Goal: Task Accomplishment & Management: Manage account settings

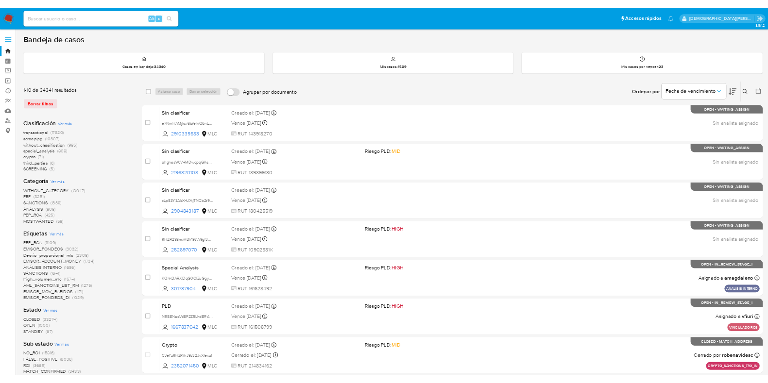
scroll to position [5, 0]
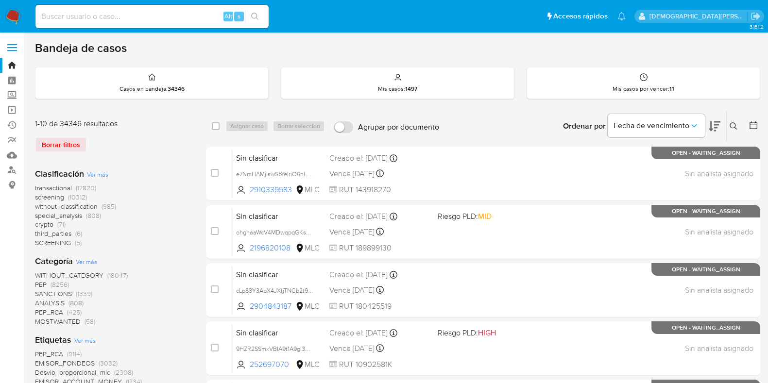
click at [752, 125] on icon at bounding box center [753, 125] width 10 height 10
click at [755, 125] on icon at bounding box center [753, 125] width 10 height 10
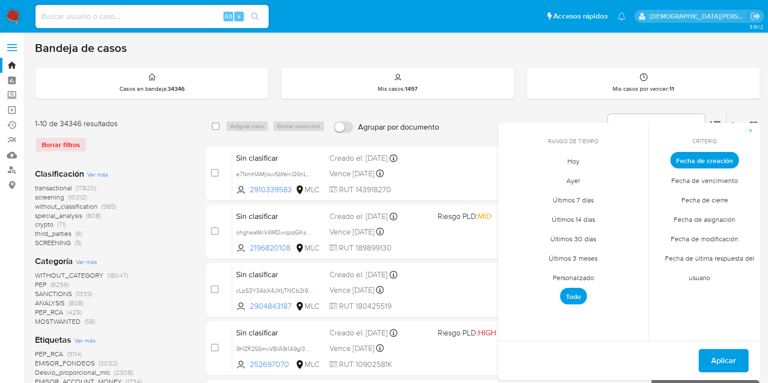
click at [723, 159] on span "Fecha de creación" at bounding box center [704, 160] width 68 height 17
click at [581, 272] on span "Personalizado" at bounding box center [573, 278] width 62 height 20
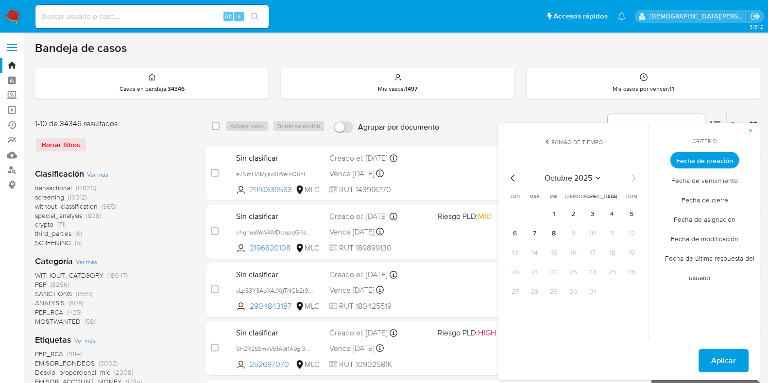
click at [515, 178] on icon "Mes anterior" at bounding box center [513, 178] width 12 height 12
click at [571, 236] on button "10" at bounding box center [573, 234] width 16 height 16
click at [612, 235] on button "12" at bounding box center [612, 234] width 16 height 16
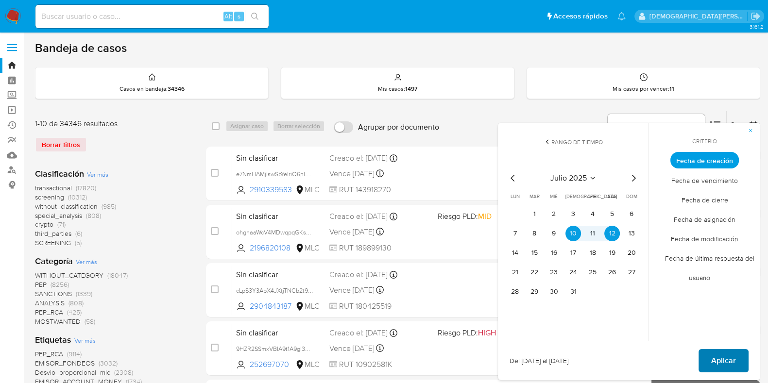
click at [709, 352] on button "Aplicar" at bounding box center [723, 360] width 50 height 23
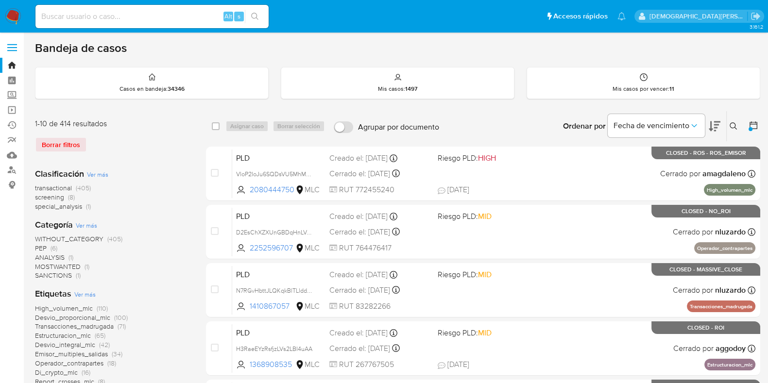
click at [715, 132] on button at bounding box center [714, 126] width 12 height 30
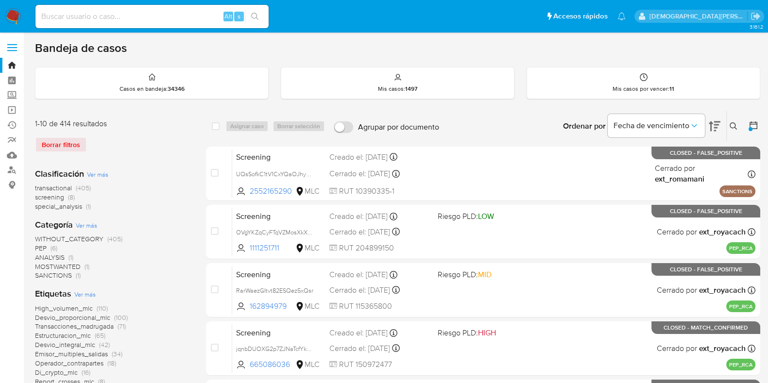
click at [97, 171] on span "Ver más" at bounding box center [97, 174] width 21 height 9
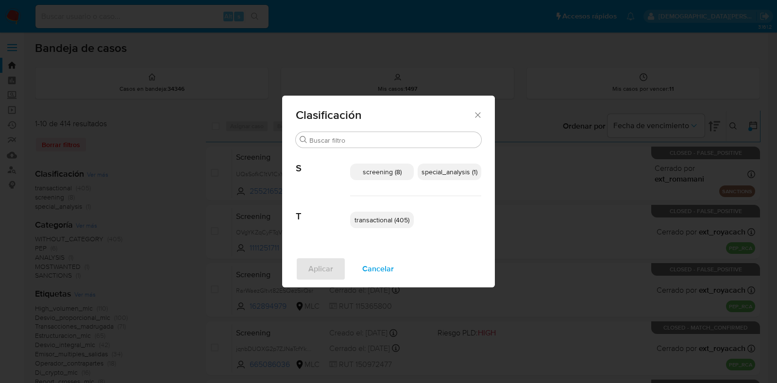
click at [456, 173] on span "special_analysis (1)" at bounding box center [449, 172] width 56 height 10
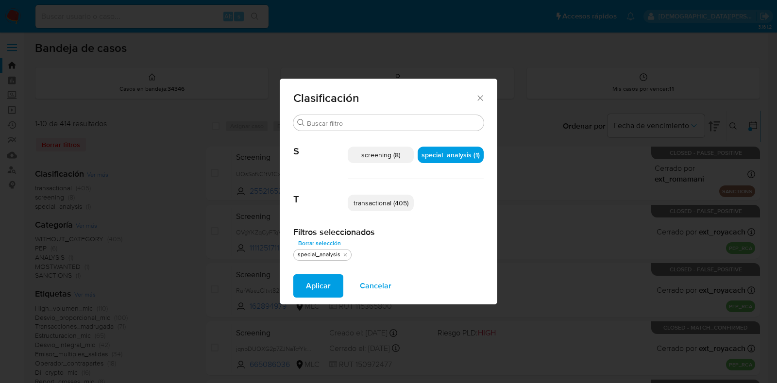
click at [406, 203] on span "transactional (405)" at bounding box center [380, 203] width 55 height 10
click at [309, 283] on span "Aplicar" at bounding box center [318, 285] width 25 height 21
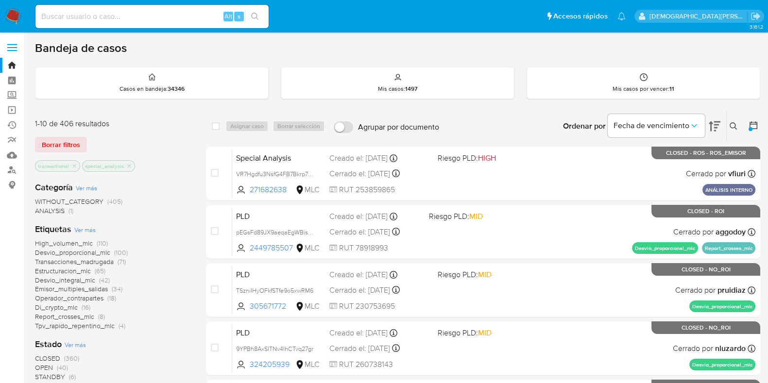
click at [753, 125] on icon at bounding box center [753, 125] width 10 height 10
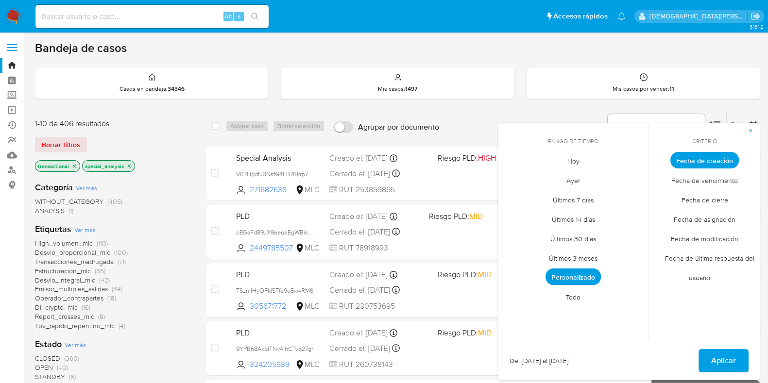
click at [580, 273] on span "Personalizado" at bounding box center [572, 277] width 55 height 17
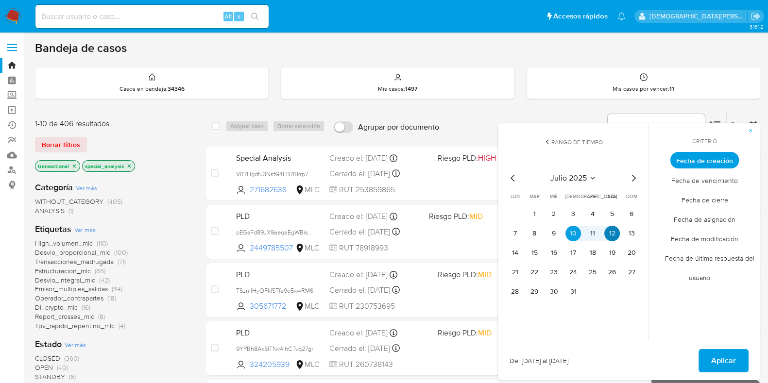
click at [613, 235] on button "12" at bounding box center [612, 234] width 16 height 16
click at [719, 354] on span "Aplicar" at bounding box center [723, 360] width 25 height 21
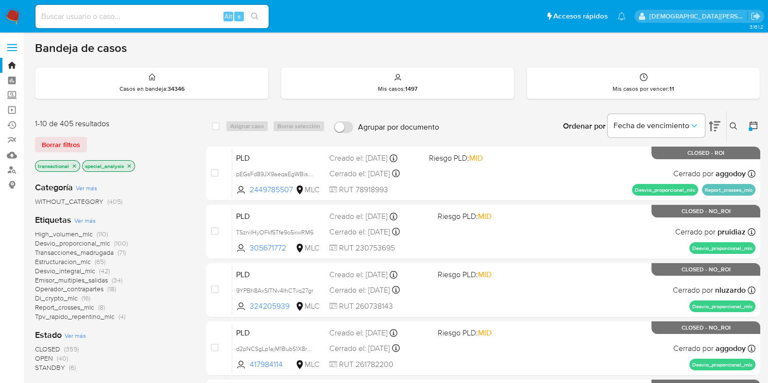
click at [130, 166] on icon "close-filter" at bounding box center [129, 166] width 6 height 6
click at [73, 164] on icon "close-filter" at bounding box center [74, 165] width 3 height 3
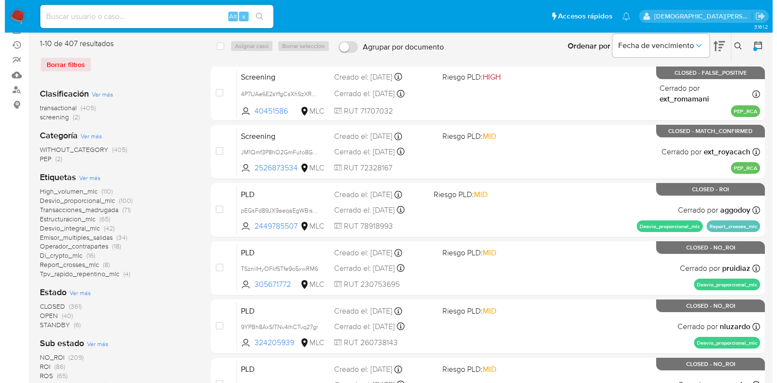
scroll to position [121, 0]
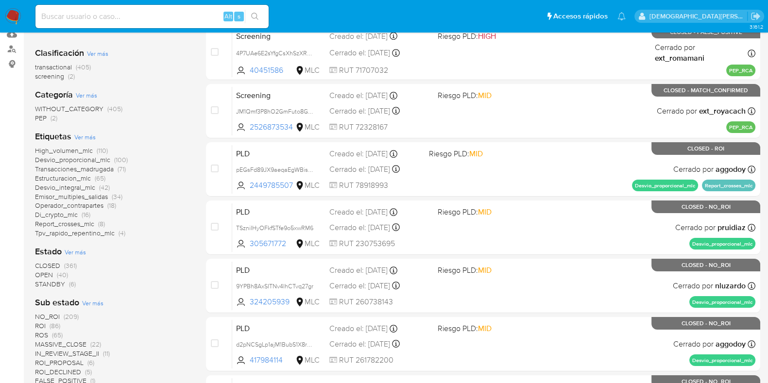
click at [75, 252] on span "Ver más" at bounding box center [75, 252] width 21 height 9
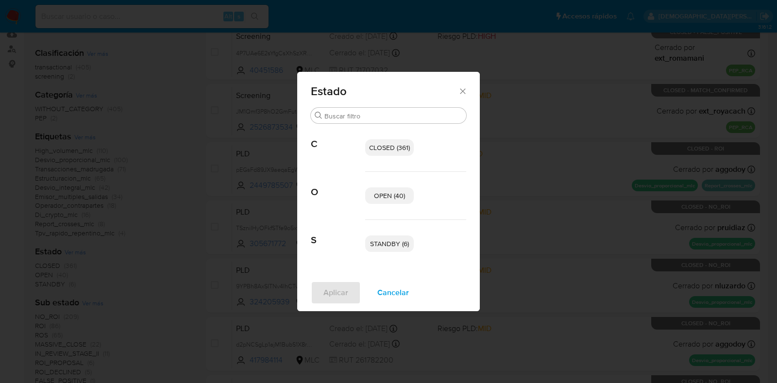
drag, startPoint x: 377, startPoint y: 193, endPoint x: 406, endPoint y: 236, distance: 52.4
click at [377, 194] on span "OPEN (40)" at bounding box center [389, 196] width 31 height 10
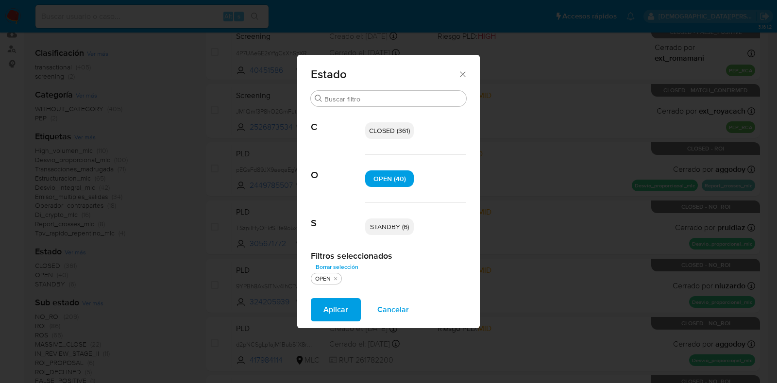
click at [405, 228] on span "STANDBY (6)" at bounding box center [389, 227] width 39 height 10
drag, startPoint x: 343, startPoint y: 307, endPoint x: 328, endPoint y: 302, distance: 15.8
click at [341, 306] on span "Aplicar" at bounding box center [335, 309] width 25 height 21
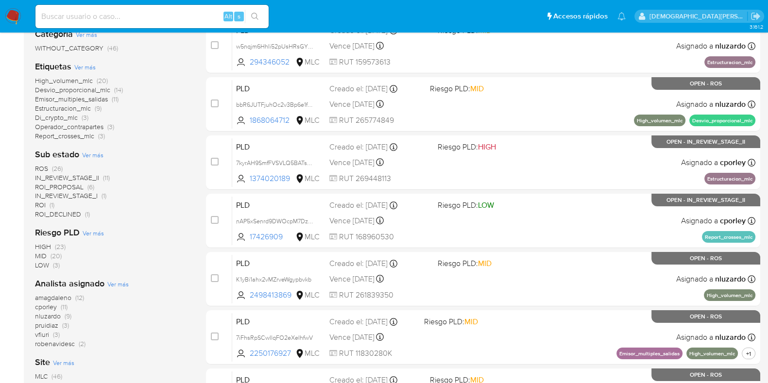
scroll to position [182, 0]
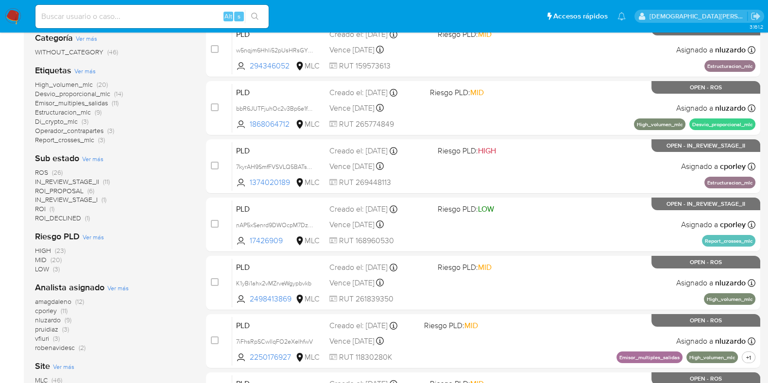
click at [73, 179] on span "IN_REVIEW_STAGE_II" at bounding box center [67, 182] width 64 height 10
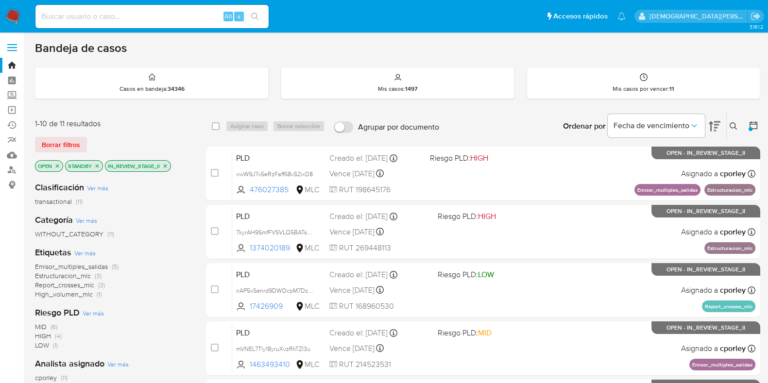
click at [81, 292] on span "High_volumen_mlc" at bounding box center [64, 294] width 58 height 10
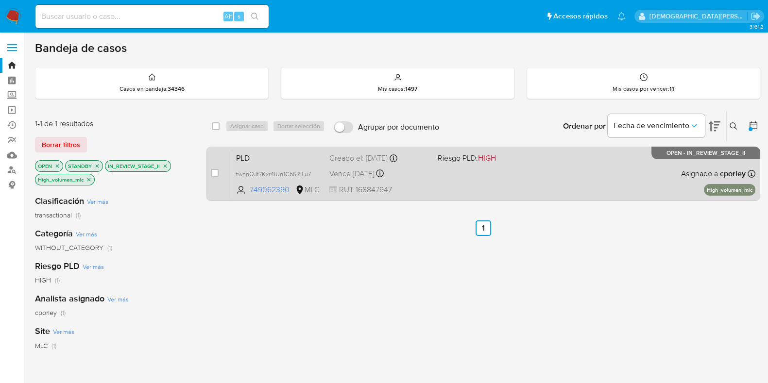
click at [435, 178] on div "PLD twnnQJt7Kxr4IUn1Cb5RlLu7 749062390 MLC Riesgo PLD: HIGH Creado el: 12/07/20…" at bounding box center [493, 173] width 523 height 49
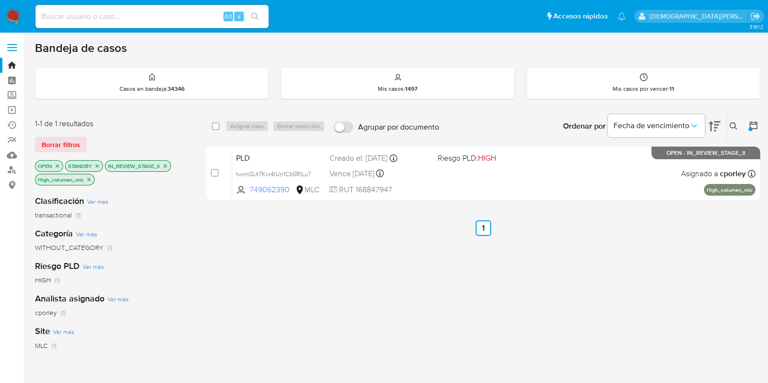
click at [92, 179] on icon "close-filter" at bounding box center [89, 180] width 6 height 6
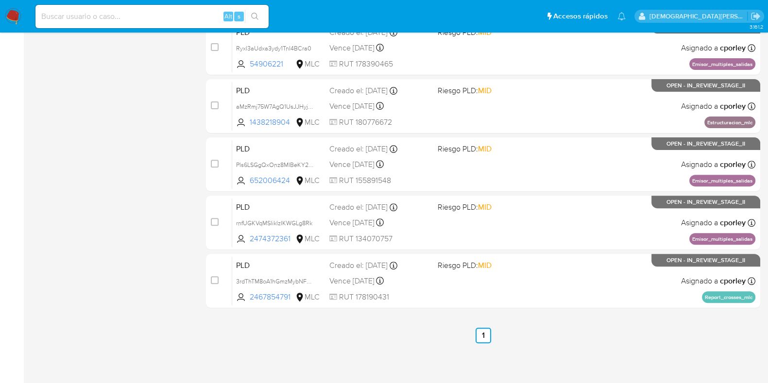
scroll to position [114, 0]
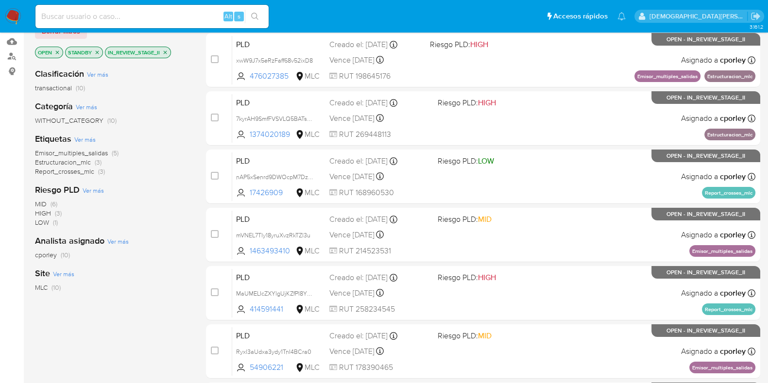
click at [164, 51] on icon "close-filter" at bounding box center [165, 53] width 6 height 6
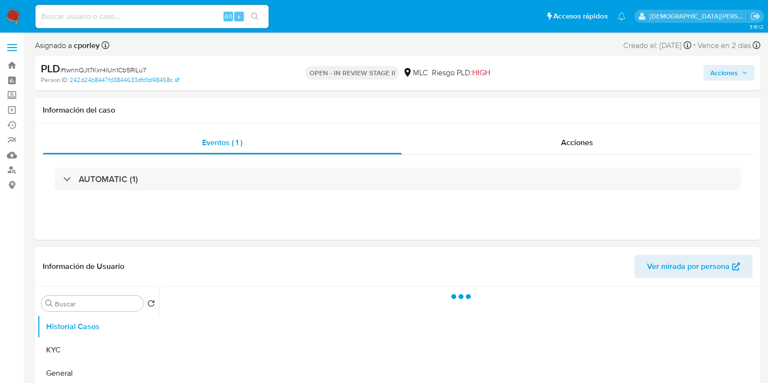
select select "10"
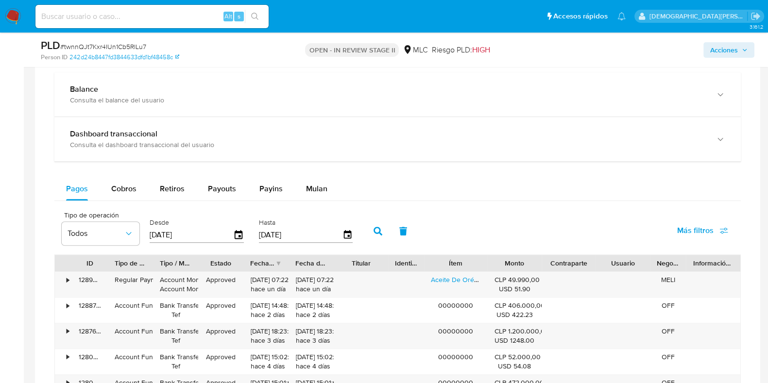
scroll to position [668, 0]
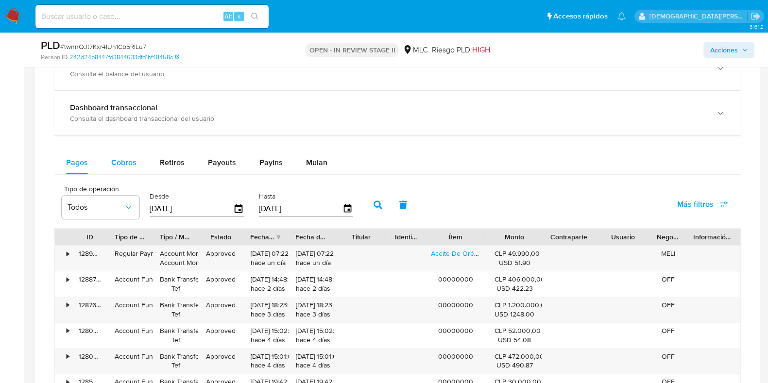
click at [134, 165] on span "Cobros" at bounding box center [123, 162] width 25 height 11
select select "10"
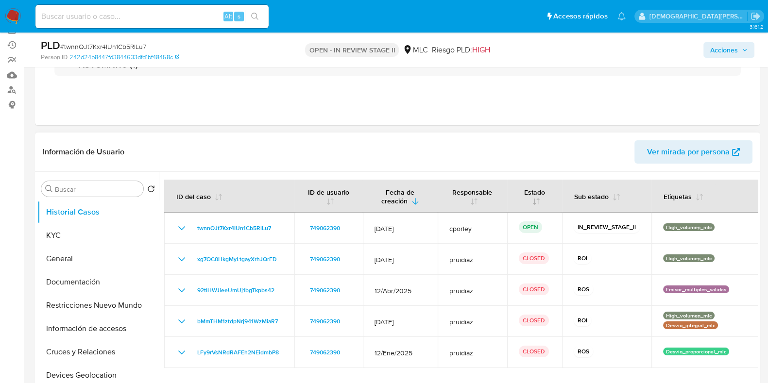
scroll to position [0, 0]
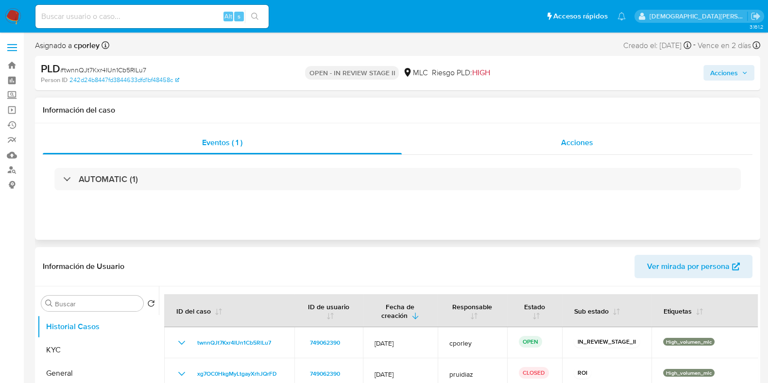
click at [536, 141] on div "Acciones" at bounding box center [577, 142] width 351 height 23
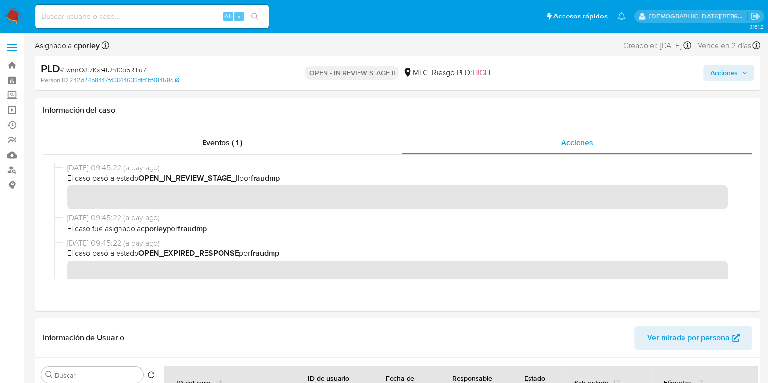
click at [714, 74] on span "Acciones" at bounding box center [724, 73] width 28 height 16
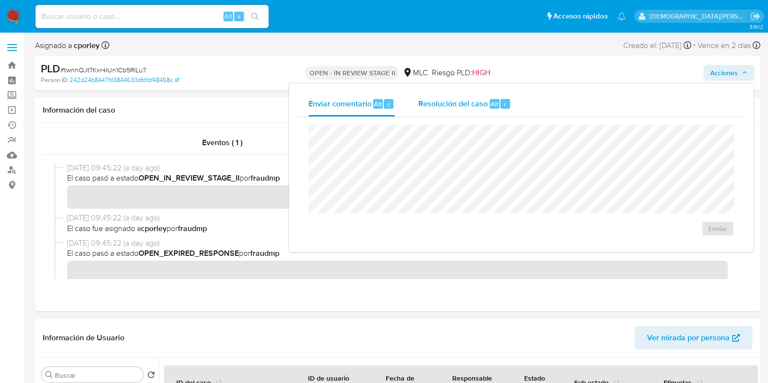
drag, startPoint x: 473, startPoint y: 105, endPoint x: 468, endPoint y: 116, distance: 11.7
click at [472, 105] on span "Resolución del caso" at bounding box center [452, 103] width 69 height 11
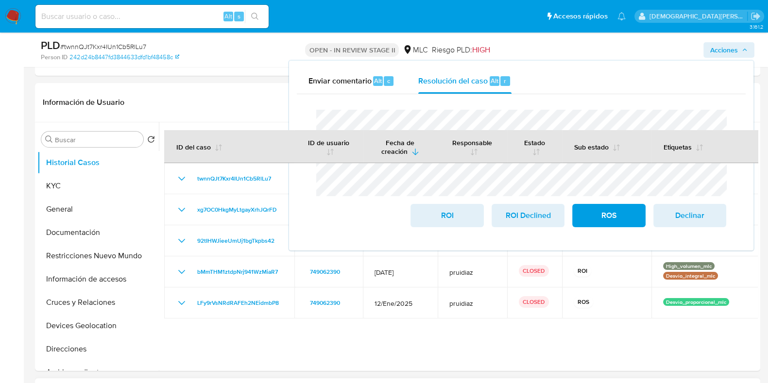
scroll to position [303, 0]
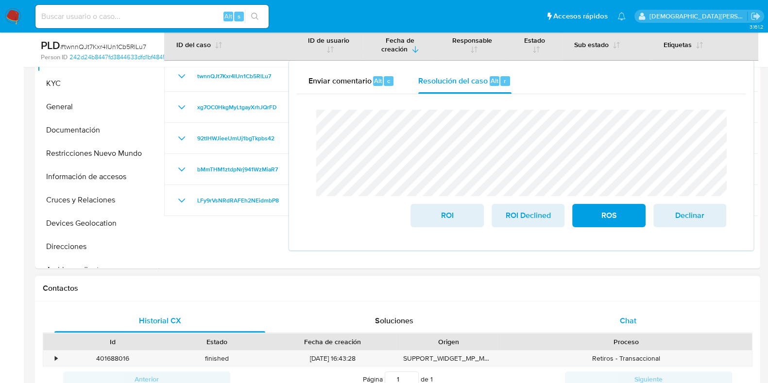
click at [586, 316] on div "Chat" at bounding box center [627, 320] width 211 height 23
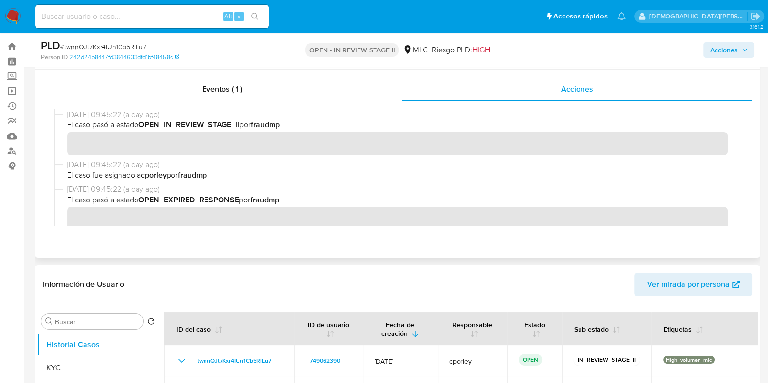
scroll to position [0, 0]
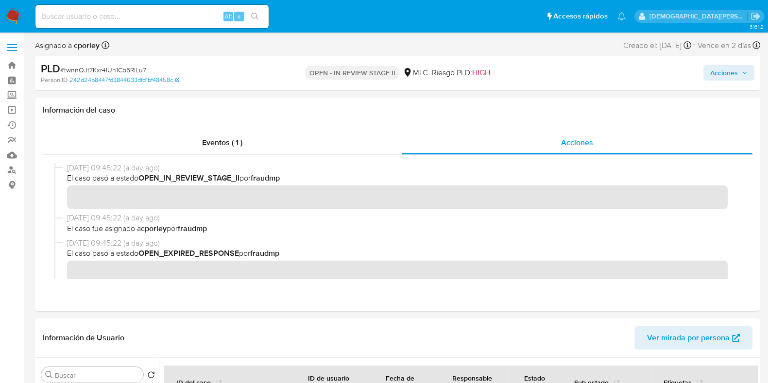
click at [710, 69] on span "Acciones" at bounding box center [724, 73] width 28 height 16
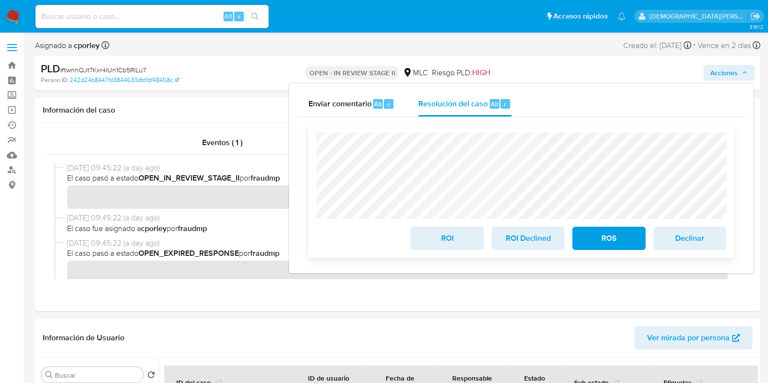
click at [600, 234] on span "ROS" at bounding box center [609, 238] width 48 height 21
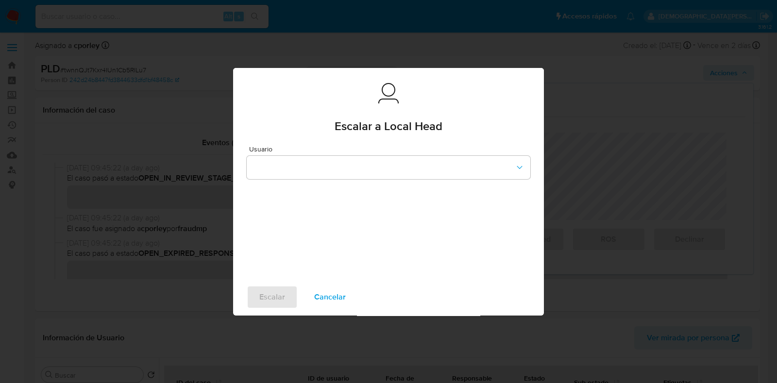
click at [327, 294] on span "Cancelar" at bounding box center [330, 296] width 32 height 21
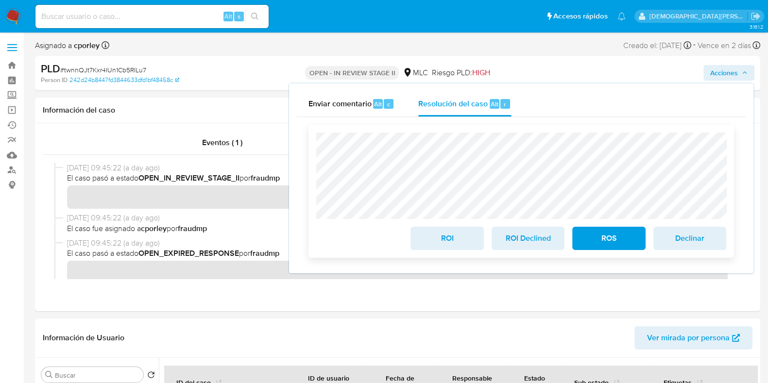
click at [622, 241] on span "ROS" at bounding box center [609, 238] width 48 height 21
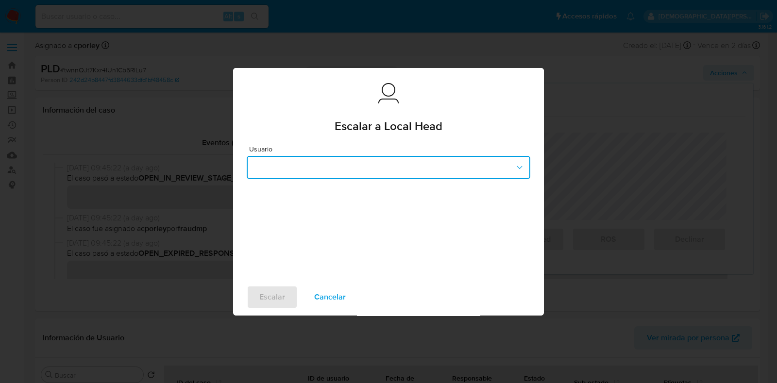
click at [417, 165] on button "button" at bounding box center [389, 167] width 284 height 23
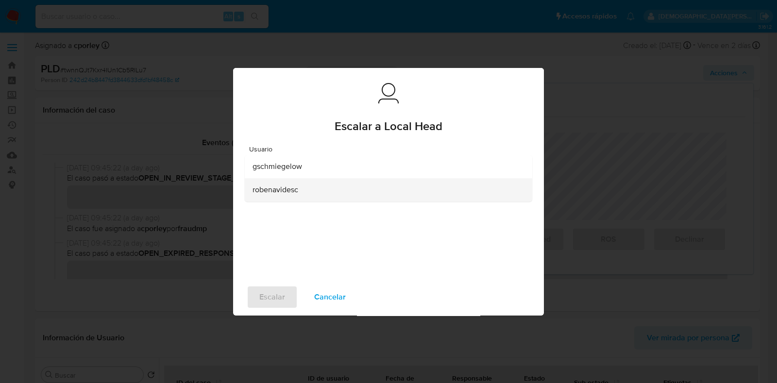
click at [323, 188] on div "robenavidesc" at bounding box center [385, 189] width 266 height 23
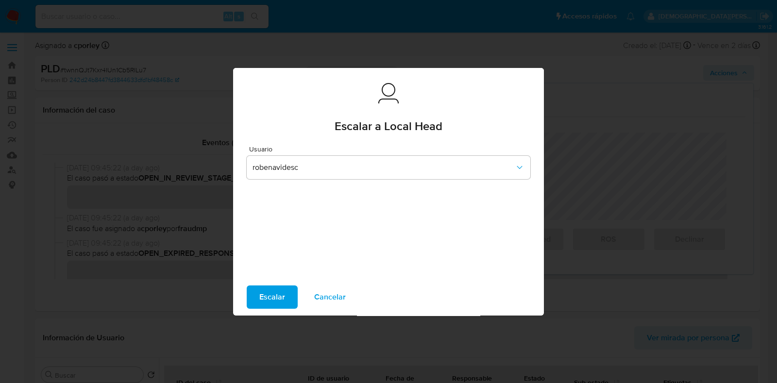
click at [269, 293] on span "Escalar" at bounding box center [272, 296] width 26 height 21
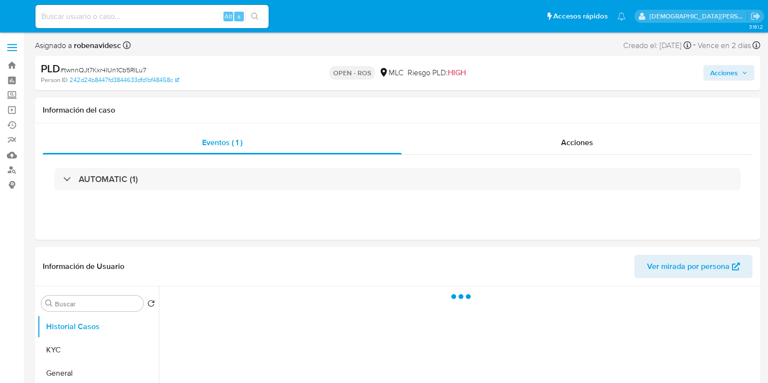
select select "10"
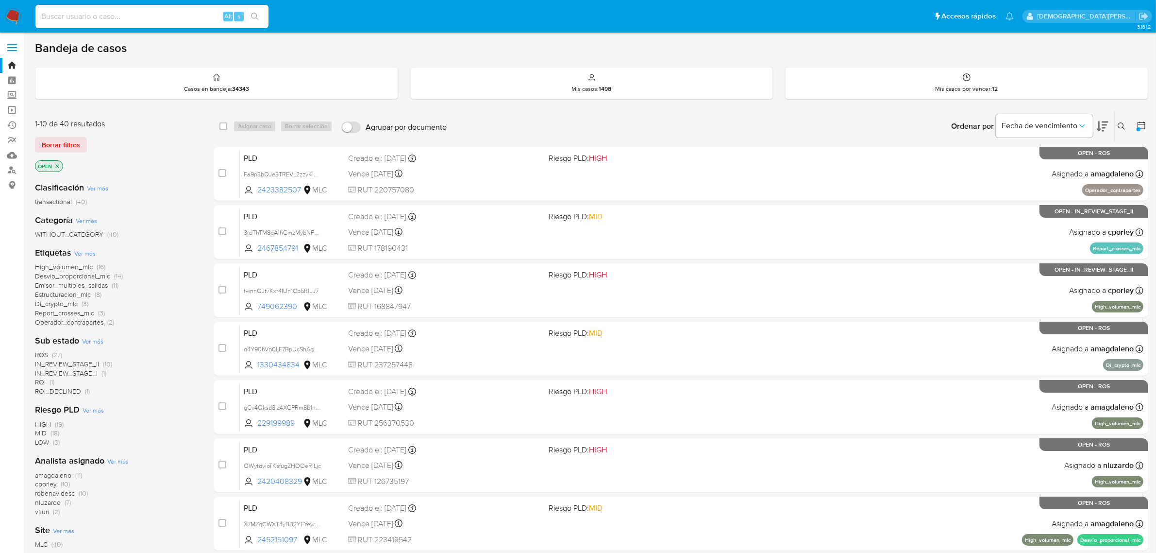
click at [192, 16] on input at bounding box center [151, 16] width 233 height 13
paste input "aVZqkK4WQi6Frjyq7o12vL2G"
type input "aVZqkK4WQi6Frjyq7o12vL2G"
click at [256, 17] on icon "search-icon" at bounding box center [255, 17] width 8 height 8
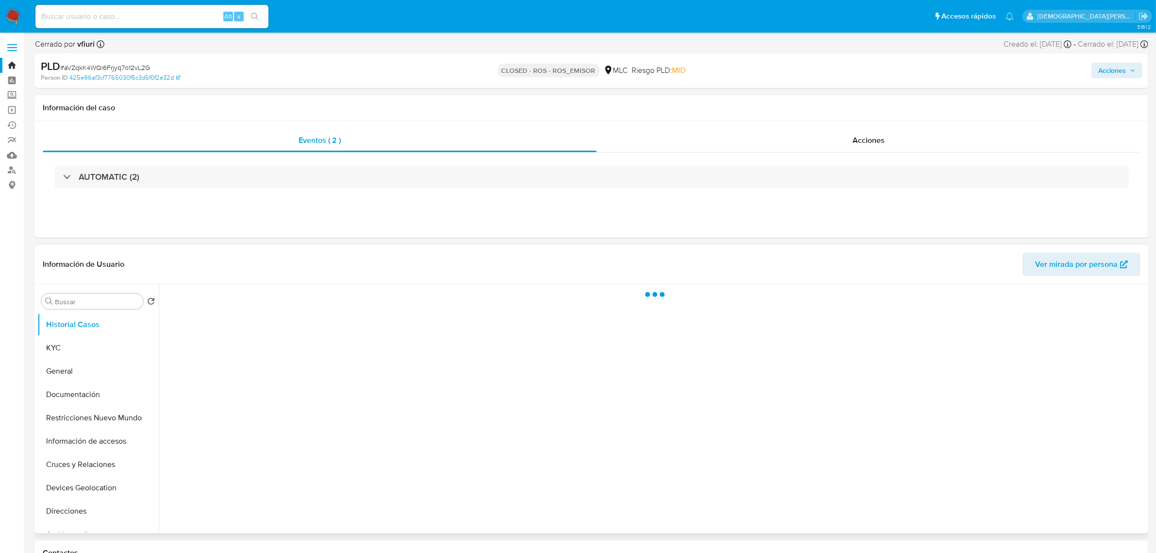
select select "10"
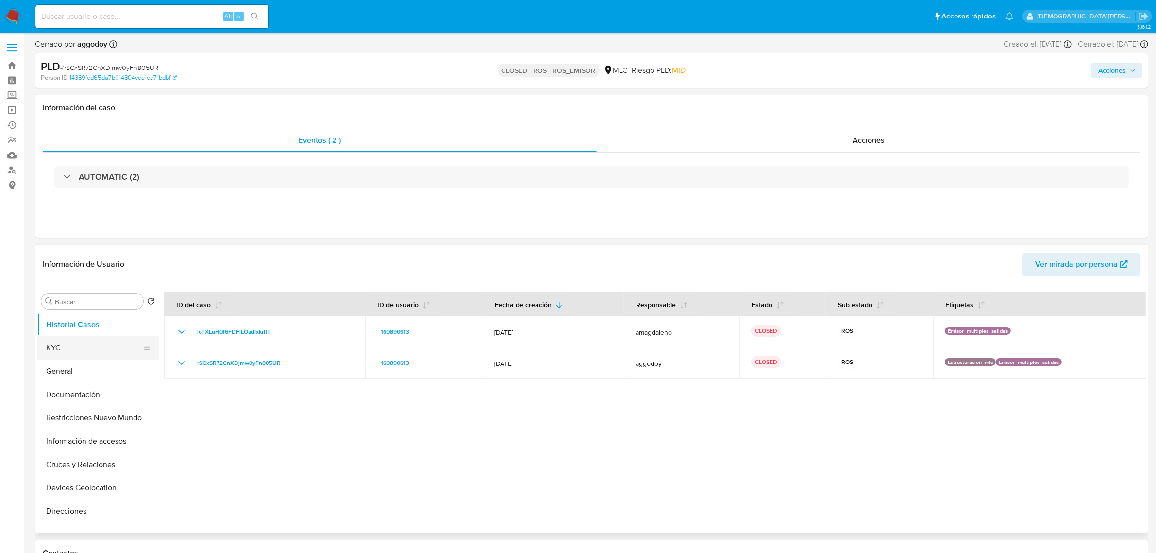
click at [100, 352] on button "KYC" at bounding box center [94, 347] width 114 height 23
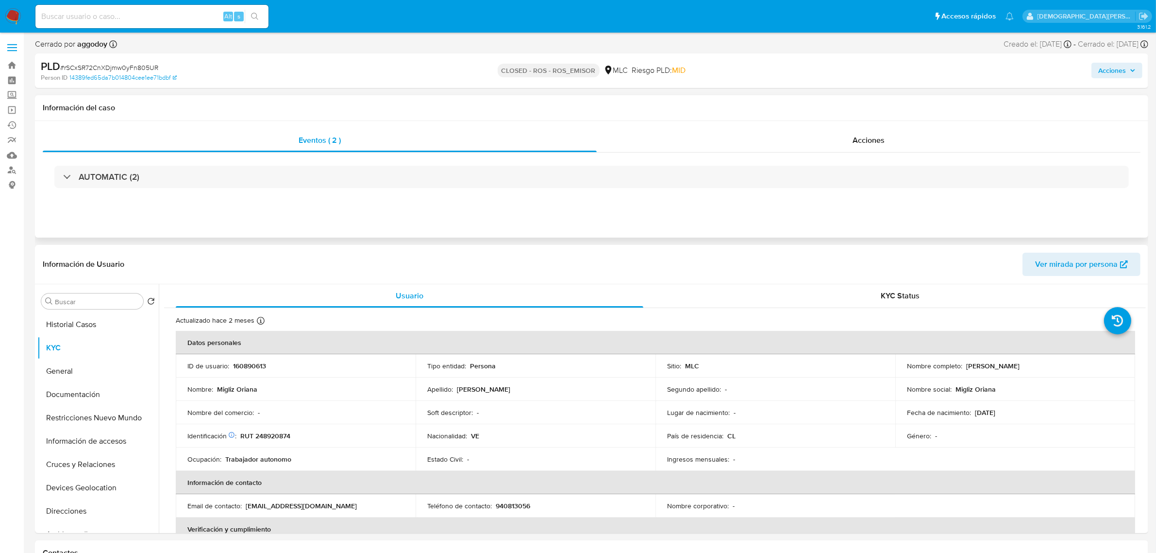
click at [823, 125] on div "Eventos ( 2 ) Acciones AUTOMATIC (2)" at bounding box center [591, 179] width 1113 height 117
click at [816, 147] on div "Acciones" at bounding box center [869, 140] width 544 height 23
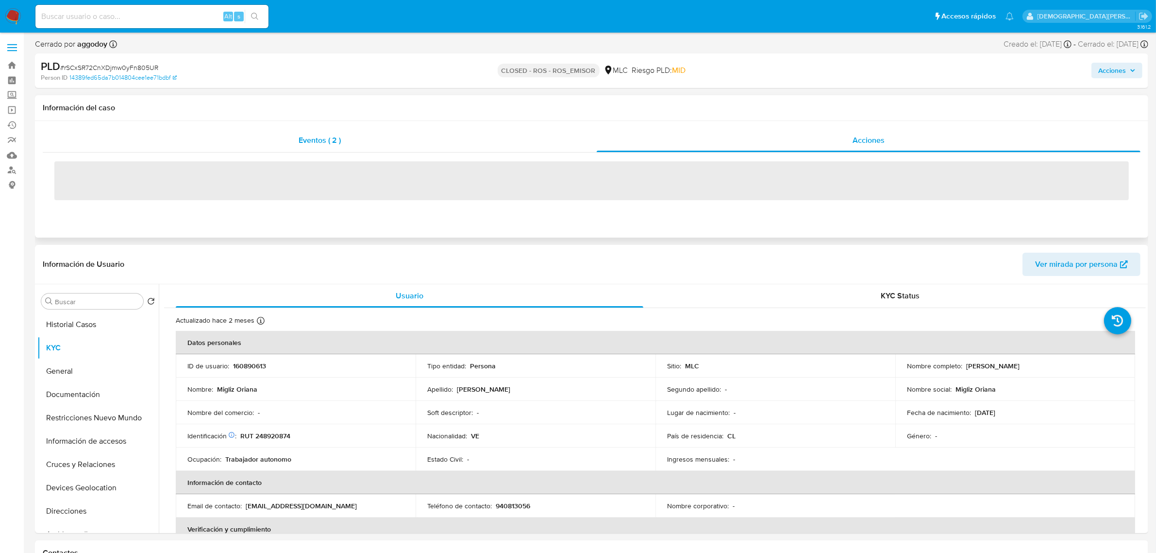
click at [416, 146] on div "Eventos ( 2 )" at bounding box center [320, 140] width 554 height 23
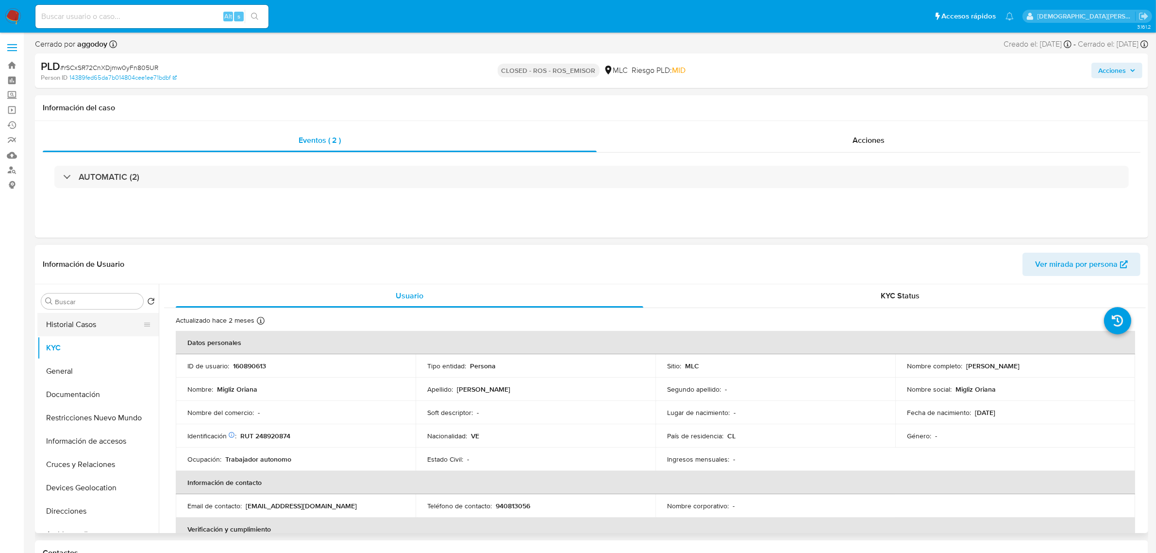
click at [82, 324] on button "Historial Casos" at bounding box center [94, 324] width 114 height 23
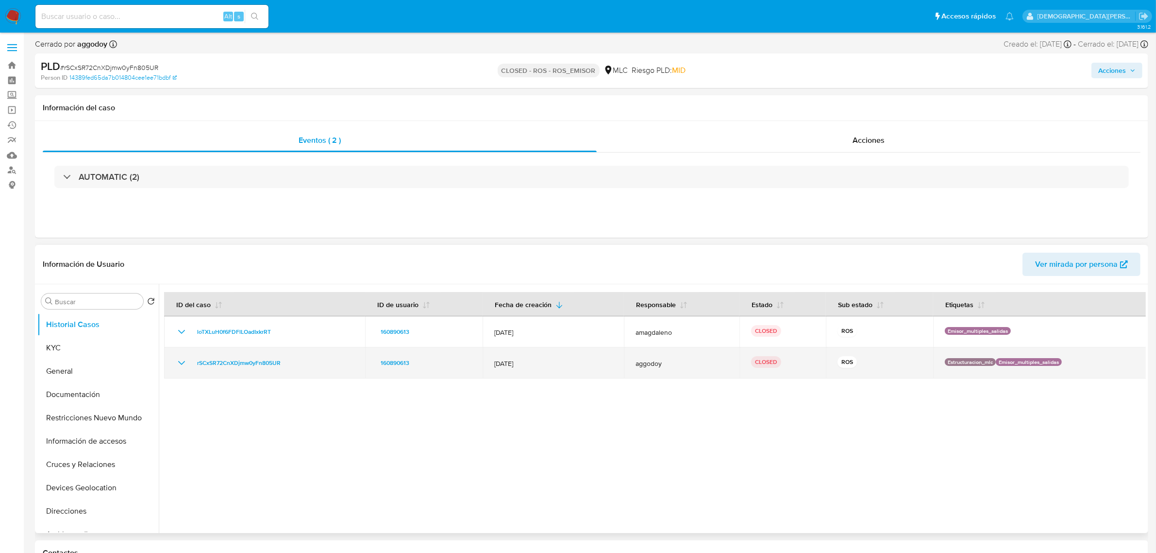
click at [173, 361] on td "rSCxSR72CnXDjmw0yFn805UR" at bounding box center [264, 362] width 201 height 31
click at [180, 363] on icon "Mostrar/Ocultar" at bounding box center [181, 363] width 7 height 4
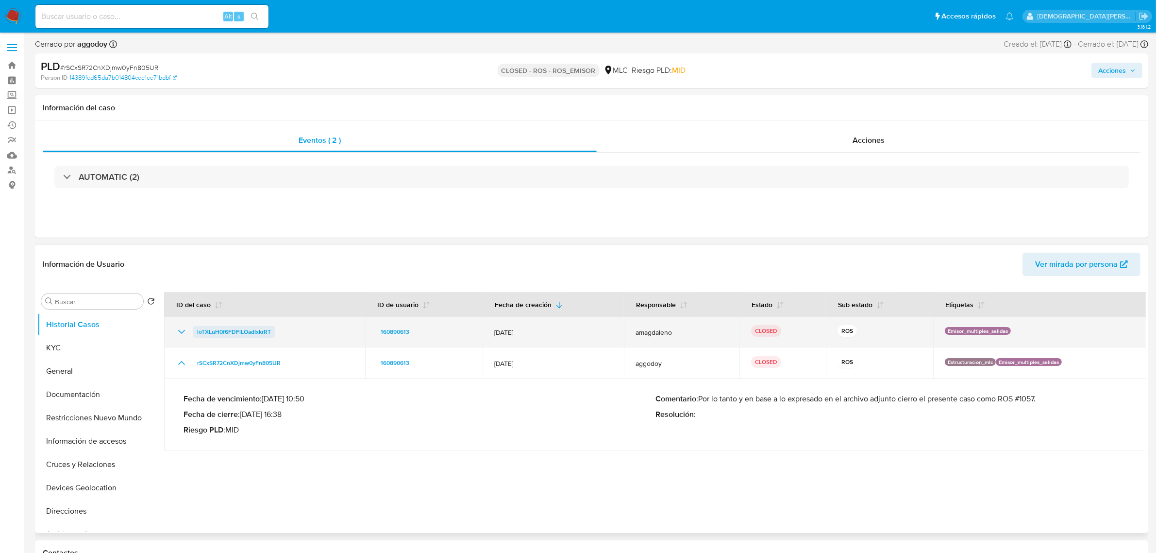
drag, startPoint x: 183, startPoint y: 331, endPoint x: 215, endPoint y: 338, distance: 32.8
click at [183, 331] on icon "Mostrar/Ocultar" at bounding box center [182, 332] width 12 height 12
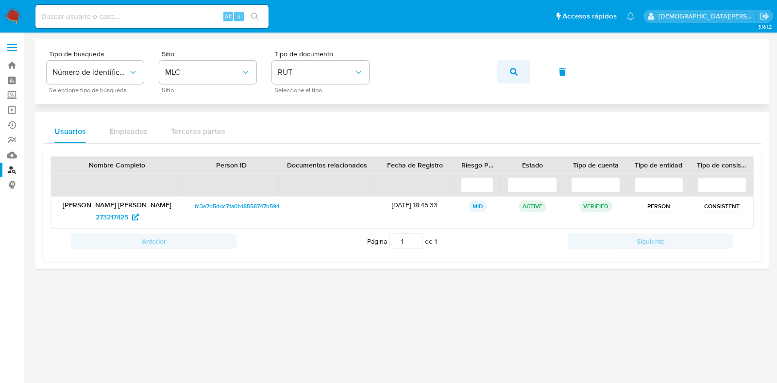
click at [508, 74] on button "button" at bounding box center [513, 71] width 33 height 23
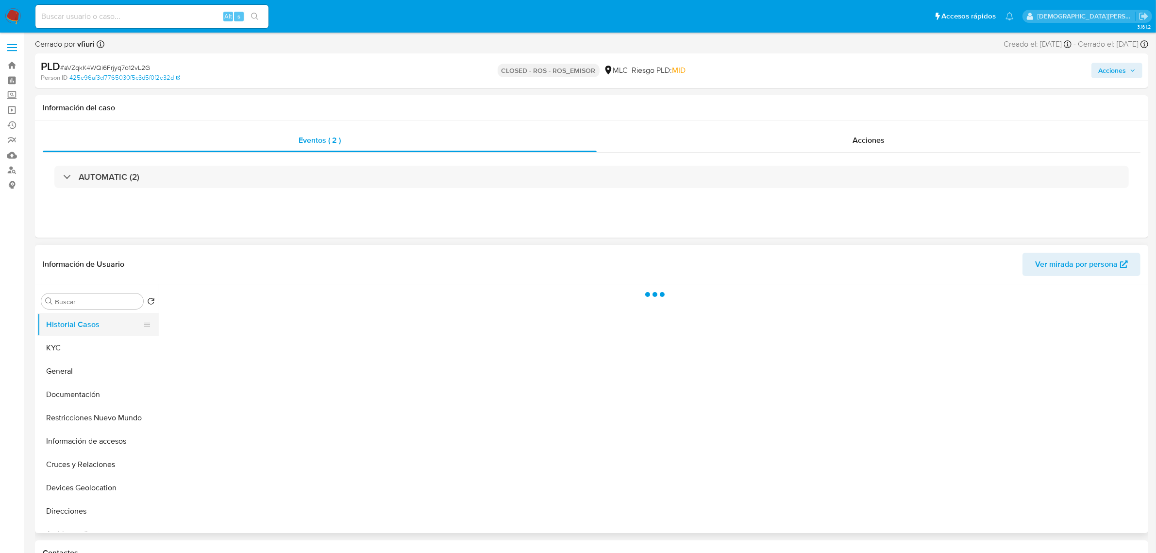
select select "10"
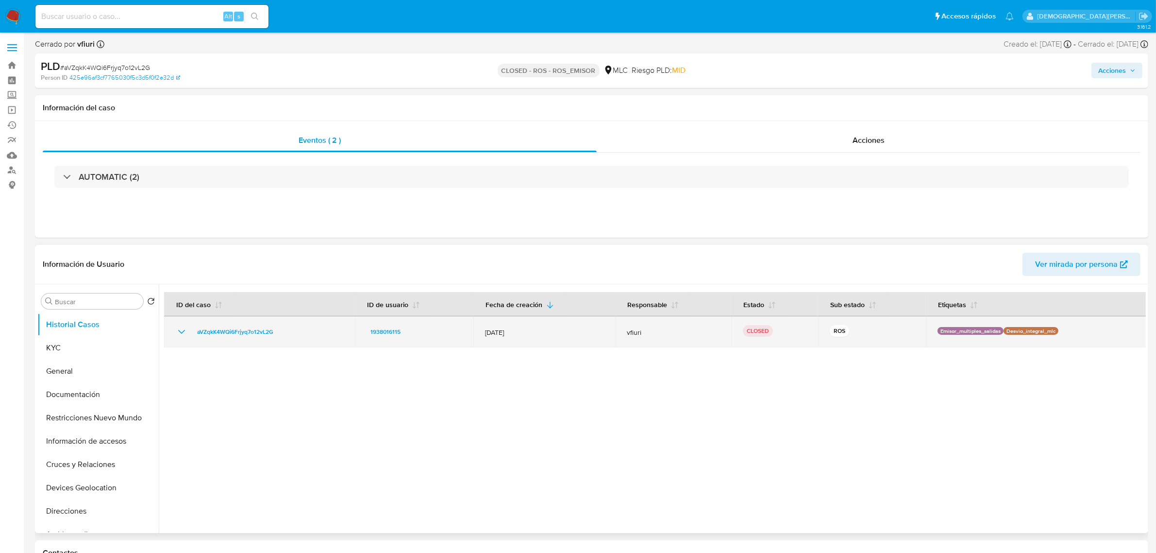
click at [177, 335] on icon "Mostrar/Ocultar" at bounding box center [182, 332] width 12 height 12
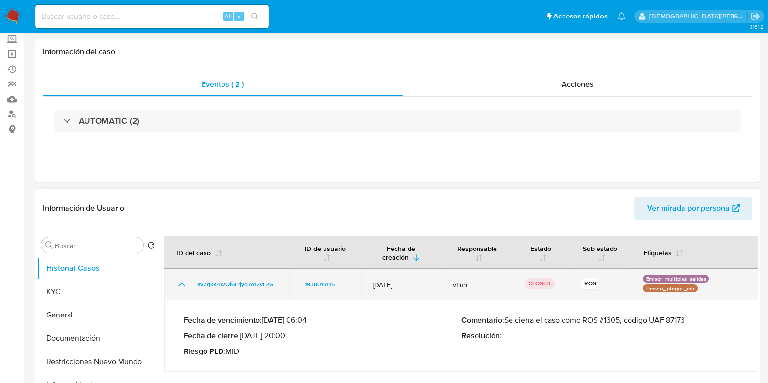
scroll to position [121, 0]
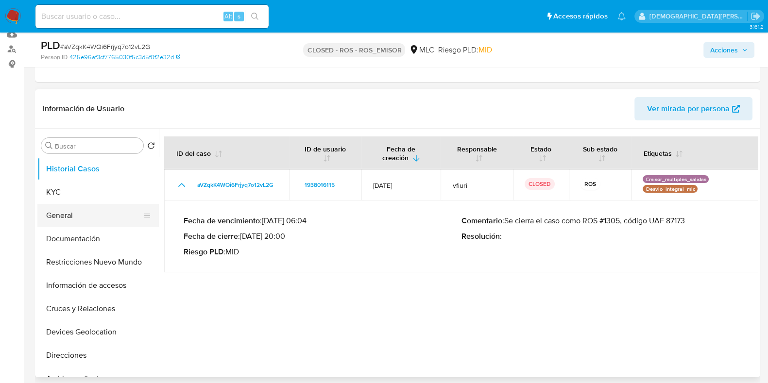
click at [129, 213] on button "General" at bounding box center [94, 215] width 114 height 23
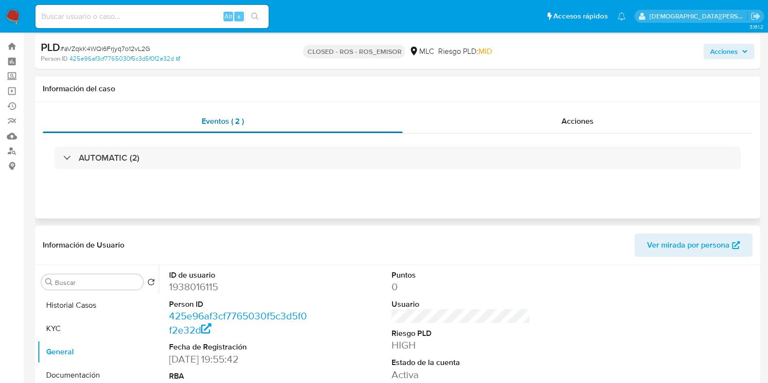
scroll to position [0, 0]
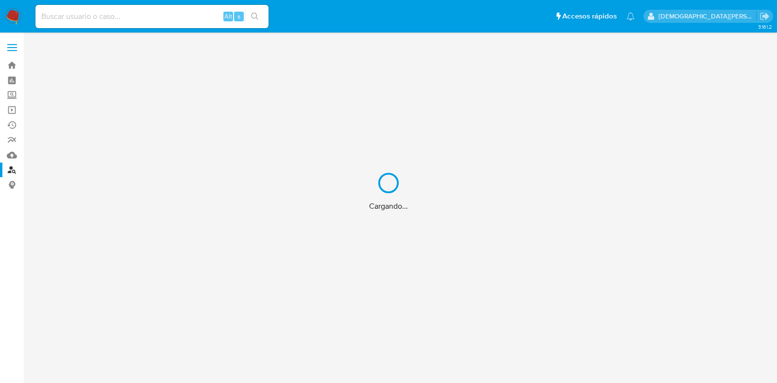
click at [10, 67] on div "Cargando..." at bounding box center [388, 191] width 777 height 383
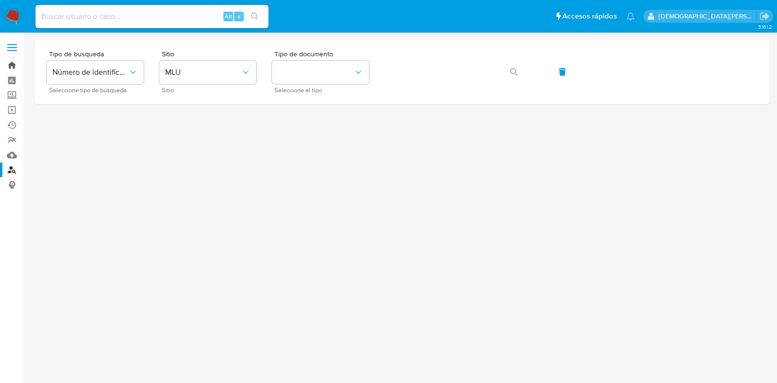
click at [12, 65] on link "Bandeja" at bounding box center [58, 65] width 116 height 15
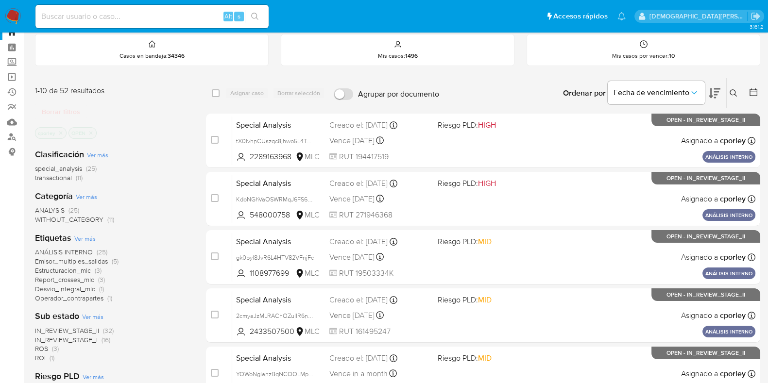
scroll to position [60, 0]
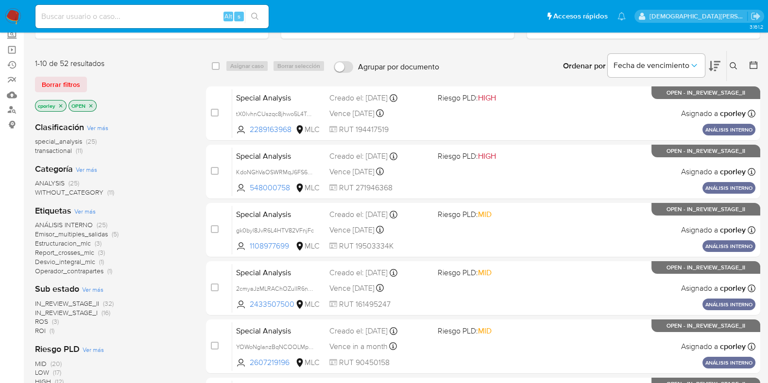
click at [91, 104] on icon "close-filter" at bounding box center [91, 106] width 6 height 6
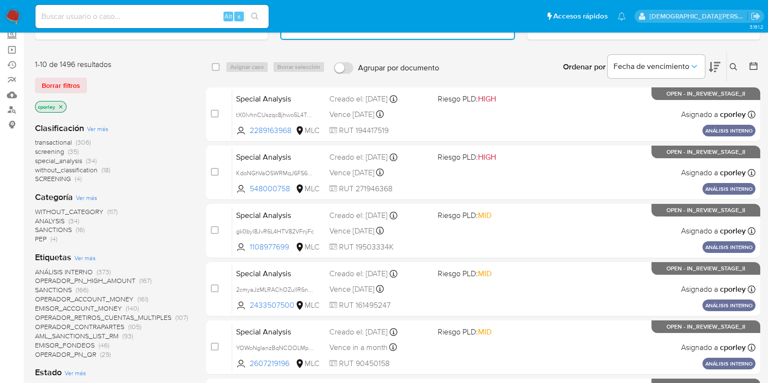
click at [61, 104] on icon "close-filter" at bounding box center [61, 107] width 6 height 6
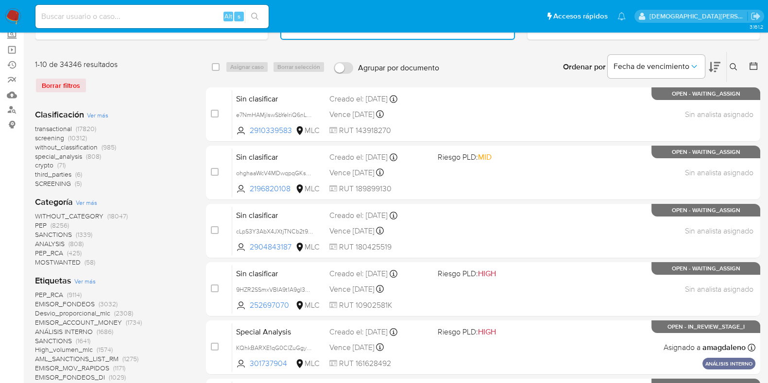
click at [757, 68] on icon at bounding box center [753, 66] width 10 height 10
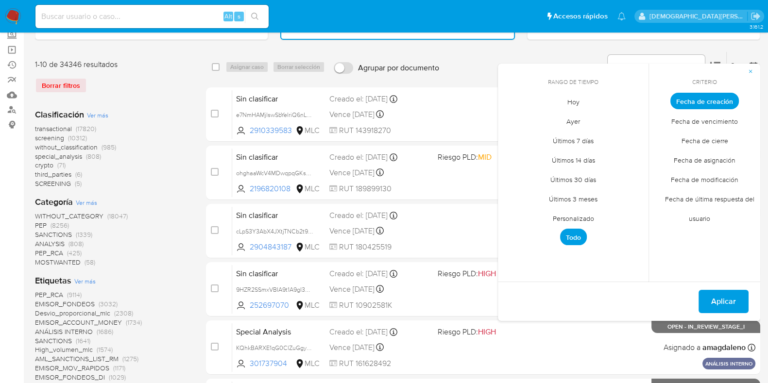
click at [570, 215] on span "Personalizado" at bounding box center [573, 218] width 62 height 20
click at [511, 118] on icon "Mes anterior" at bounding box center [513, 119] width 12 height 12
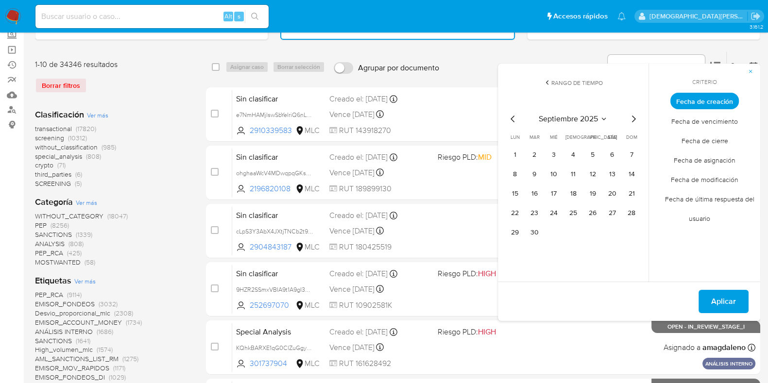
click at [511, 118] on icon "Mes anterior" at bounding box center [513, 119] width 12 height 12
click at [515, 117] on icon "Mes anterior" at bounding box center [513, 119] width 12 height 12
click at [611, 175] on button "12" at bounding box center [612, 175] width 16 height 16
click at [719, 300] on span "Aplicar" at bounding box center [723, 301] width 25 height 21
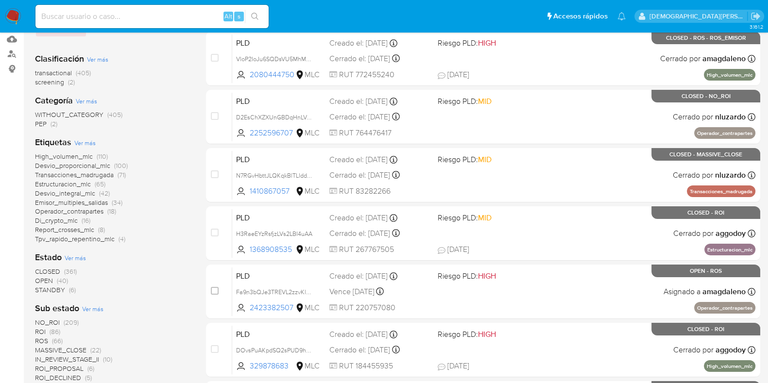
scroll to position [182, 0]
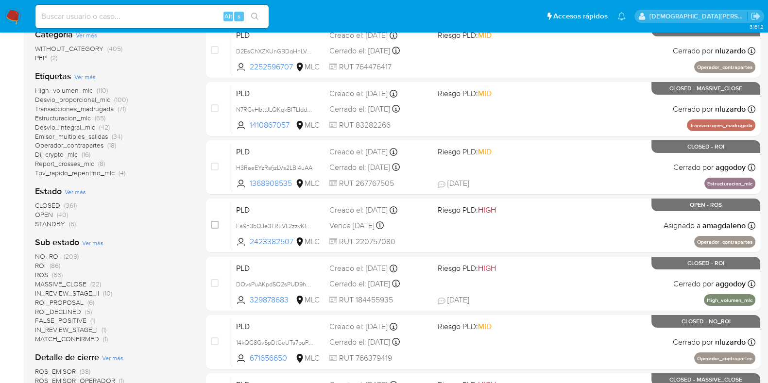
click at [93, 291] on span "IN_REVIEW_STAGE_II" at bounding box center [67, 293] width 64 height 10
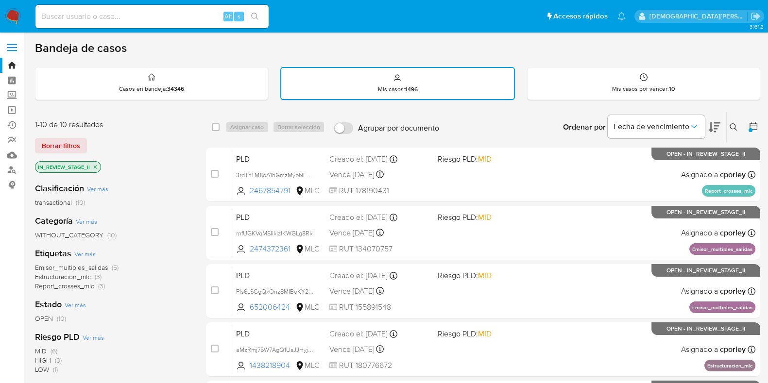
click at [73, 268] on span "Emisor_multiples_salidas" at bounding box center [71, 268] width 73 height 10
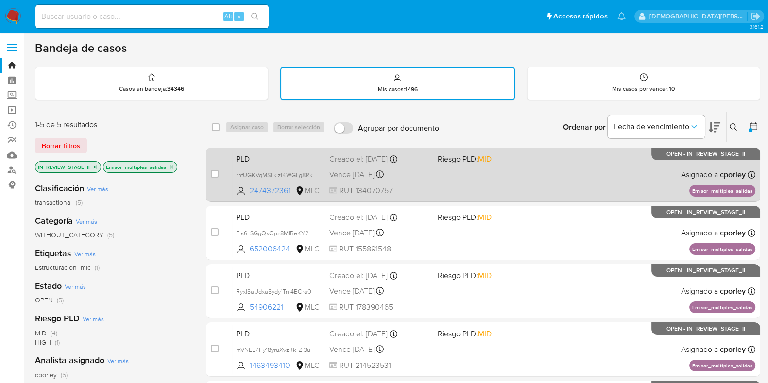
click at [498, 179] on div "PLD rnfUGKVqMSIiklzIKWGLg8Rk 2474372361 MLC Riesgo PLD: MID Creado el: 12/07/20…" at bounding box center [493, 174] width 523 height 49
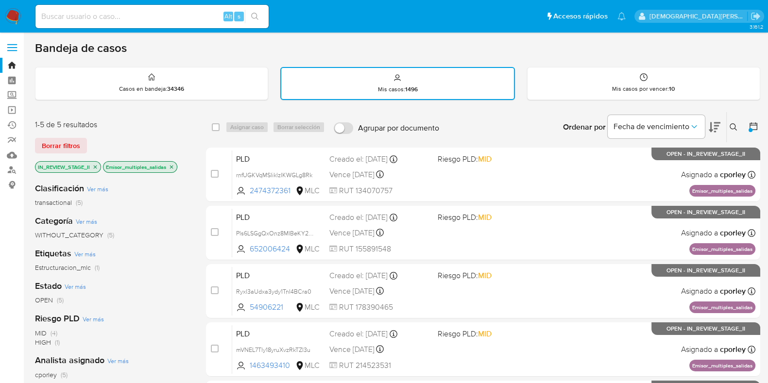
click at [172, 164] on icon "close-filter" at bounding box center [171, 167] width 6 height 6
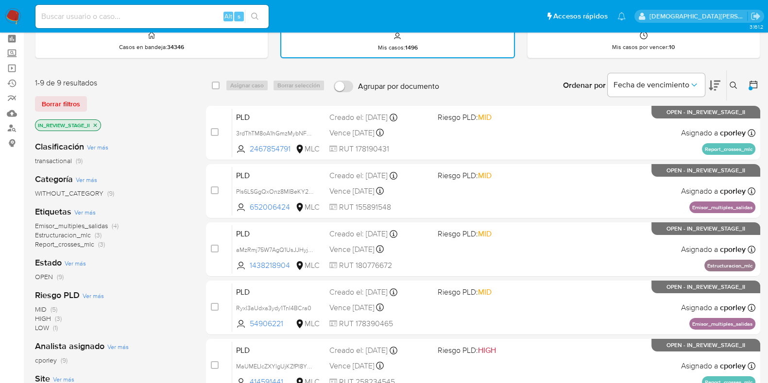
scroll to position [60, 0]
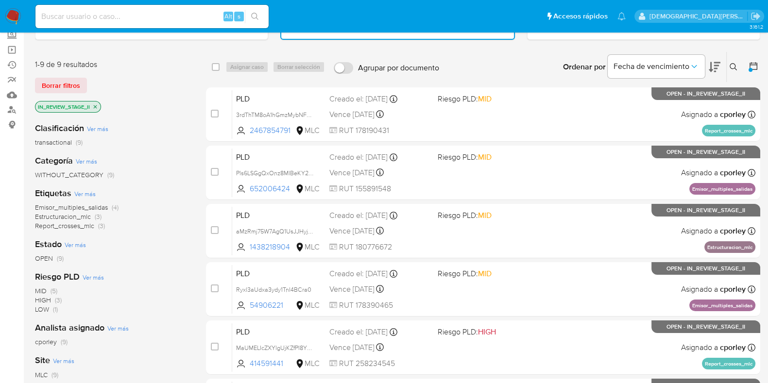
click at [87, 206] on span "Emisor_multiples_salidas" at bounding box center [71, 207] width 73 height 10
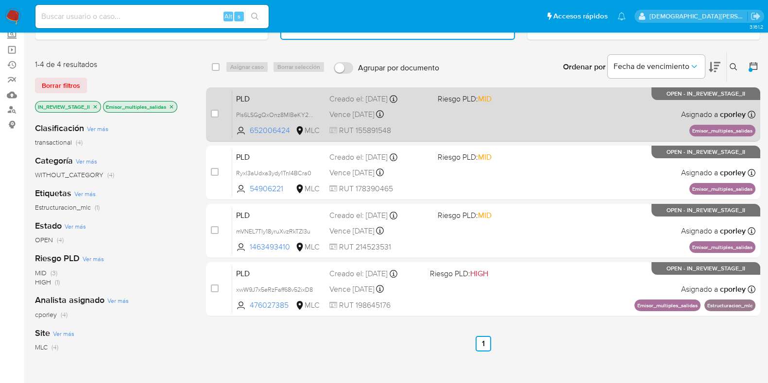
click at [486, 114] on div "PLD Pls6LSGgQxOnz8MIBeKY2q4x 652006424 MLC Riesgo PLD: MID Creado el: 12/07/202…" at bounding box center [493, 114] width 523 height 49
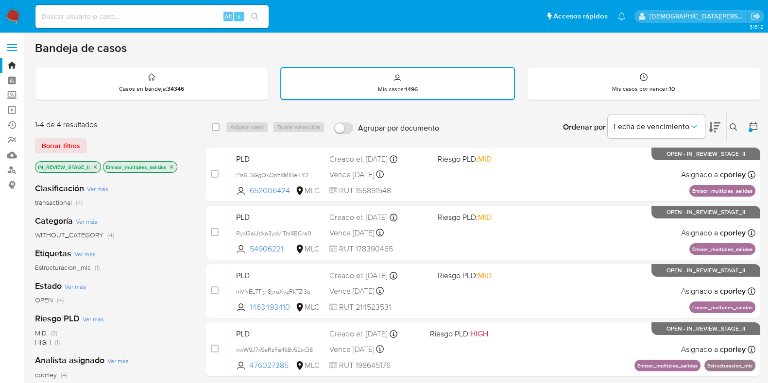
click at [171, 165] on icon "close-filter" at bounding box center [171, 166] width 3 height 3
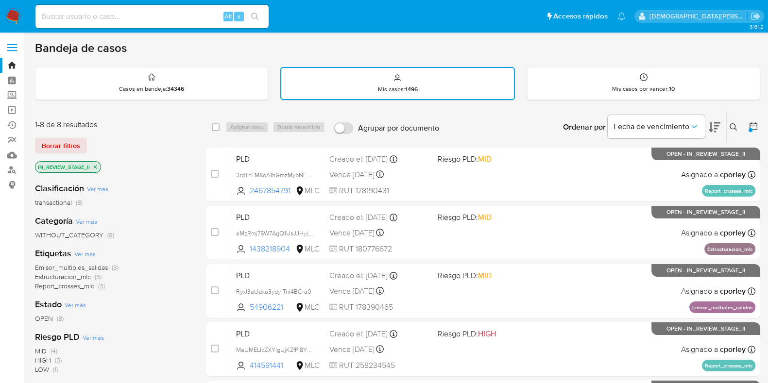
click at [79, 267] on span "Emisor_multiples_salidas" at bounding box center [71, 268] width 73 height 10
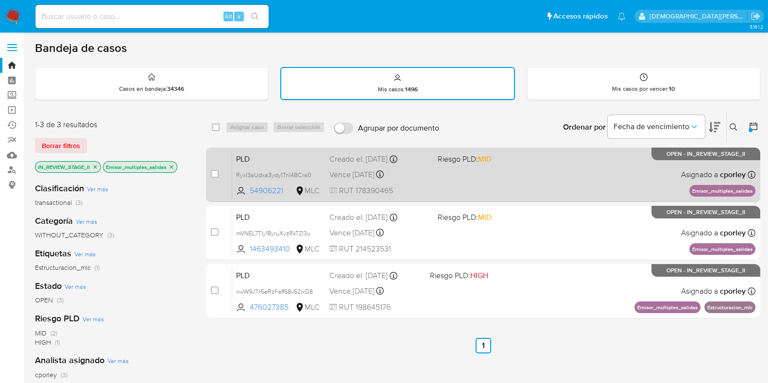
click at [483, 177] on div "PLD Ryxl3aUdxa3ydy1TnI4BCra0 54906221 MLC Riesgo PLD: MID Creado el: 12/07/2025…" at bounding box center [493, 174] width 523 height 49
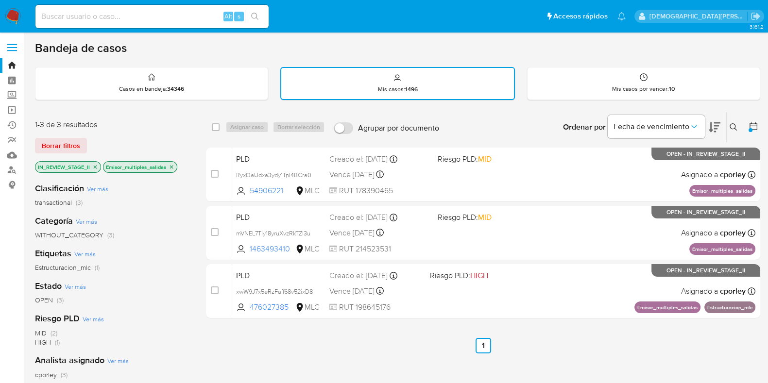
click at [174, 165] on icon "close-filter" at bounding box center [171, 167] width 6 height 6
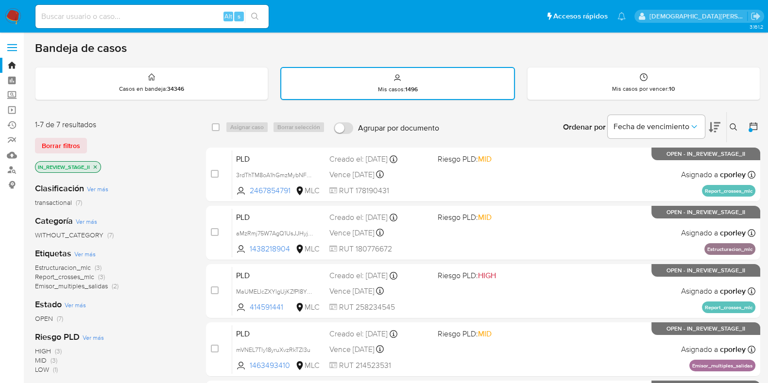
click at [92, 285] on span "Emisor_multiples_salidas" at bounding box center [71, 286] width 73 height 10
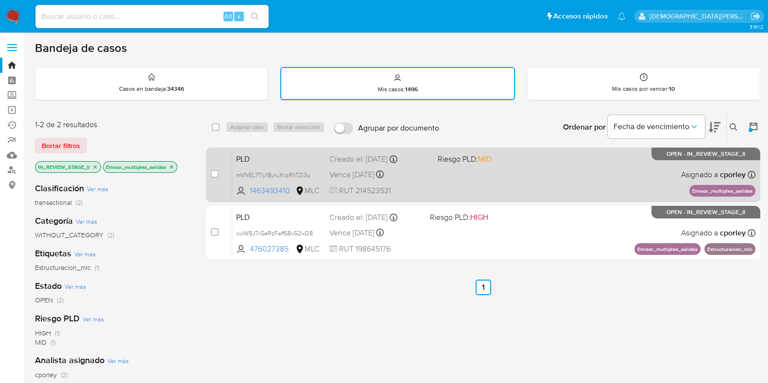
click at [510, 181] on div "PLD mVNEL7Tly18yruXvzRkTZl3u 1463493410 MLC Riesgo PLD: MID Creado el: 12/07/20…" at bounding box center [493, 174] width 523 height 49
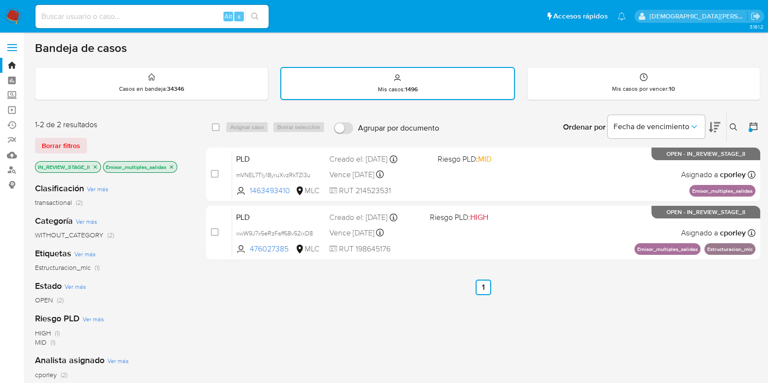
click at [169, 164] on icon "close-filter" at bounding box center [171, 167] width 6 height 6
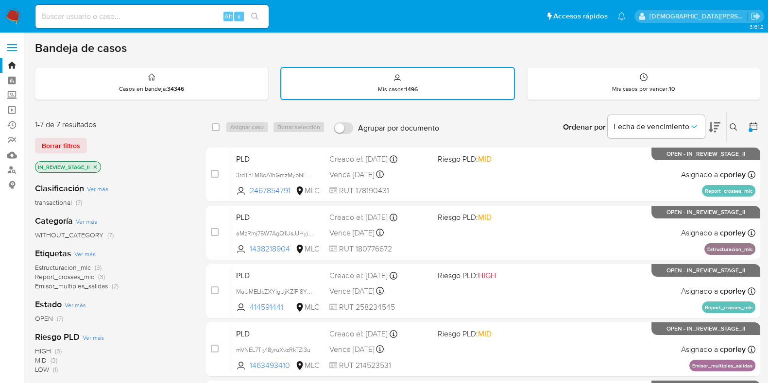
click at [99, 166] on p "IN_REVIEW_STAGE_II" at bounding box center [67, 167] width 65 height 11
click at [95, 164] on icon "close-filter" at bounding box center [95, 167] width 6 height 6
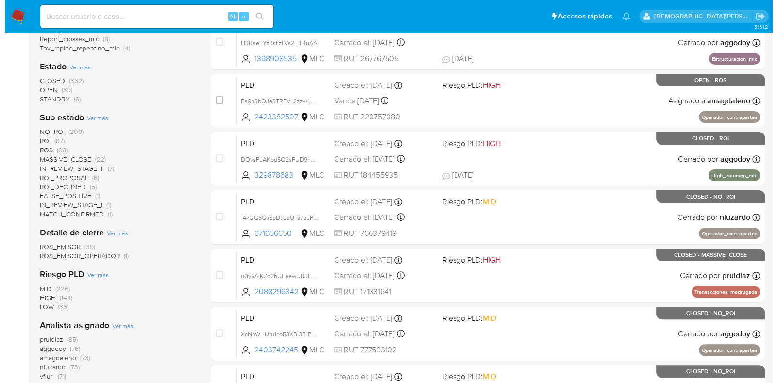
scroll to position [242, 0]
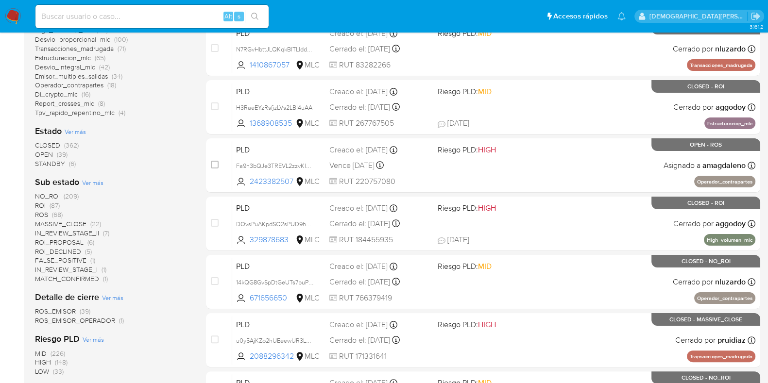
click at [80, 132] on span "Ver más" at bounding box center [75, 131] width 21 height 9
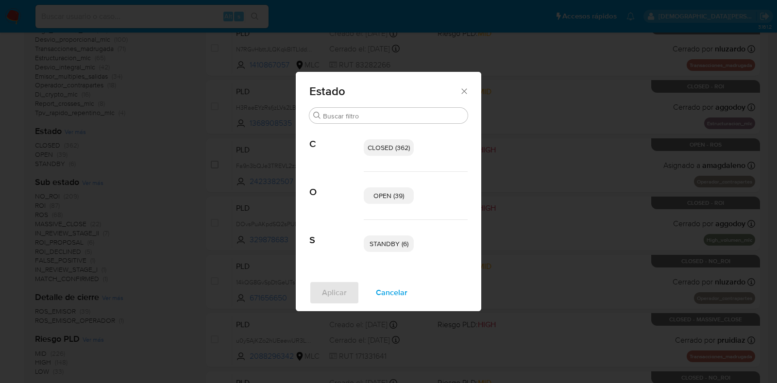
click at [373, 191] on span "OPEN (39)" at bounding box center [388, 196] width 31 height 10
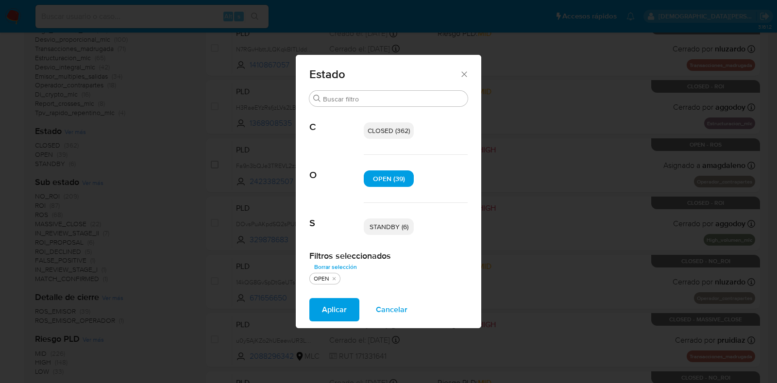
click at [386, 222] on span "STANDBY (6)" at bounding box center [388, 227] width 39 height 10
click at [340, 314] on span "Aplicar" at bounding box center [334, 309] width 25 height 21
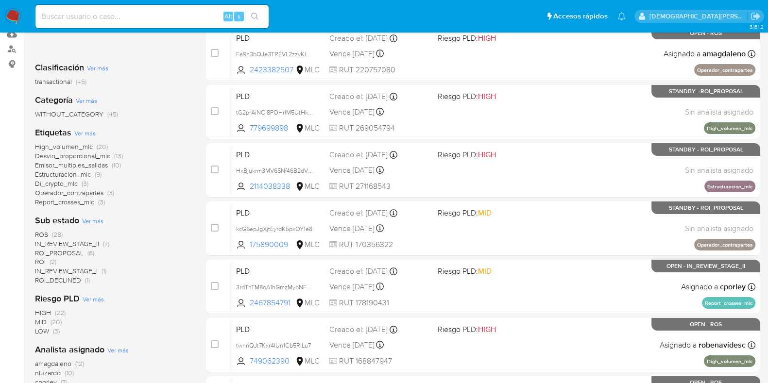
scroll to position [242, 0]
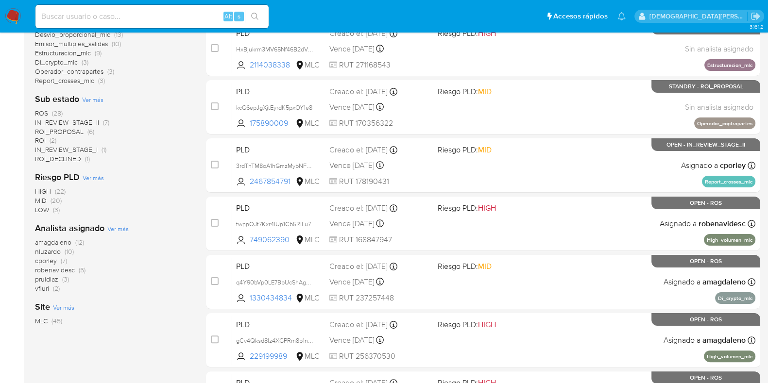
click at [87, 147] on span "IN_REVIEW_STAGE_I" at bounding box center [66, 150] width 63 height 10
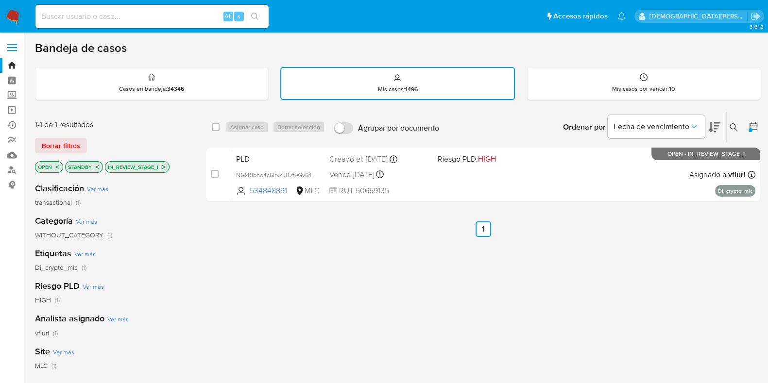
click at [164, 166] on icon "close-filter" at bounding box center [163, 166] width 3 height 3
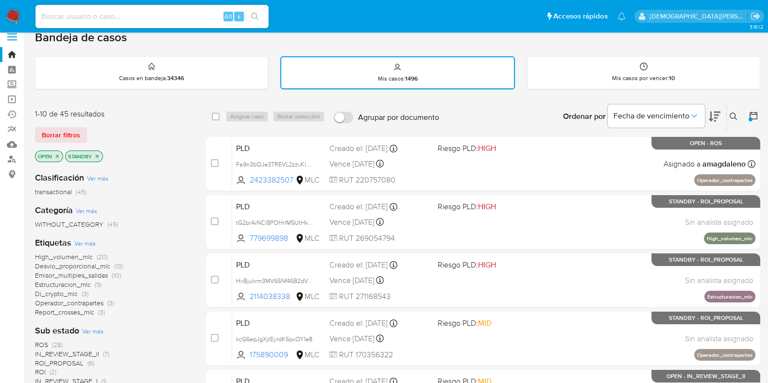
scroll to position [182, 0]
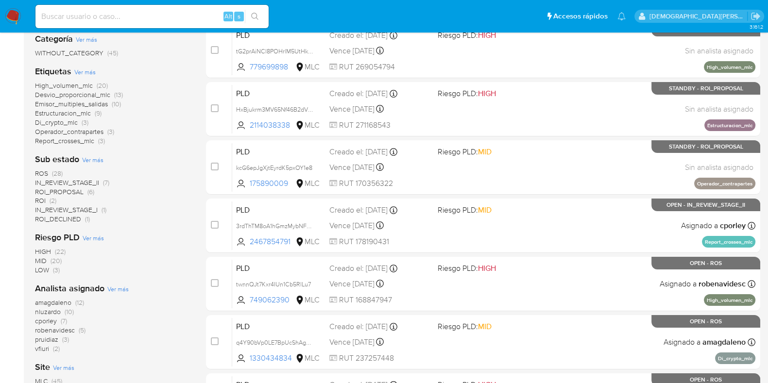
click at [47, 171] on span "ROS" at bounding box center [41, 173] width 13 height 10
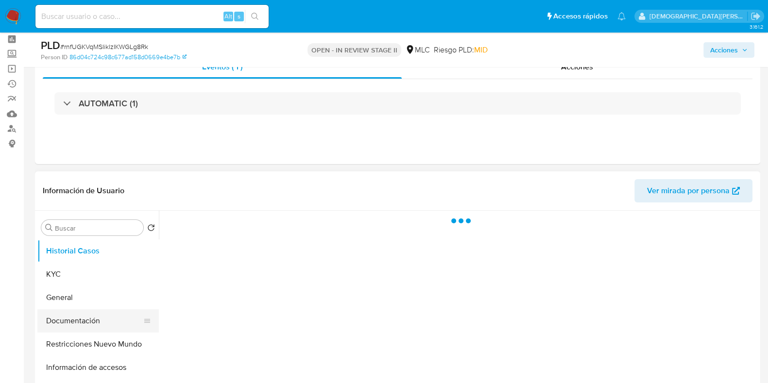
scroll to position [60, 0]
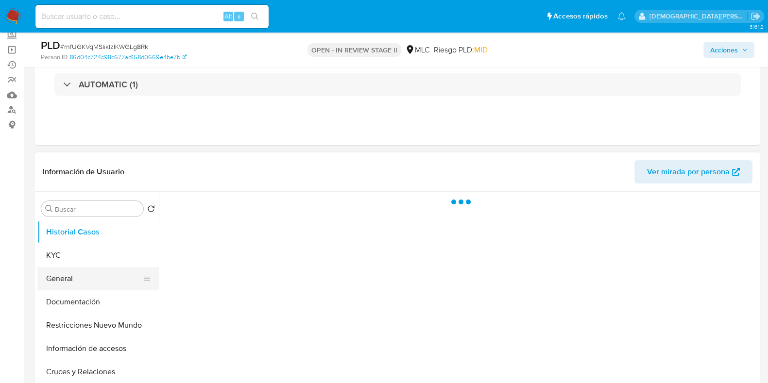
click at [87, 284] on button "General" at bounding box center [94, 278] width 114 height 23
select select "10"
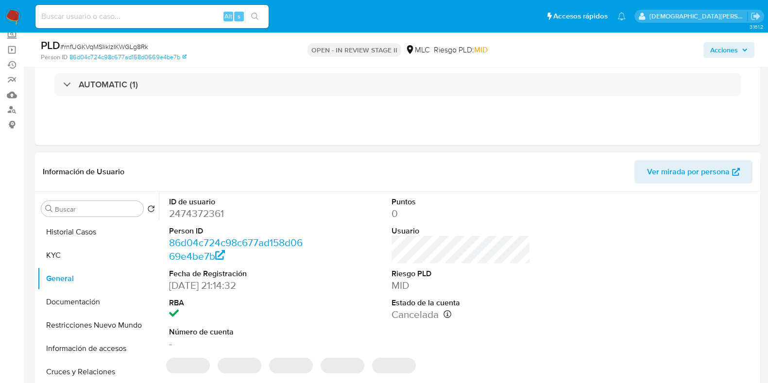
click at [216, 209] on dd "2474372361" at bounding box center [238, 214] width 139 height 14
copy dd "2474372361"
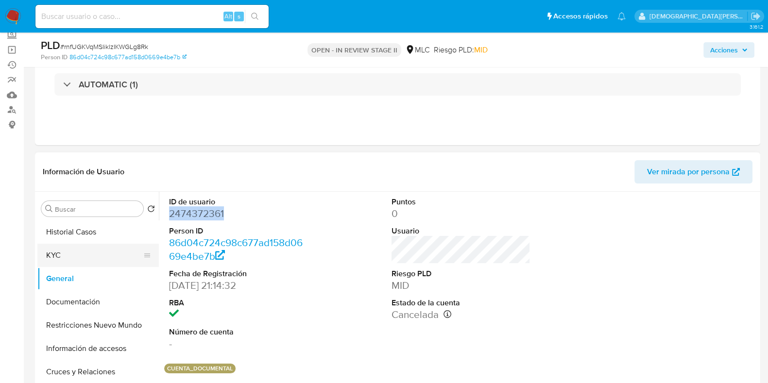
click at [71, 253] on button "KYC" at bounding box center [94, 255] width 114 height 23
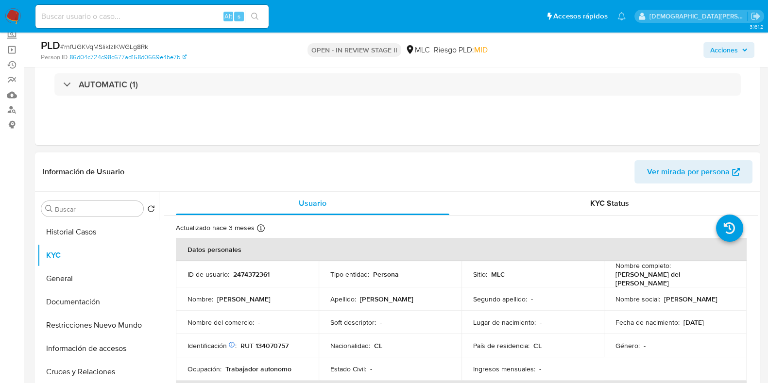
drag, startPoint x: 722, startPoint y: 278, endPoint x: 618, endPoint y: 275, distance: 104.4
click at [609, 278] on td "Nombre completo : [PERSON_NAME] del [PERSON_NAME]" at bounding box center [675, 274] width 143 height 26
click at [58, 308] on button "Documentación" at bounding box center [94, 301] width 114 height 23
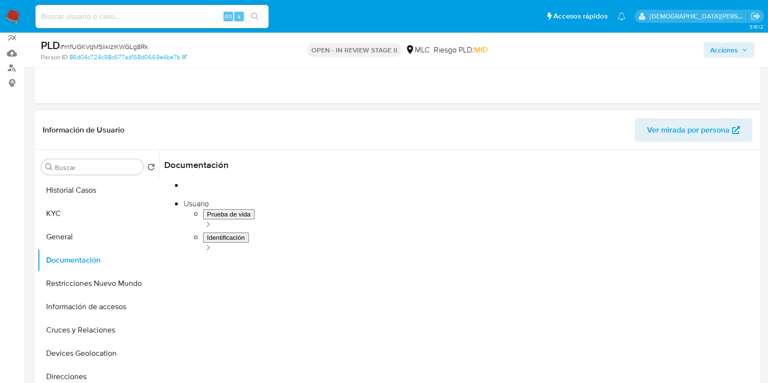
scroll to position [121, 0]
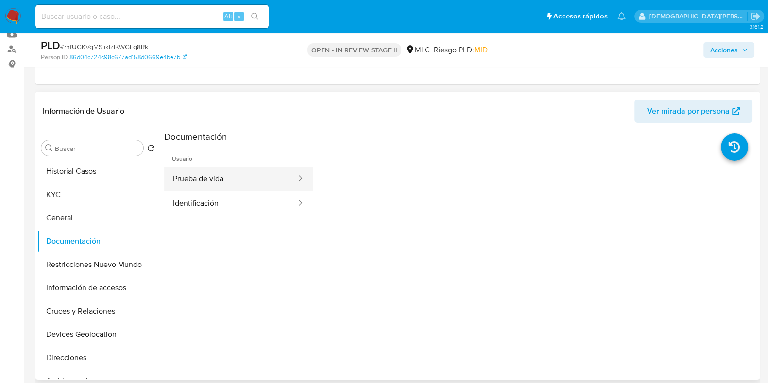
click at [273, 171] on button "Prueba de vida" at bounding box center [230, 179] width 133 height 25
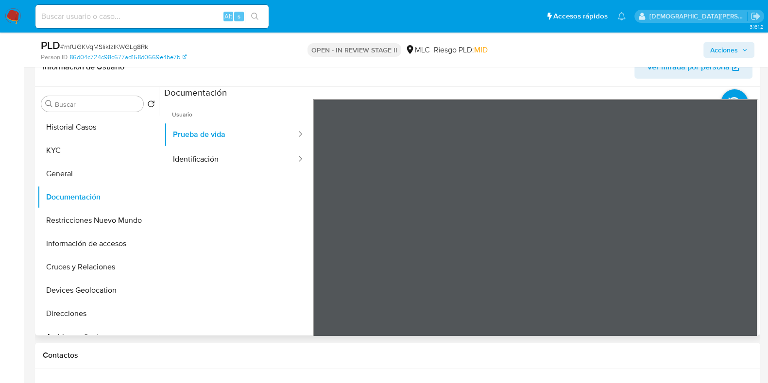
scroll to position [182, 0]
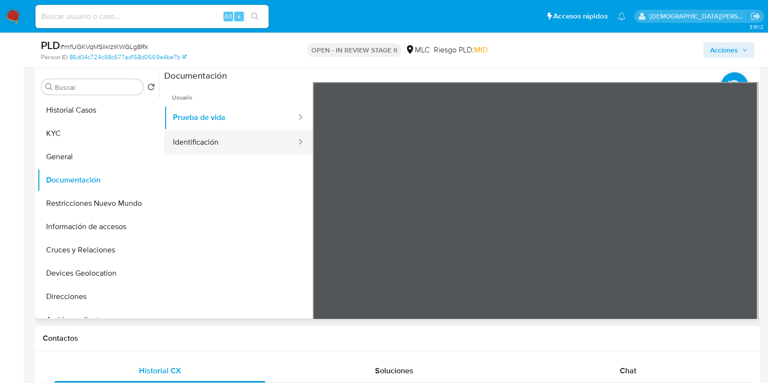
click at [247, 146] on button "Identificación" at bounding box center [230, 142] width 133 height 25
drag, startPoint x: 112, startPoint y: 207, endPoint x: 0, endPoint y: 203, distance: 111.7
click at [106, 205] on button "Restricciones Nuevo Mundo" at bounding box center [97, 203] width 121 height 23
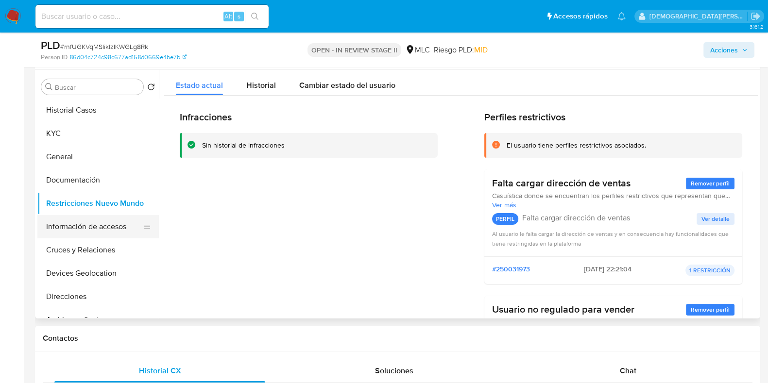
click at [102, 235] on button "Información de accesos" at bounding box center [94, 226] width 114 height 23
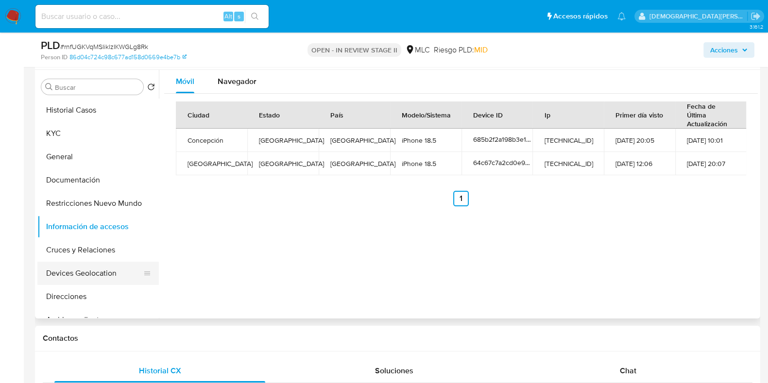
click at [82, 270] on button "Devices Geolocation" at bounding box center [94, 273] width 114 height 23
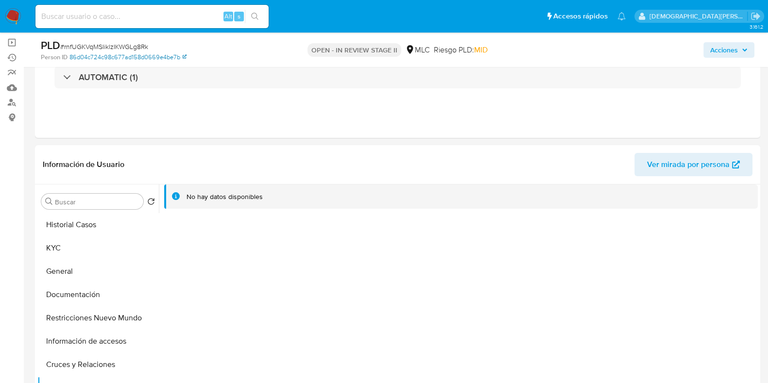
scroll to position [60, 0]
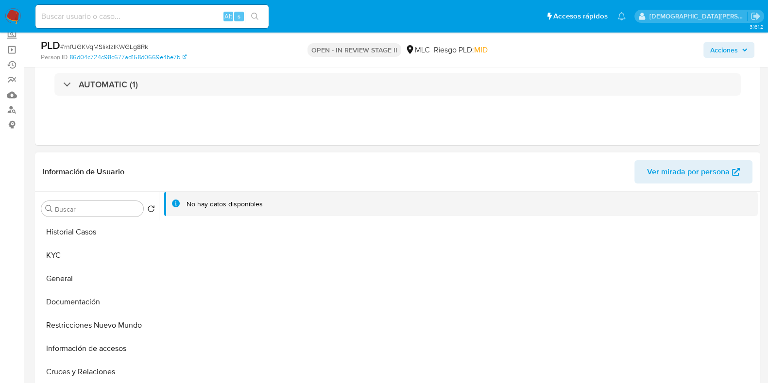
click at [367, 286] on div "No hay datos disponibles" at bounding box center [458, 316] width 599 height 249
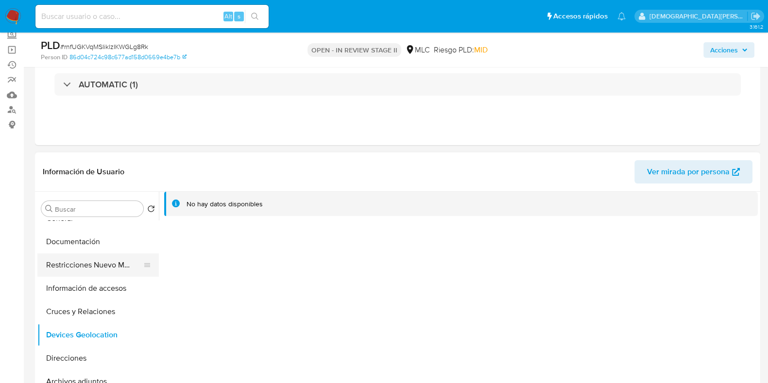
click at [73, 267] on button "Restricciones Nuevo Mundo" at bounding box center [94, 264] width 114 height 23
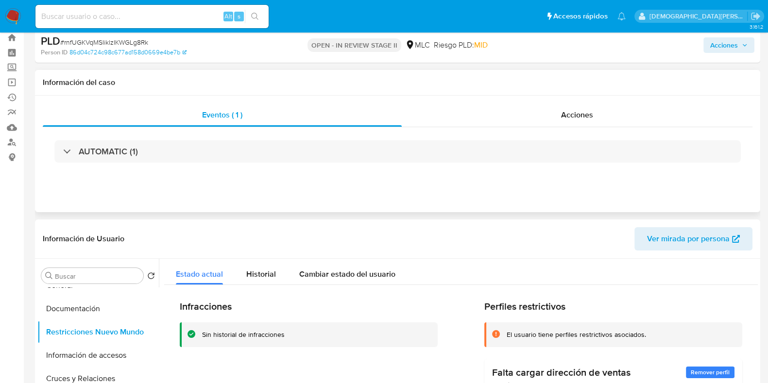
scroll to position [0, 0]
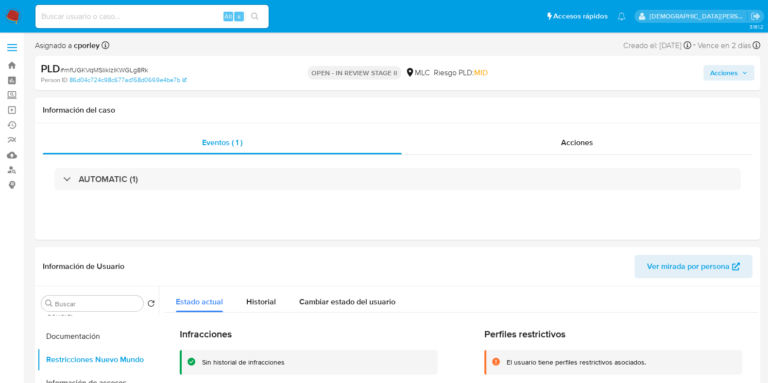
click at [723, 76] on span "Acciones" at bounding box center [724, 73] width 28 height 16
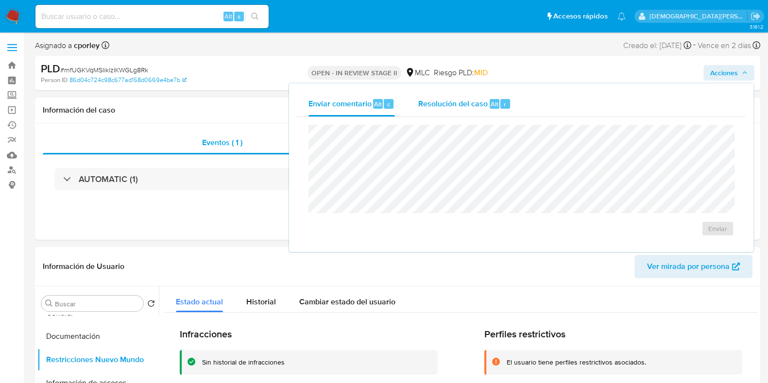
click at [457, 107] on span "Resolución del caso" at bounding box center [452, 103] width 69 height 11
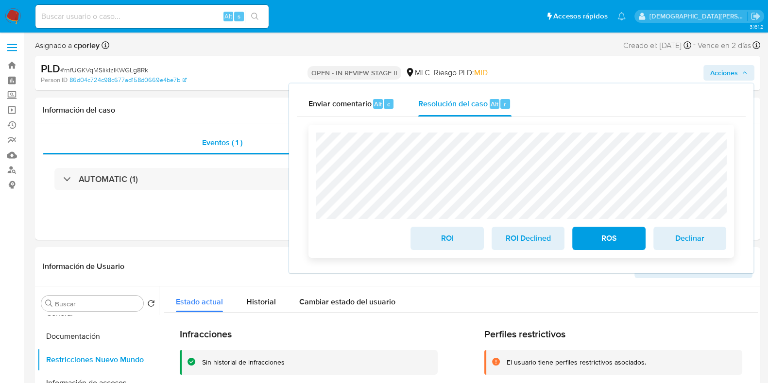
click at [585, 249] on span "ROS" at bounding box center [609, 238] width 48 height 21
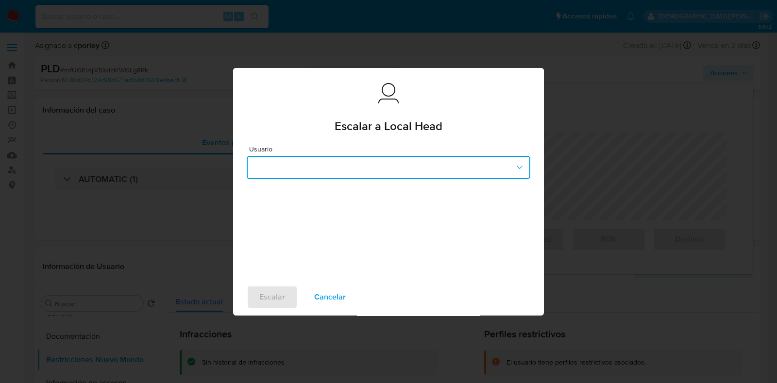
click at [333, 171] on button "button" at bounding box center [389, 167] width 284 height 23
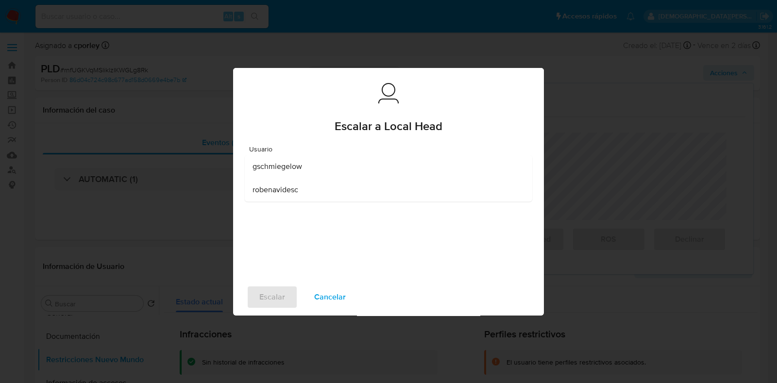
drag, startPoint x: 299, startPoint y: 193, endPoint x: 296, endPoint y: 200, distance: 6.8
click at [299, 194] on div "robenavidesc" at bounding box center [385, 189] width 266 height 23
click at [269, 300] on span "Escalar" at bounding box center [272, 296] width 26 height 21
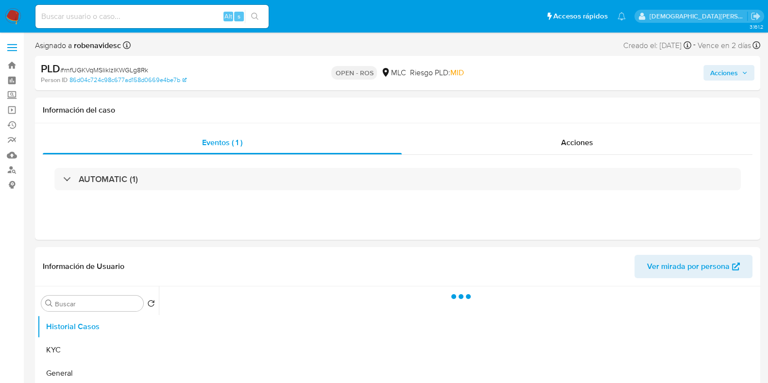
select select "10"
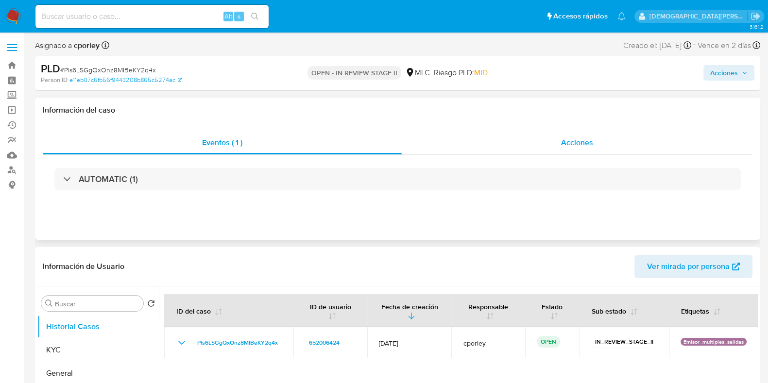
click at [587, 136] on div "Acciones" at bounding box center [577, 142] width 351 height 23
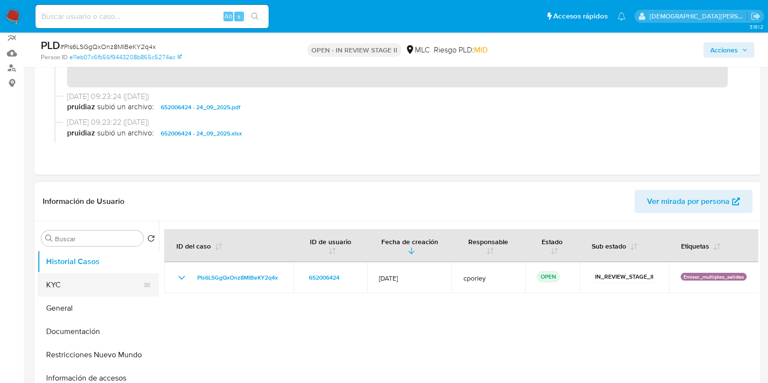
scroll to position [121, 0]
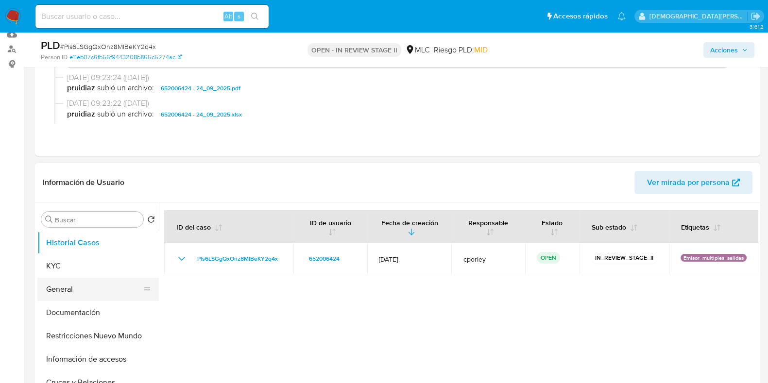
click at [61, 281] on button "General" at bounding box center [94, 289] width 114 height 23
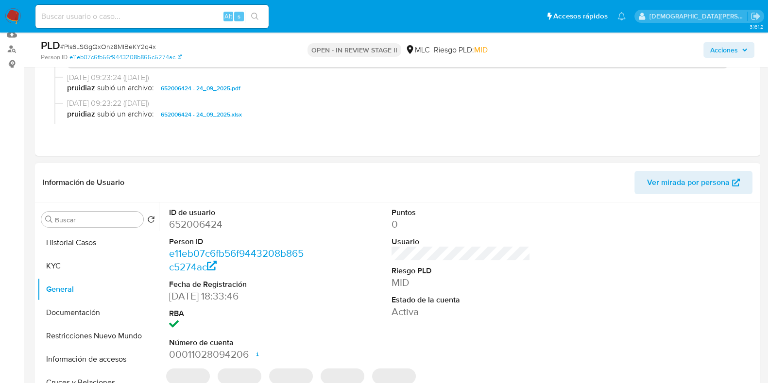
click at [201, 226] on dd "652006424" at bounding box center [238, 225] width 139 height 14
copy dd "652006424"
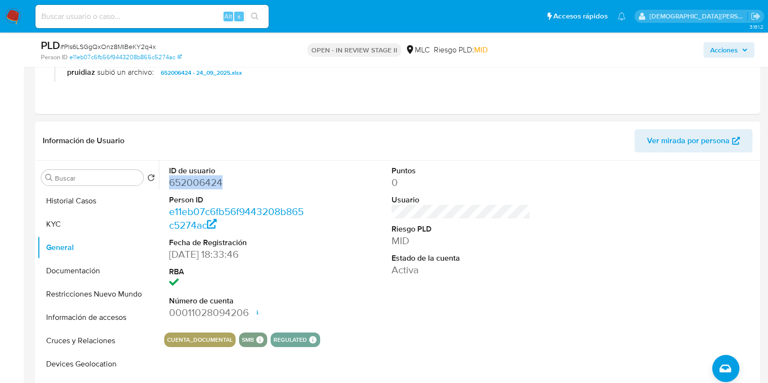
scroll to position [182, 0]
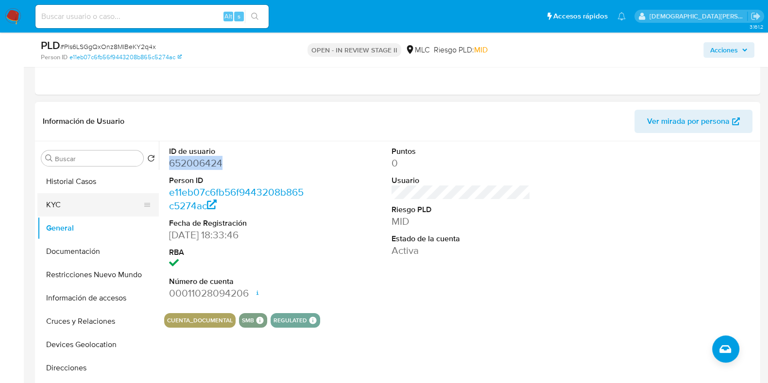
click at [74, 212] on button "KYC" at bounding box center [94, 204] width 114 height 23
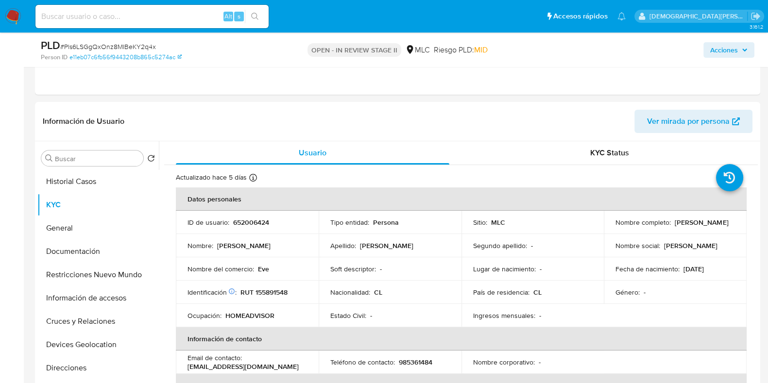
scroll to position [60, 0]
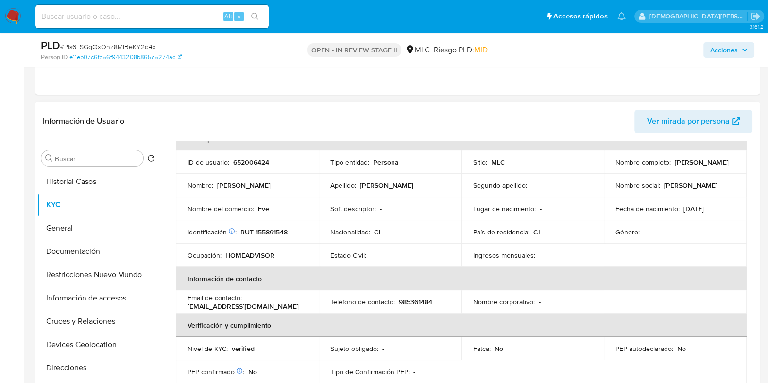
drag, startPoint x: 650, startPoint y: 175, endPoint x: 610, endPoint y: 168, distance: 40.4
click at [610, 168] on td "Nombre completo : Evelyn Macarena Benavente Cárcamo" at bounding box center [675, 162] width 143 height 23
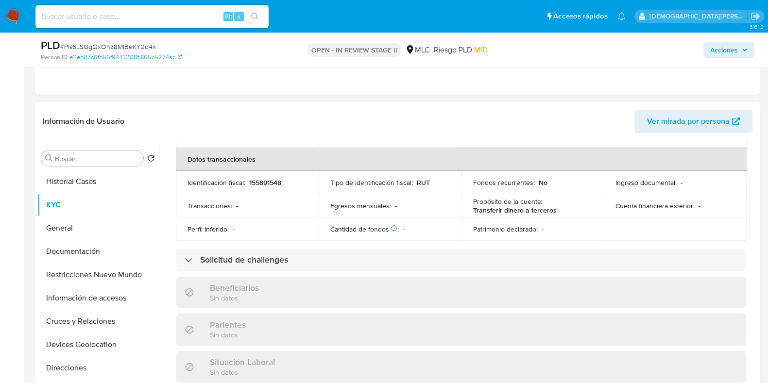
scroll to position [364, 0]
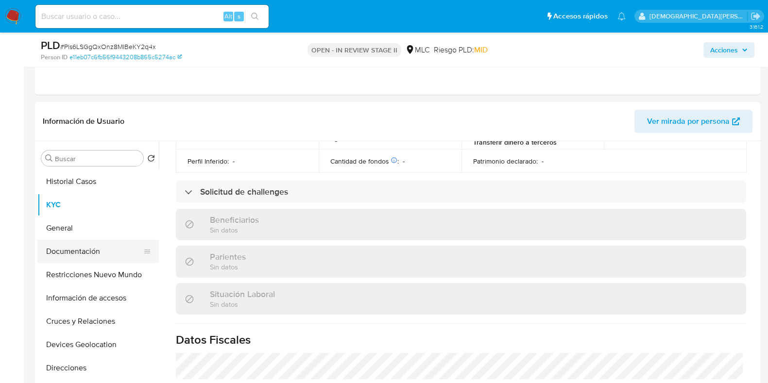
click at [95, 249] on button "Documentación" at bounding box center [94, 251] width 114 height 23
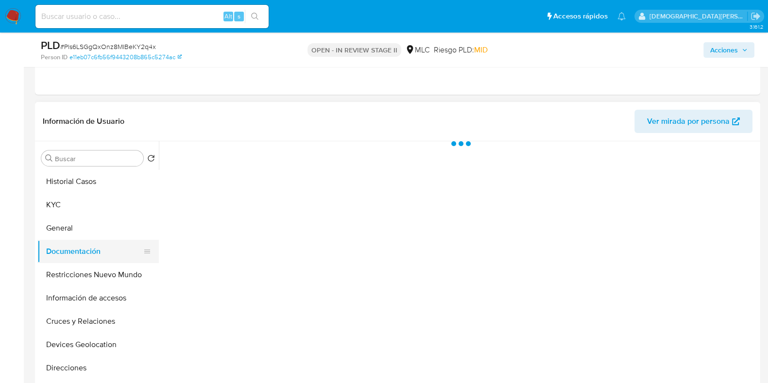
scroll to position [0, 0]
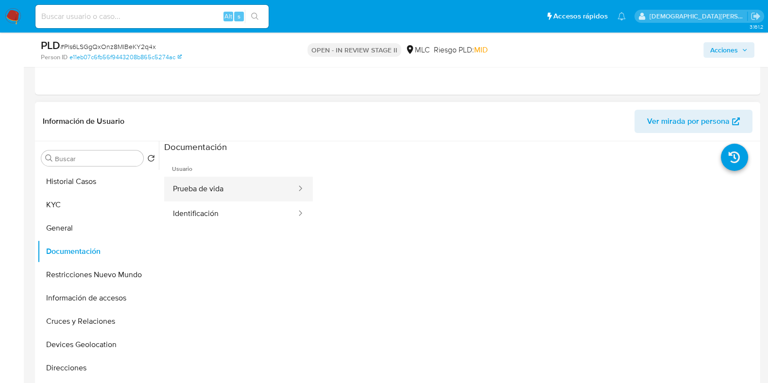
click at [204, 188] on button "Prueba de vida" at bounding box center [230, 189] width 133 height 25
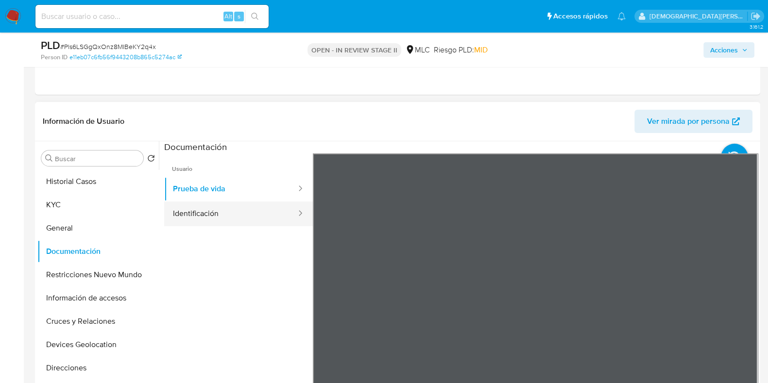
click at [257, 213] on button "Identificación" at bounding box center [230, 213] width 133 height 25
click at [736, 313] on icon at bounding box center [745, 311] width 19 height 19
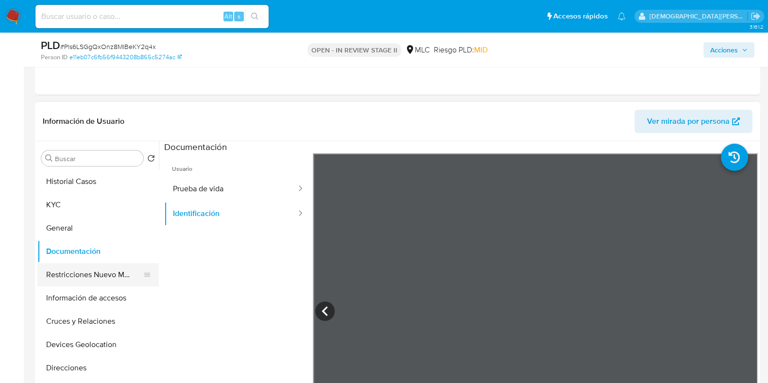
click at [104, 275] on button "Restricciones Nuevo Mundo" at bounding box center [94, 274] width 114 height 23
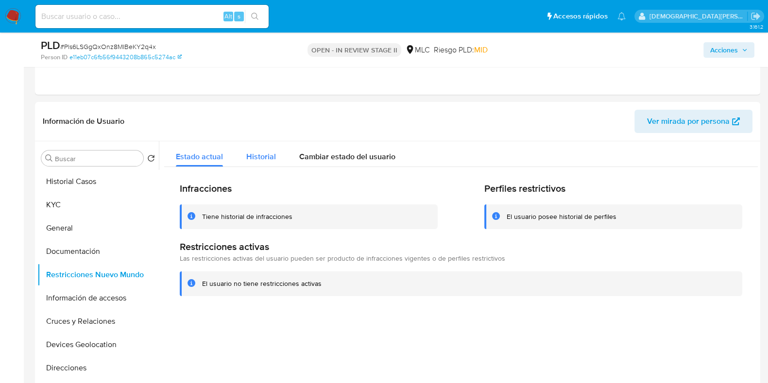
click at [264, 152] on span "Historial" at bounding box center [261, 156] width 30 height 11
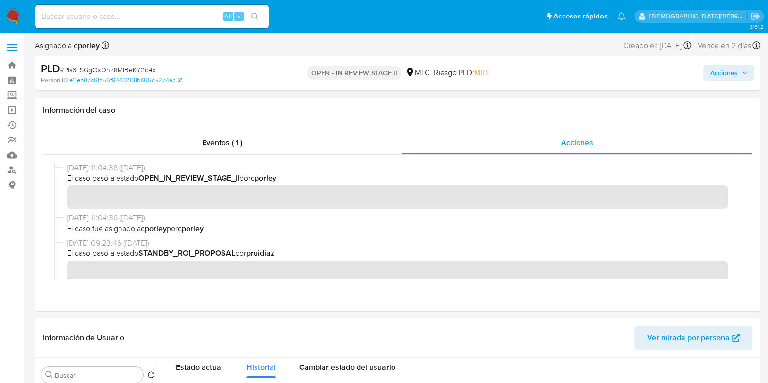
click at [716, 79] on span "Acciones" at bounding box center [724, 73] width 28 height 16
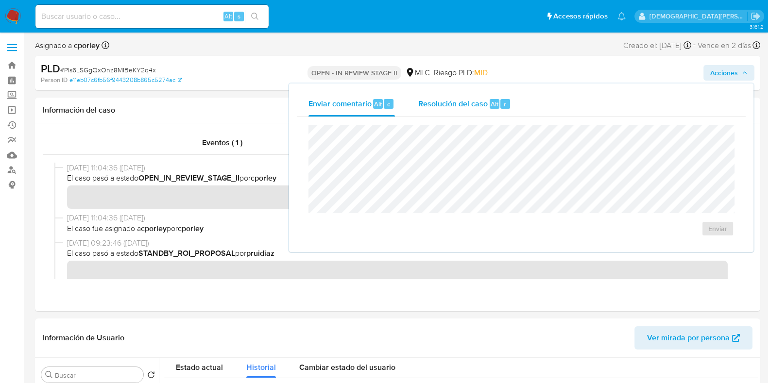
click at [463, 104] on span "Resolución del caso" at bounding box center [452, 103] width 69 height 11
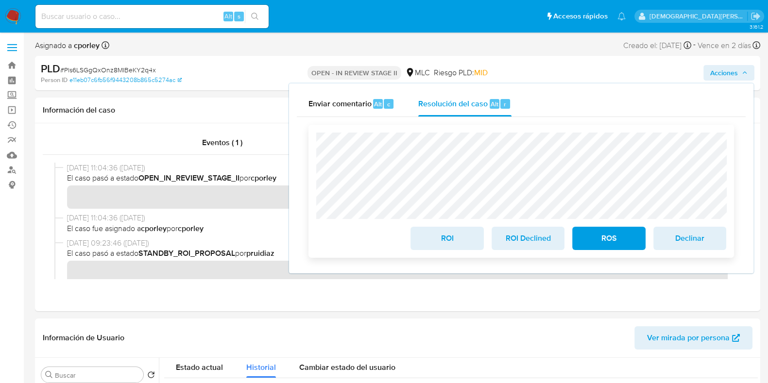
click at [437, 237] on span "ROI" at bounding box center [447, 238] width 48 height 21
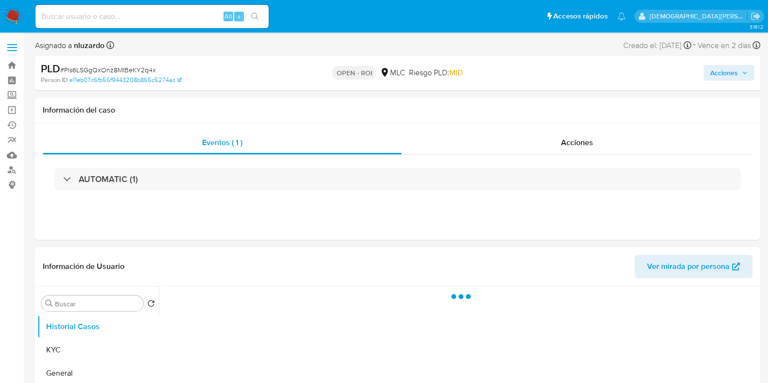
select select "10"
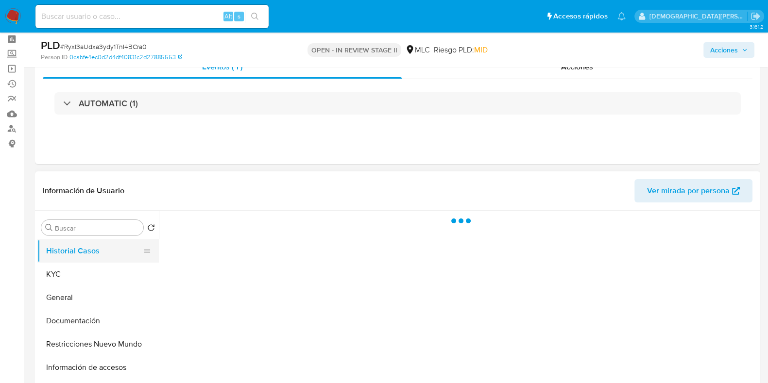
scroll to position [60, 0]
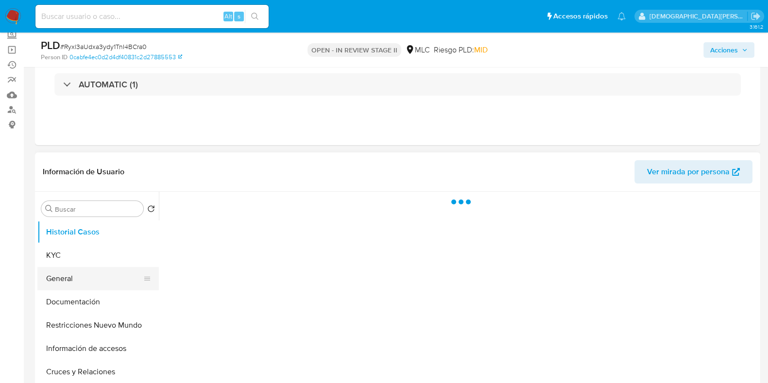
select select "10"
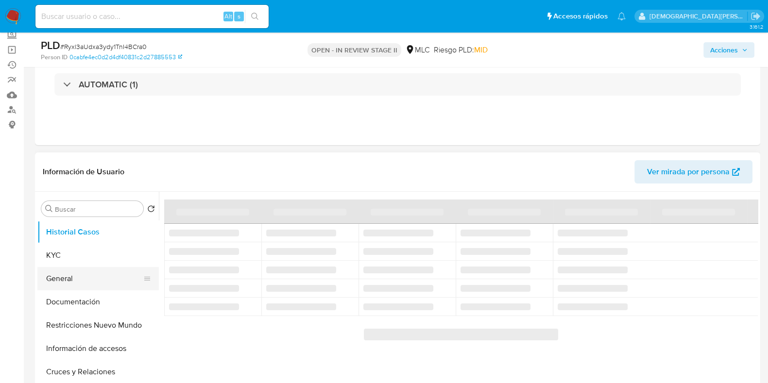
click at [87, 278] on button "General" at bounding box center [94, 278] width 114 height 23
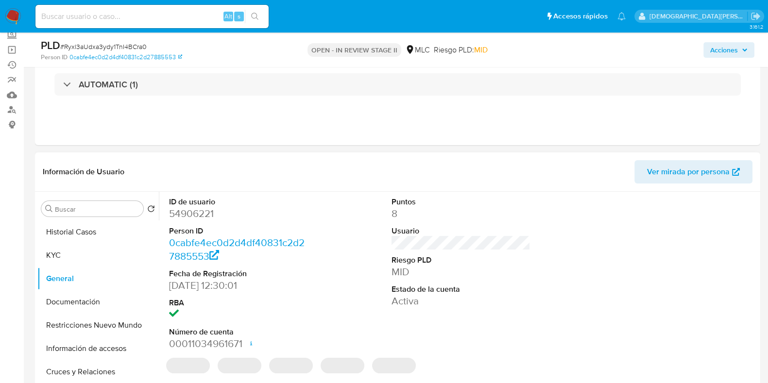
click at [203, 213] on dd "54906221" at bounding box center [238, 214] width 139 height 14
copy dd "54906221"
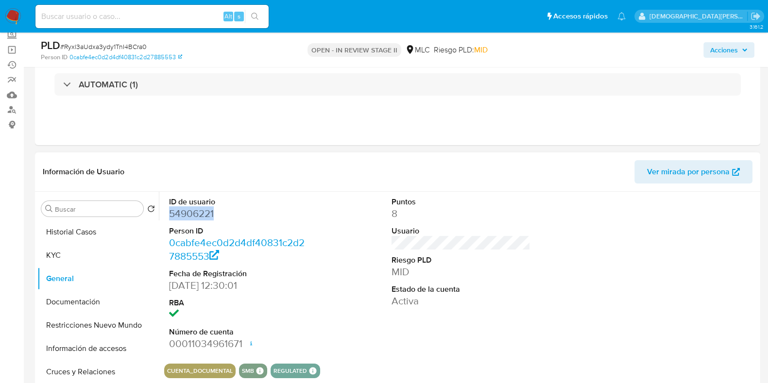
click at [199, 212] on dd "54906221" at bounding box center [238, 214] width 139 height 14
drag, startPoint x: 87, startPoint y: 258, endPoint x: 291, endPoint y: 161, distance: 225.9
click at [87, 258] on button "KYC" at bounding box center [97, 255] width 121 height 23
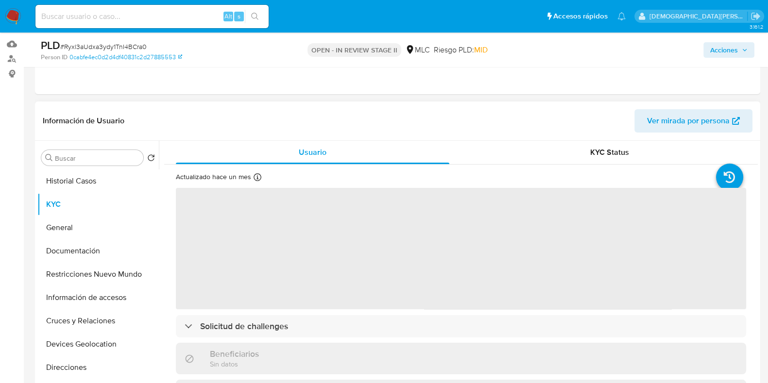
scroll to position [182, 0]
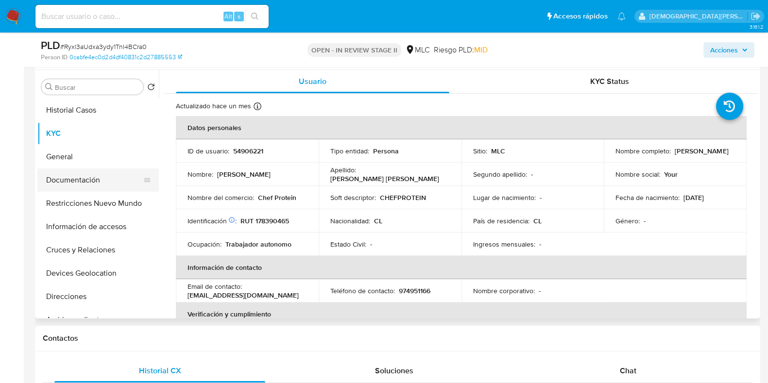
click at [67, 181] on button "Documentación" at bounding box center [94, 179] width 114 height 23
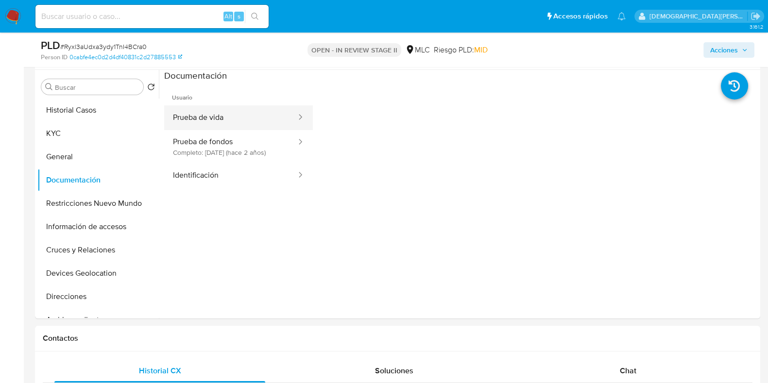
click at [228, 117] on button "Prueba de vida" at bounding box center [230, 117] width 133 height 25
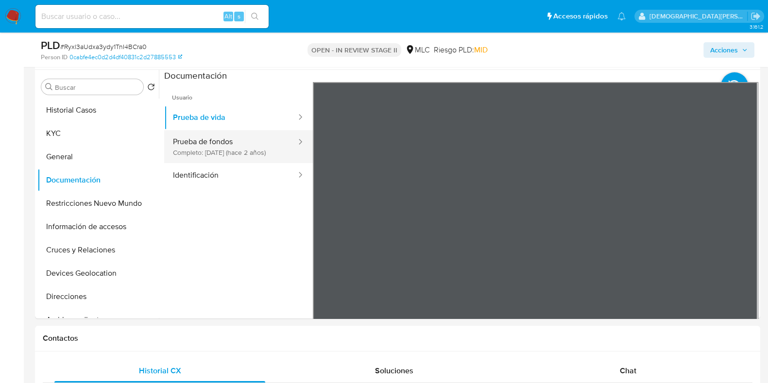
click at [227, 141] on button "Prueba de fondos Completo: 11/09/2023 (hace 2 años)" at bounding box center [230, 146] width 133 height 33
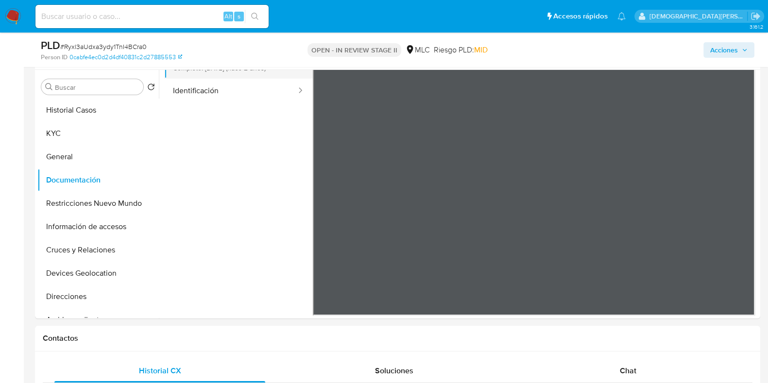
scroll to position [0, 0]
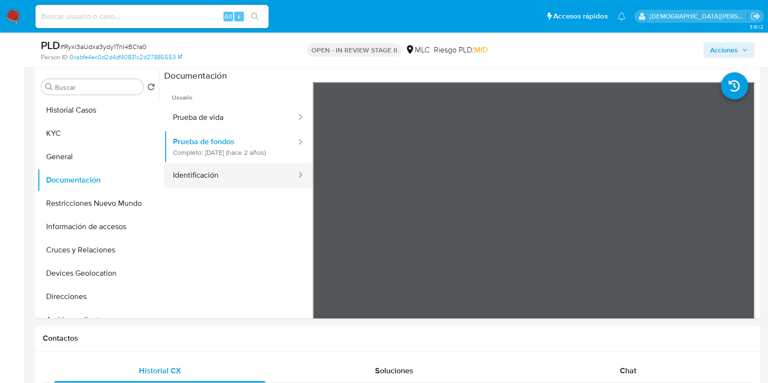
click at [218, 182] on button "Identificación" at bounding box center [230, 175] width 133 height 25
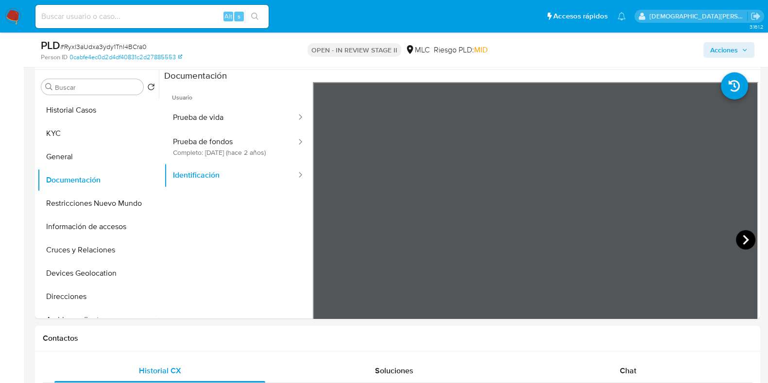
click at [621, 239] on icon at bounding box center [745, 239] width 19 height 19
click at [228, 147] on button "Prueba de fondos Completo: 11/09/2023 (hace 2 años)" at bounding box center [230, 146] width 133 height 33
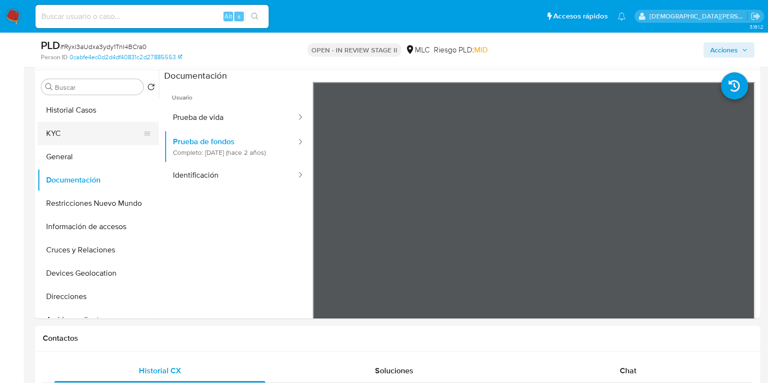
click at [109, 138] on button "KYC" at bounding box center [94, 133] width 114 height 23
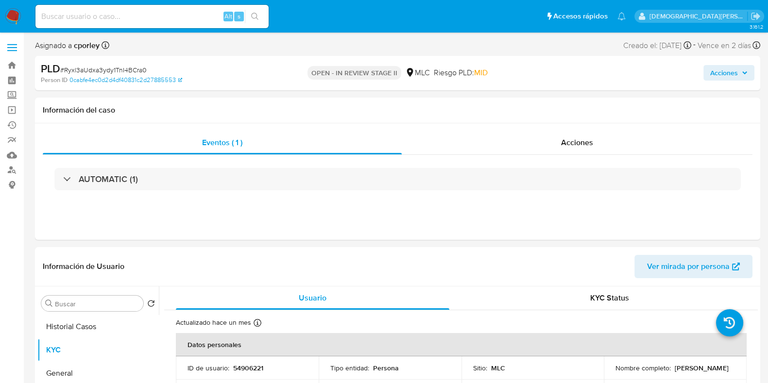
click at [621, 71] on span "Acciones" at bounding box center [724, 73] width 28 height 16
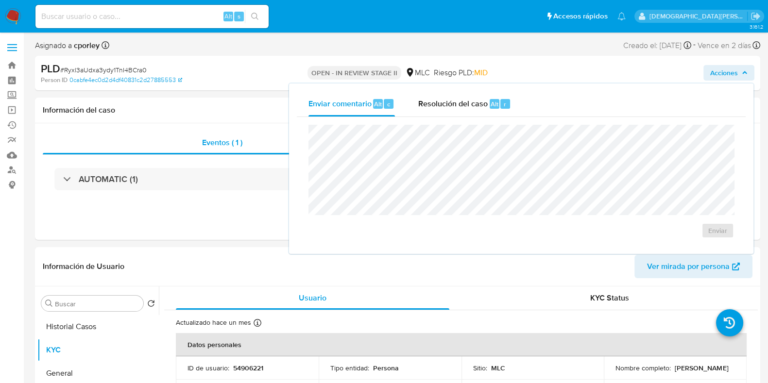
drag, startPoint x: 446, startPoint y: 106, endPoint x: 437, endPoint y: 121, distance: 17.2
click at [445, 107] on span "Resolución del caso" at bounding box center [452, 103] width 69 height 11
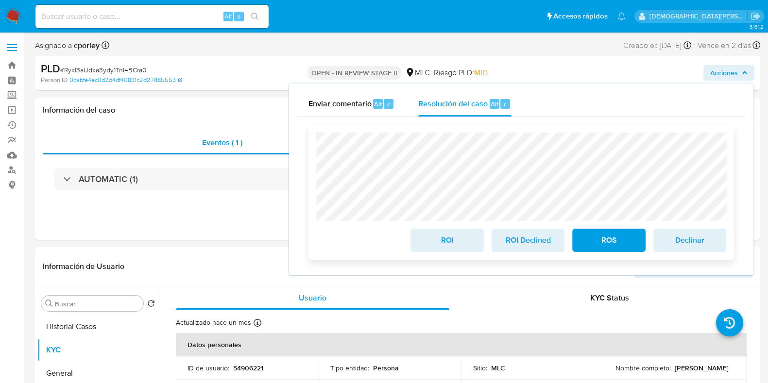
click at [612, 244] on span "ROS" at bounding box center [609, 240] width 48 height 21
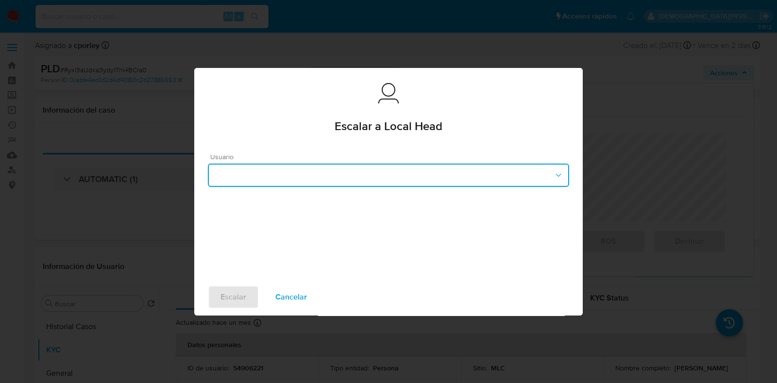
click at [398, 172] on button "button" at bounding box center [388, 175] width 361 height 23
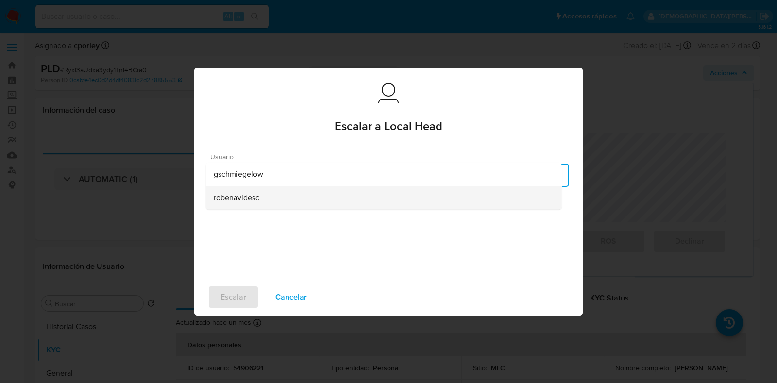
click at [246, 203] on div "robenavidesc" at bounding box center [384, 197] width 340 height 23
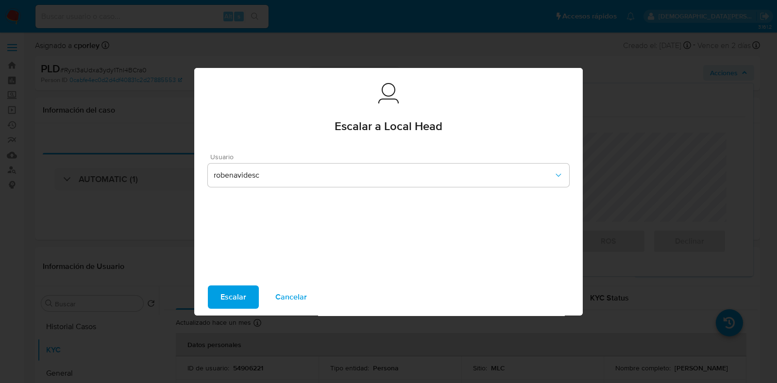
click at [242, 295] on span "Escalar" at bounding box center [233, 296] width 26 height 21
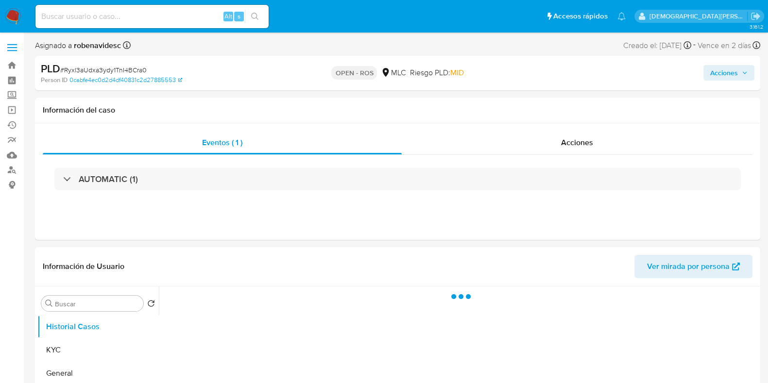
select select "10"
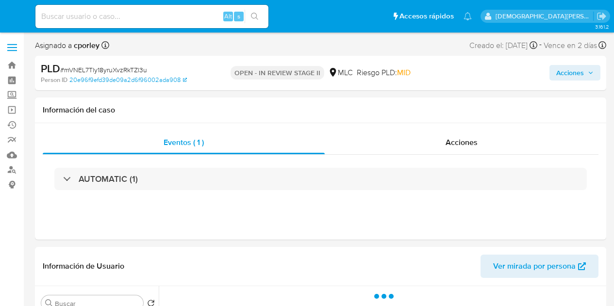
select select "10"
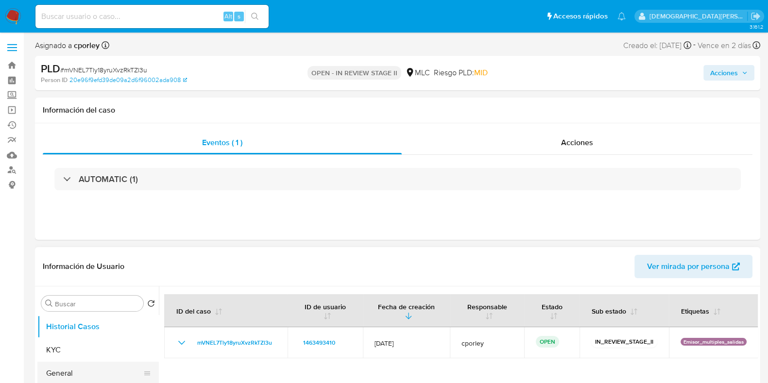
click at [75, 306] on button "General" at bounding box center [94, 373] width 114 height 23
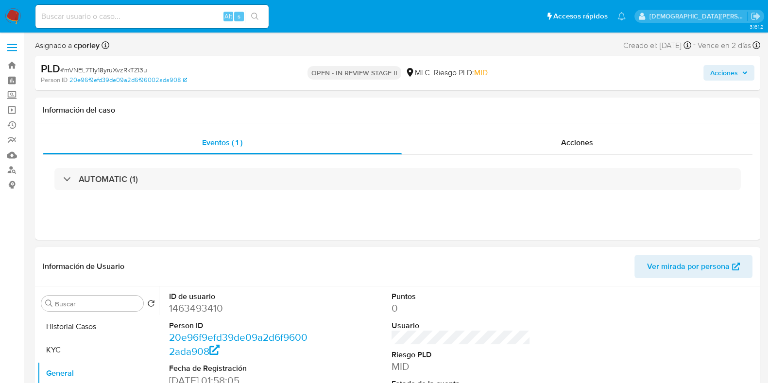
click at [194, 306] on dd "1463493410" at bounding box center [238, 309] width 139 height 14
copy dd "1463493410"
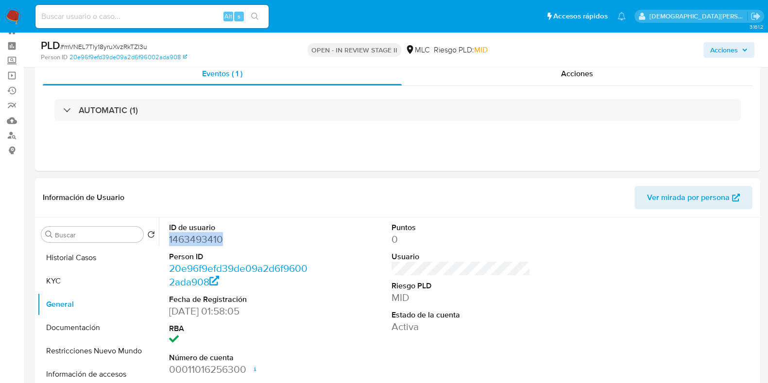
scroll to position [60, 0]
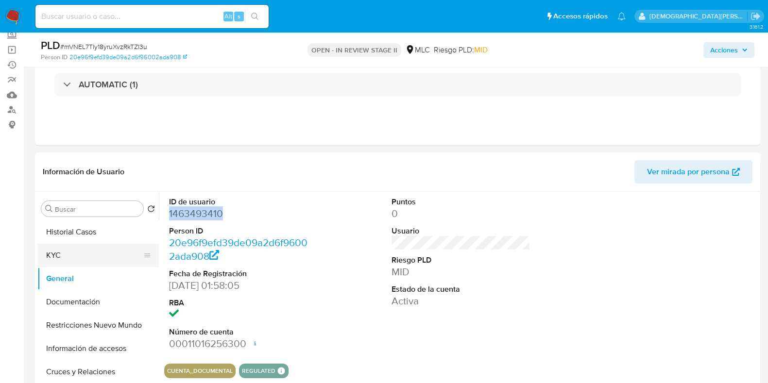
click at [100, 258] on button "KYC" at bounding box center [94, 255] width 114 height 23
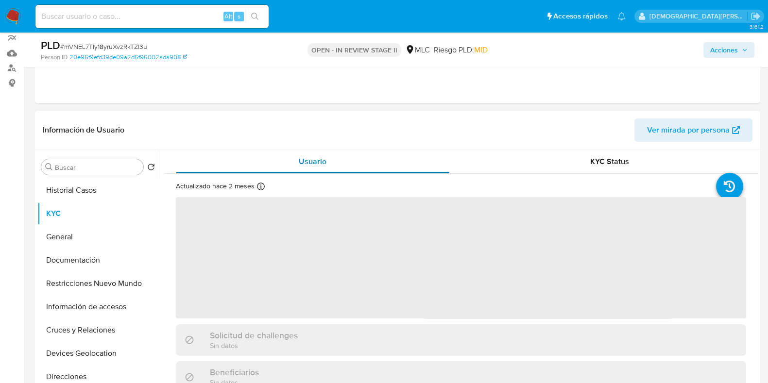
scroll to position [121, 0]
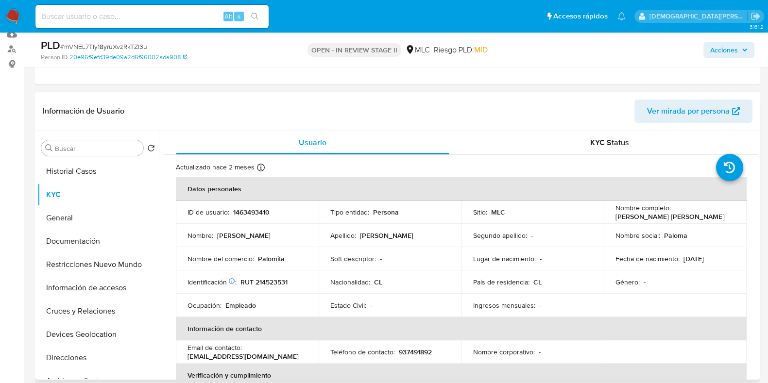
drag, startPoint x: 711, startPoint y: 215, endPoint x: 612, endPoint y: 217, distance: 99.1
click at [614, 217] on div "Nombre completo : Paloma Reller Orellana Escobar" at bounding box center [674, 211] width 119 height 17
click at [76, 251] on button "Documentación" at bounding box center [94, 241] width 114 height 23
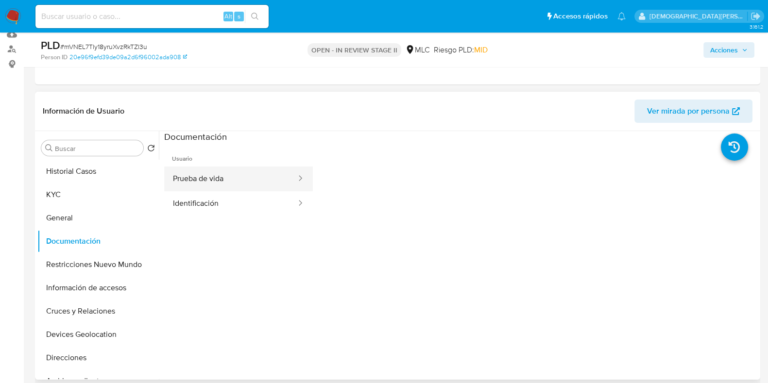
click at [223, 168] on button "Prueba de vida" at bounding box center [230, 179] width 133 height 25
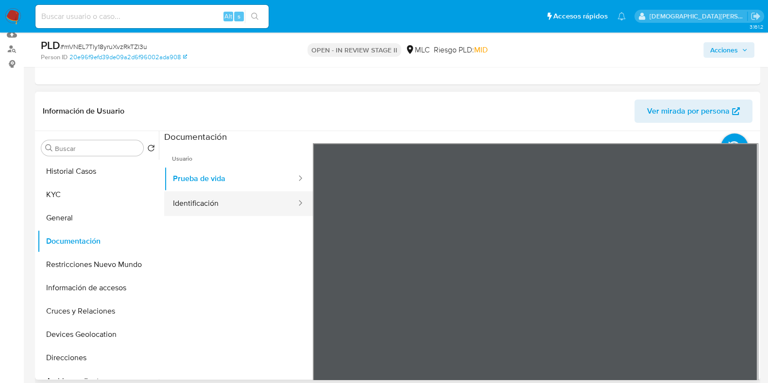
click at [261, 200] on button "Identificación" at bounding box center [230, 203] width 133 height 25
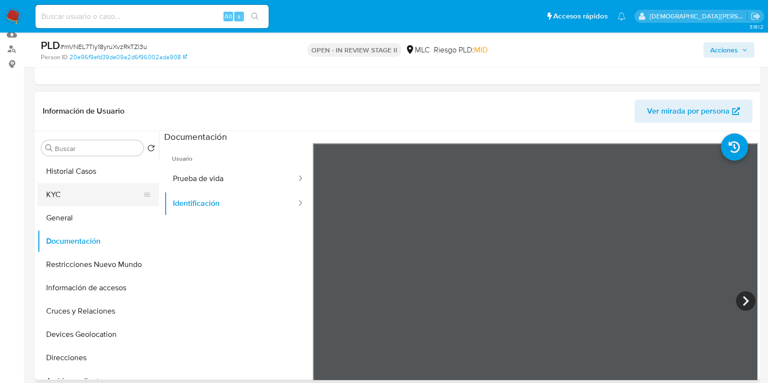
click at [89, 190] on button "KYC" at bounding box center [94, 194] width 114 height 23
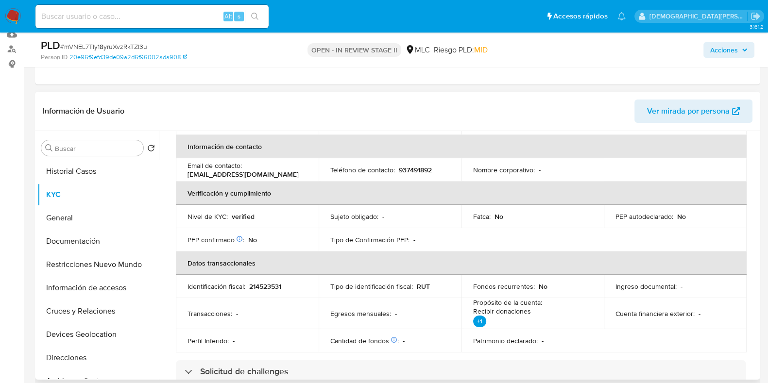
scroll to position [242, 0]
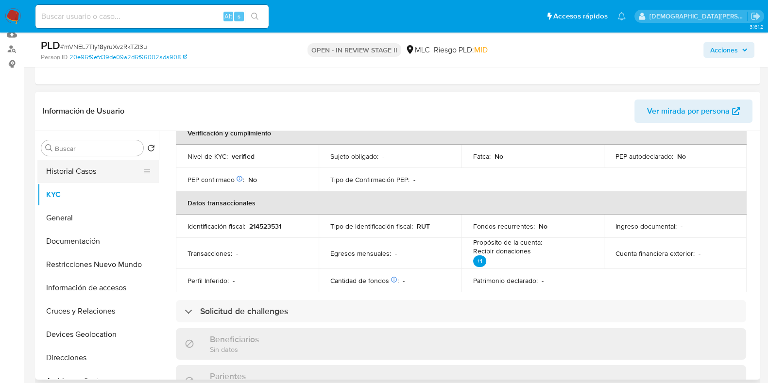
click at [72, 171] on button "Historial Casos" at bounding box center [94, 171] width 114 height 23
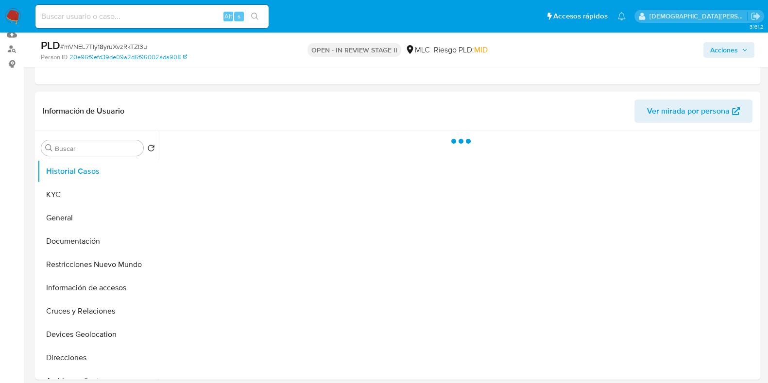
scroll to position [0, 0]
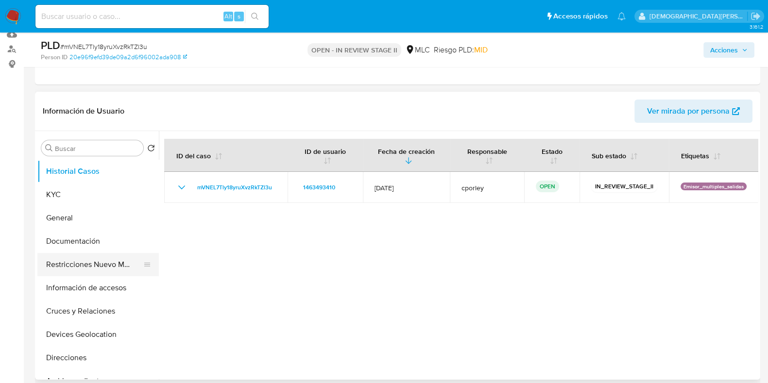
click at [75, 264] on button "Restricciones Nuevo Mundo" at bounding box center [94, 264] width 114 height 23
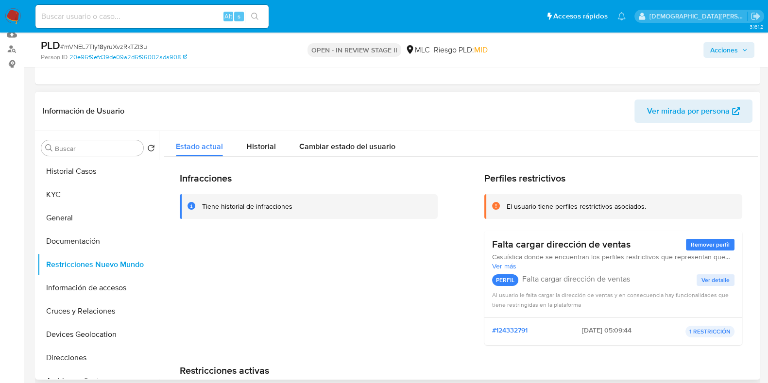
click at [268, 158] on div "Infracciones Tiene historial de infracciones Perfiles restrictivos El usuario t…" at bounding box center [460, 304] width 593 height 294
click at [267, 153] on div "Historial" at bounding box center [261, 144] width 30 height 26
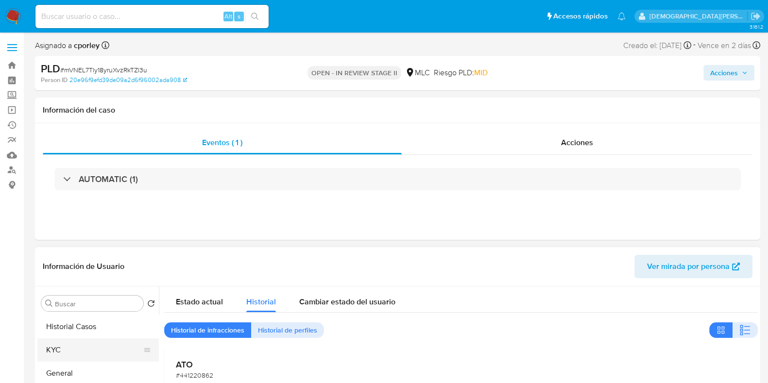
click at [63, 306] on button "KYC" at bounding box center [94, 349] width 114 height 23
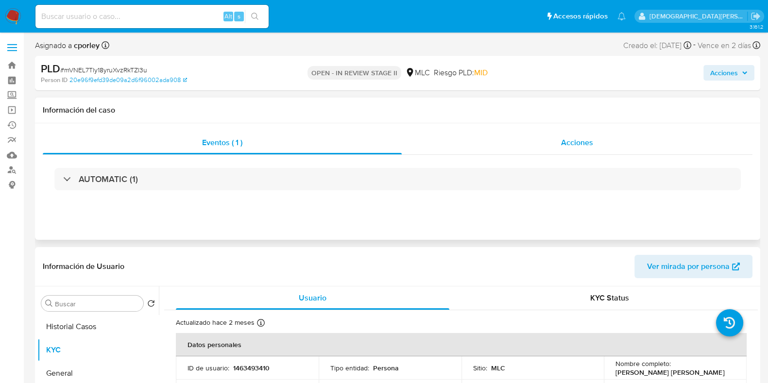
click at [594, 145] on div "Acciones" at bounding box center [577, 142] width 351 height 23
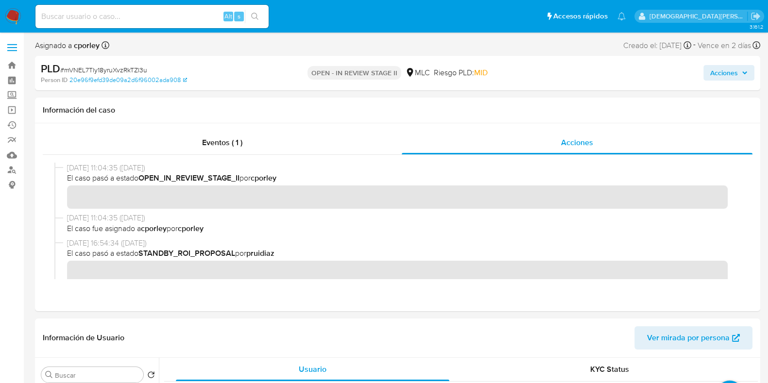
click at [614, 73] on span "Acciones" at bounding box center [724, 73] width 28 height 16
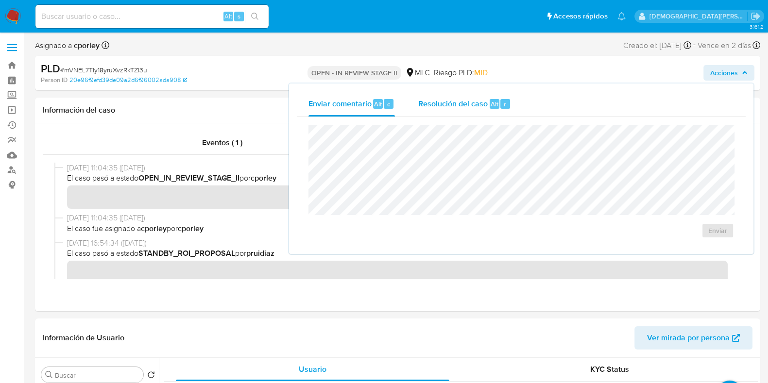
click at [455, 106] on span "Resolución del caso" at bounding box center [452, 103] width 69 height 11
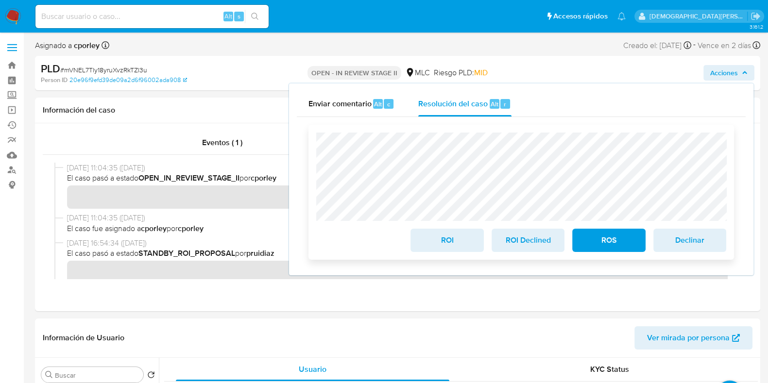
click at [433, 230] on div "ROI" at bounding box center [446, 238] width 81 height 27
click at [432, 229] on div "ROI" at bounding box center [446, 238] width 81 height 27
click at [429, 239] on span "ROI" at bounding box center [447, 240] width 48 height 21
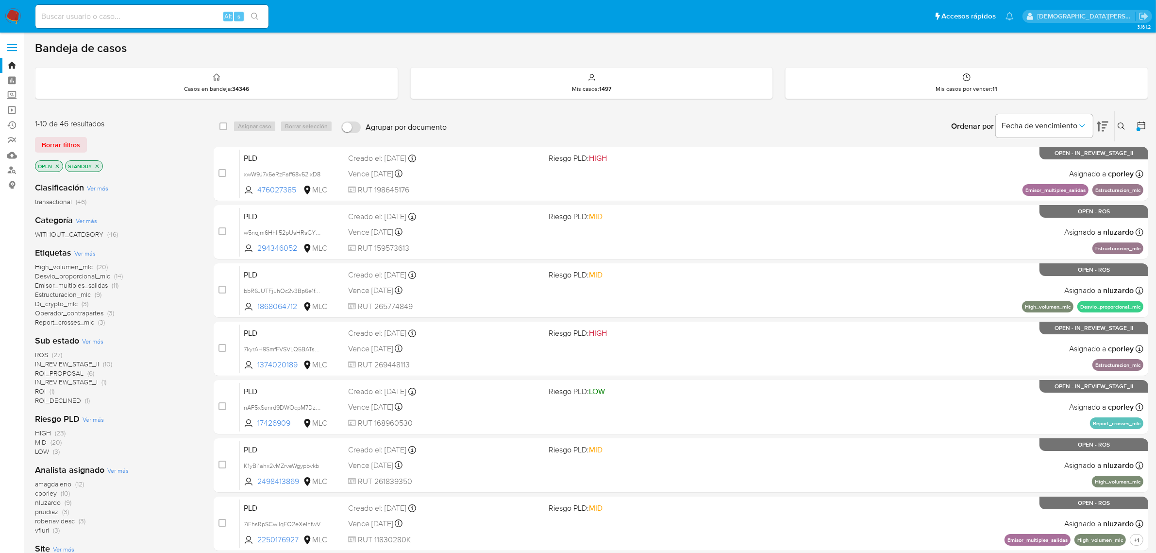
click at [1143, 129] on icon at bounding box center [1142, 125] width 8 height 8
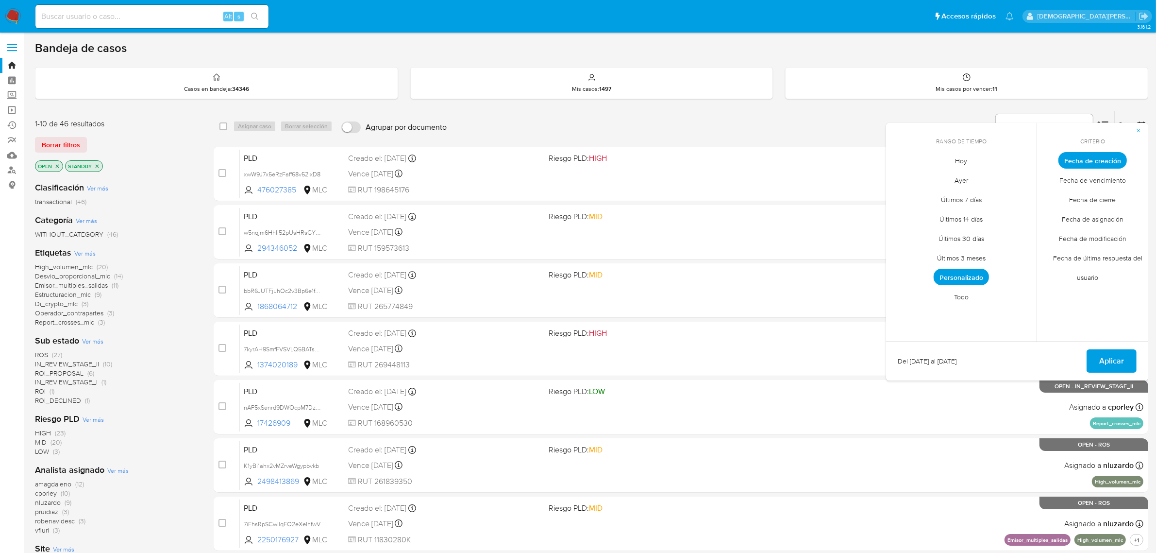
click at [972, 282] on span "Personalizado" at bounding box center [961, 277] width 55 height 17
click at [1018, 175] on icon "Mes siguiente" at bounding box center [1022, 178] width 12 height 12
click at [926, 253] on button "12" at bounding box center [923, 253] width 16 height 16
click at [1099, 360] on button "Aplicar" at bounding box center [1112, 360] width 50 height 23
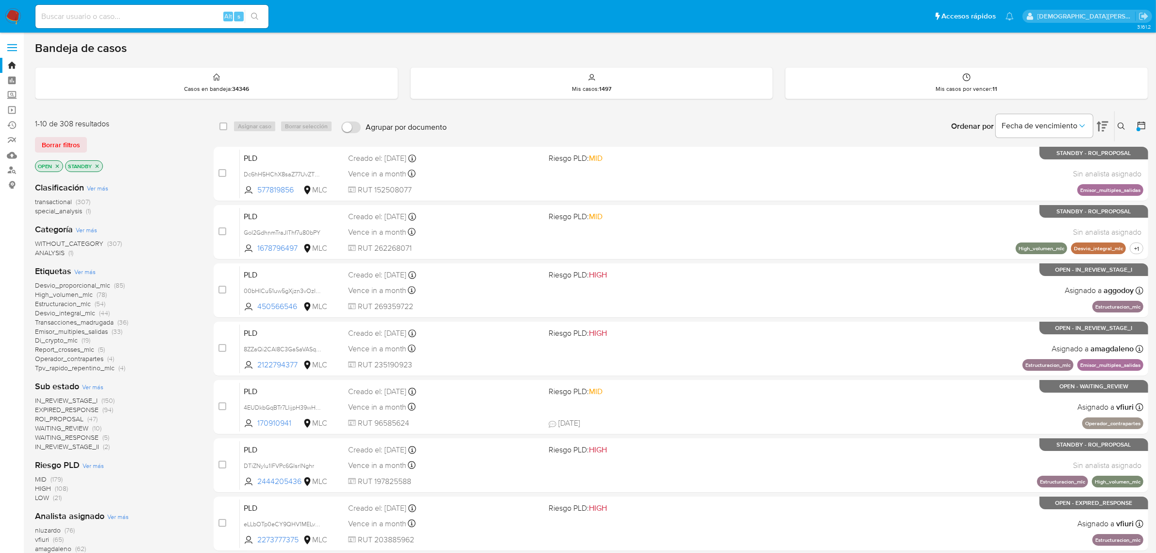
click at [97, 162] on p "STANDBY" at bounding box center [84, 166] width 37 height 11
click at [96, 167] on icon "close-filter" at bounding box center [97, 165] width 3 height 3
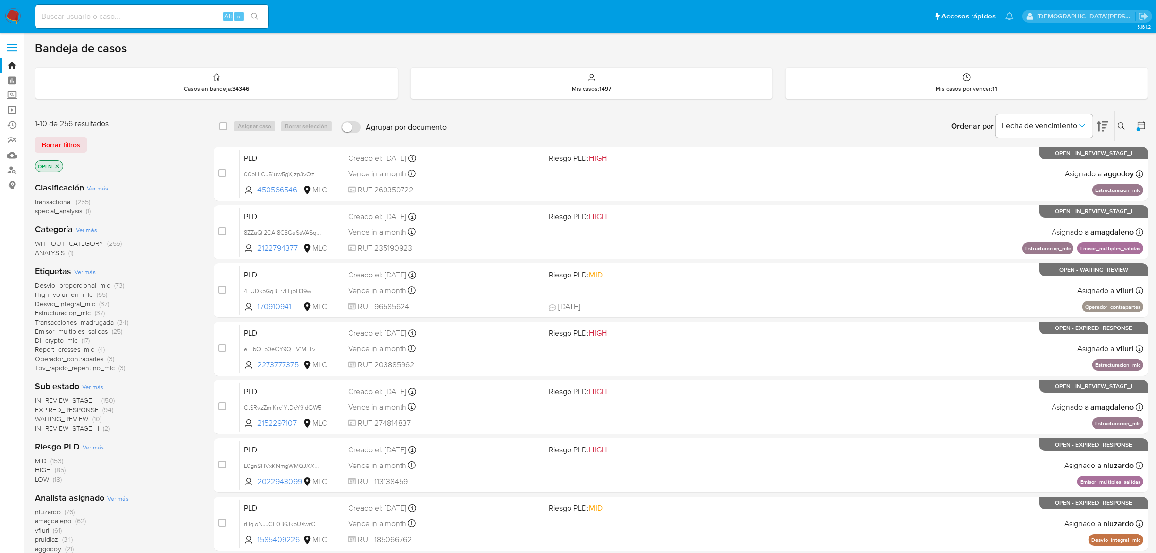
click at [57, 167] on icon "close-filter" at bounding box center [57, 166] width 6 height 6
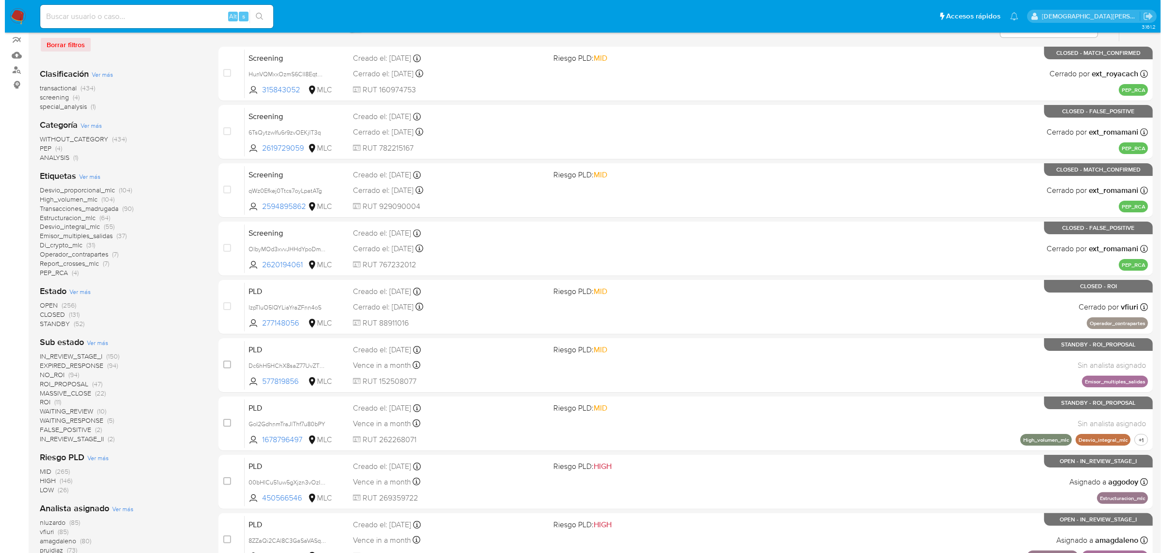
scroll to position [121, 0]
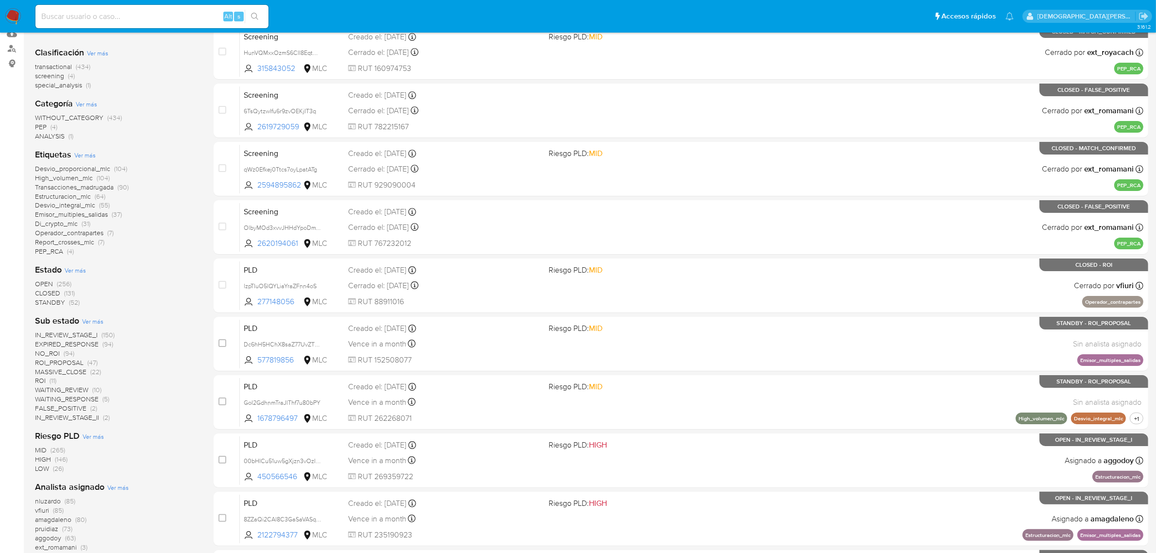
click at [78, 268] on span "Ver más" at bounding box center [75, 270] width 21 height 9
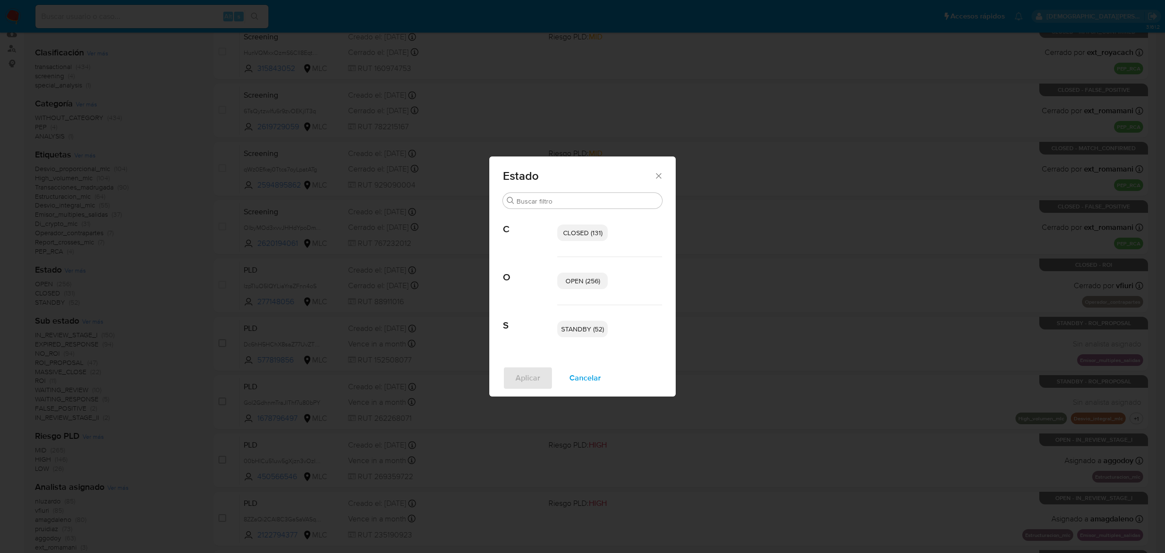
click at [567, 277] on span "OPEN (256)" at bounding box center [583, 281] width 34 height 10
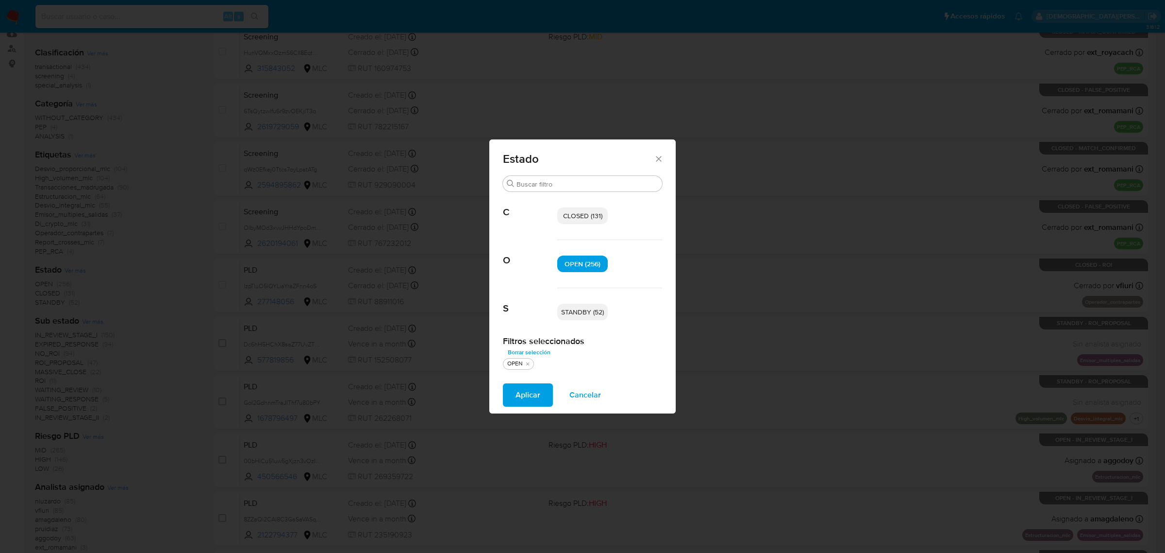
click at [586, 309] on span "STANDBY (52)" at bounding box center [582, 312] width 43 height 10
click at [532, 389] on span "Aplicar" at bounding box center [527, 394] width 25 height 21
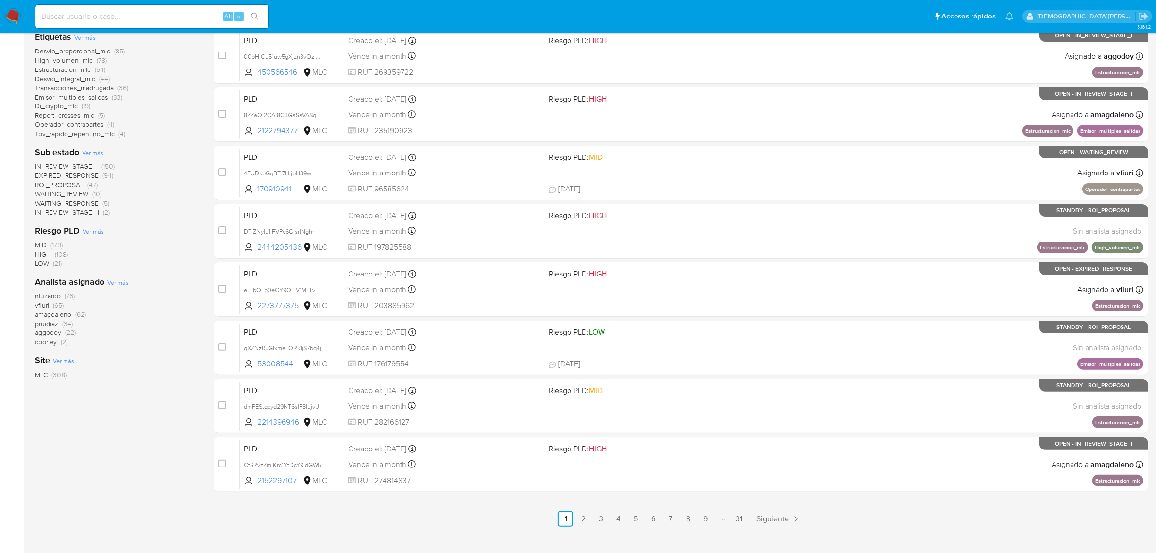
scroll to position [248, 0]
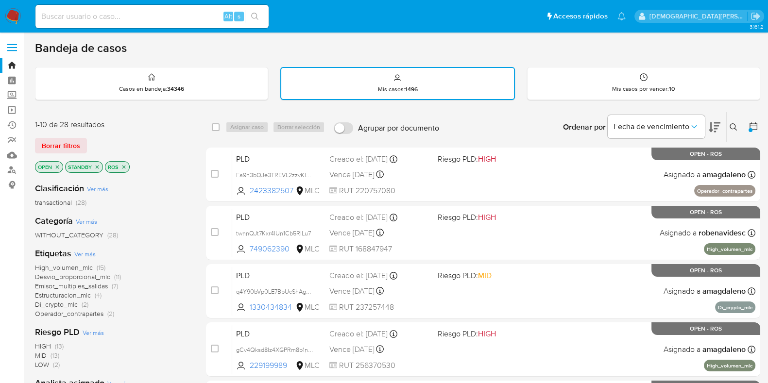
click at [123, 164] on icon "close-filter" at bounding box center [124, 167] width 6 height 6
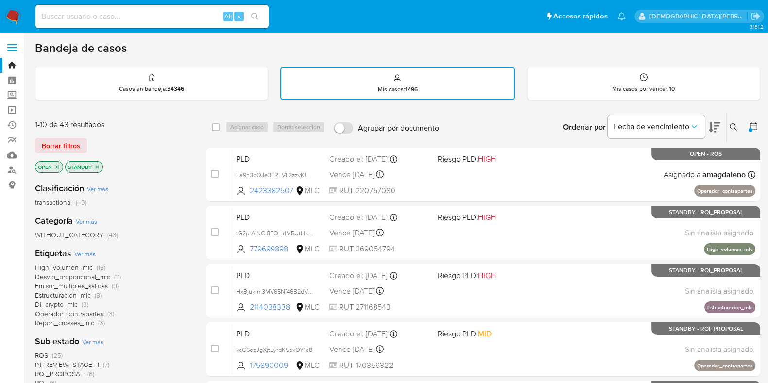
click at [753, 126] on icon at bounding box center [753, 126] width 10 height 10
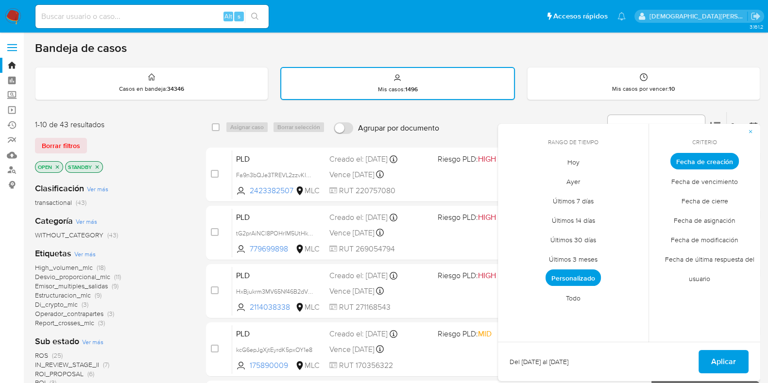
click at [571, 273] on span "Personalizado" at bounding box center [572, 277] width 55 height 17
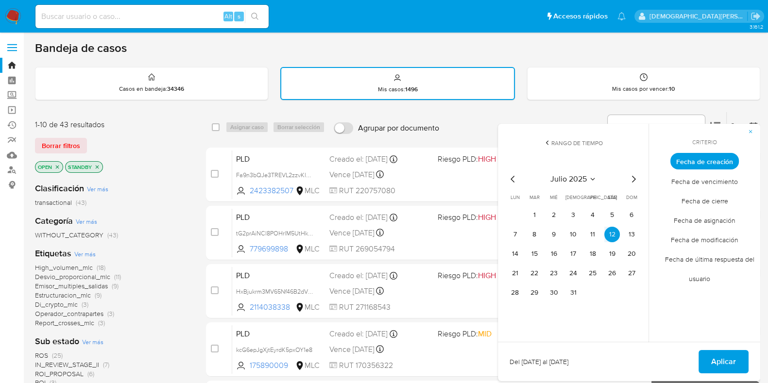
click at [707, 354] on button "Aplicar" at bounding box center [723, 361] width 50 height 23
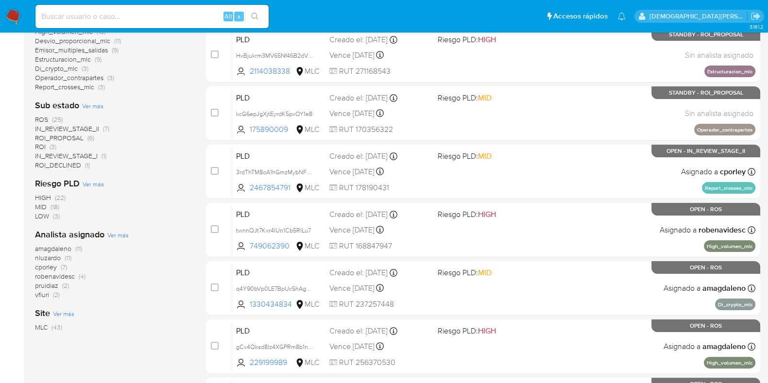
scroll to position [242, 0]
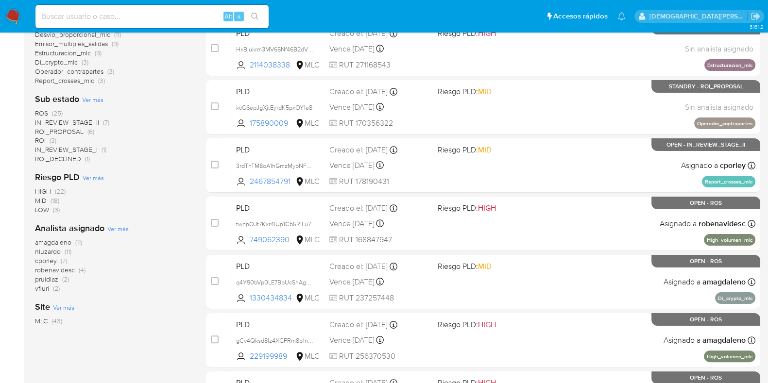
click at [83, 121] on span "IN_REVIEW_STAGE_II" at bounding box center [67, 122] width 64 height 10
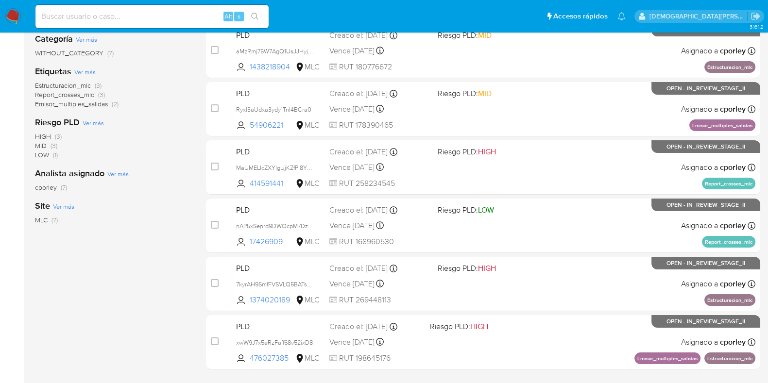
scroll to position [60, 0]
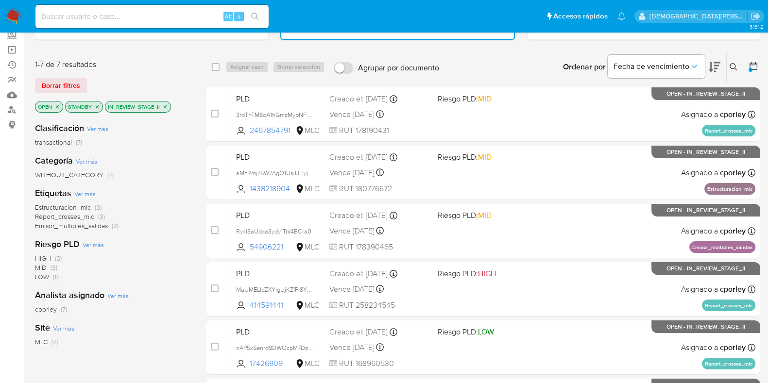
click at [165, 105] on icon "close-filter" at bounding box center [165, 107] width 6 height 6
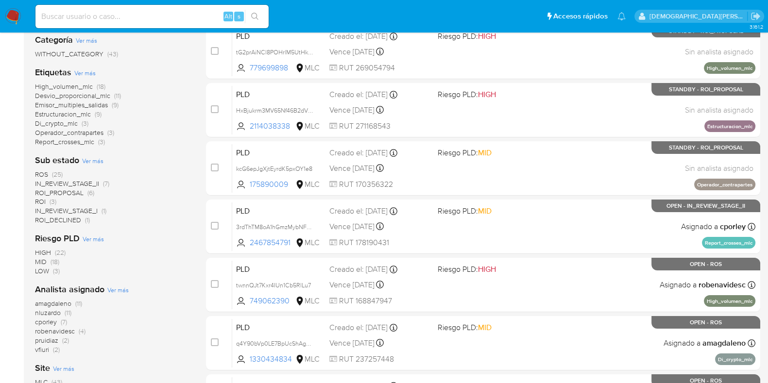
scroll to position [182, 0]
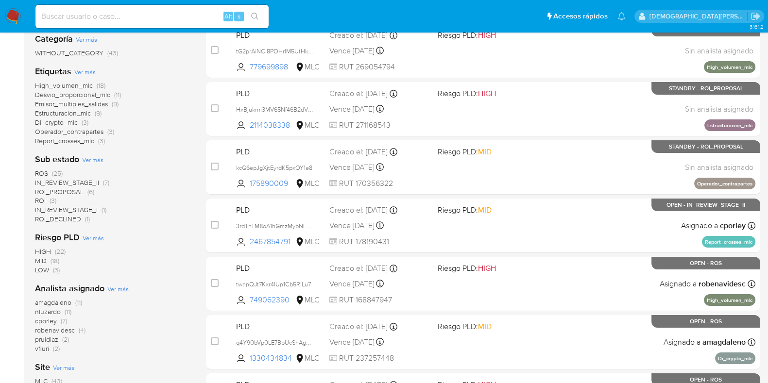
click at [75, 182] on span "IN_REVIEW_STAGE_II" at bounding box center [67, 183] width 64 height 10
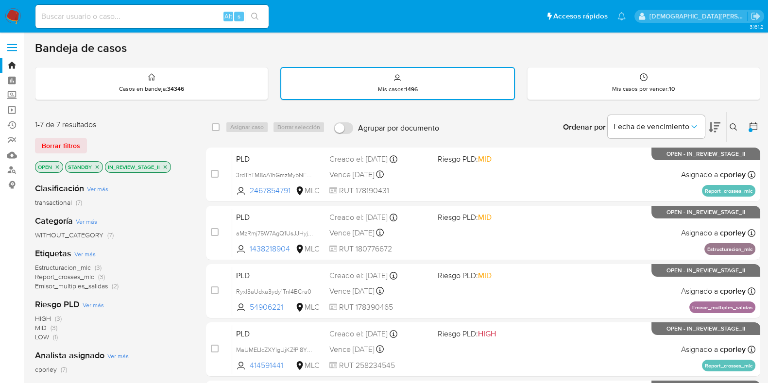
click at [81, 263] on span "Estructuracion_mlc" at bounding box center [63, 268] width 56 height 10
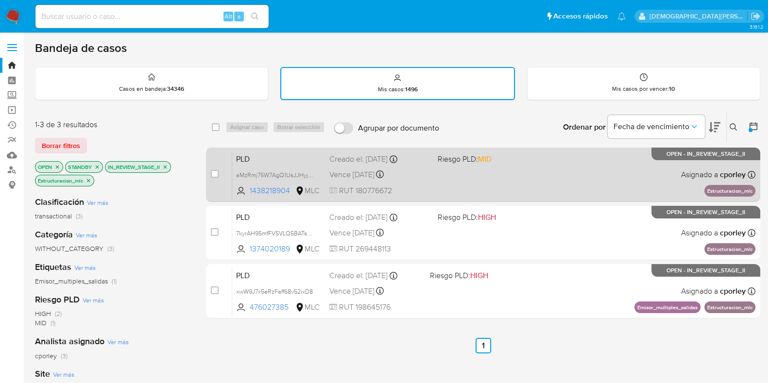
click at [455, 179] on div "PLD aMzRmj75W7AgQ1UsJJHyjgDi 1438218904 MLC Riesgo PLD: MID Creado el: 12/07/20…" at bounding box center [493, 174] width 523 height 49
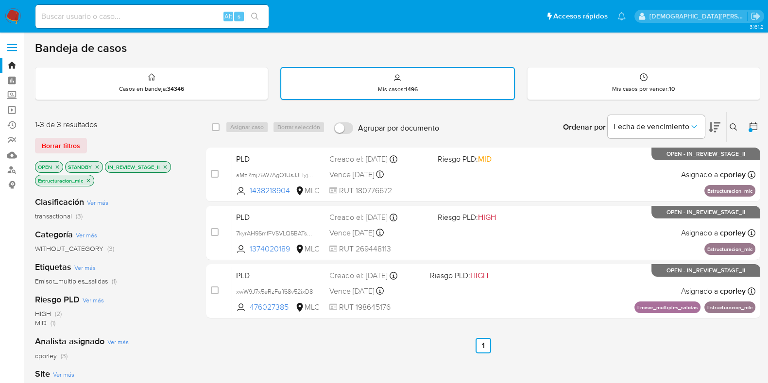
click at [90, 179] on icon "close-filter" at bounding box center [88, 181] width 6 height 6
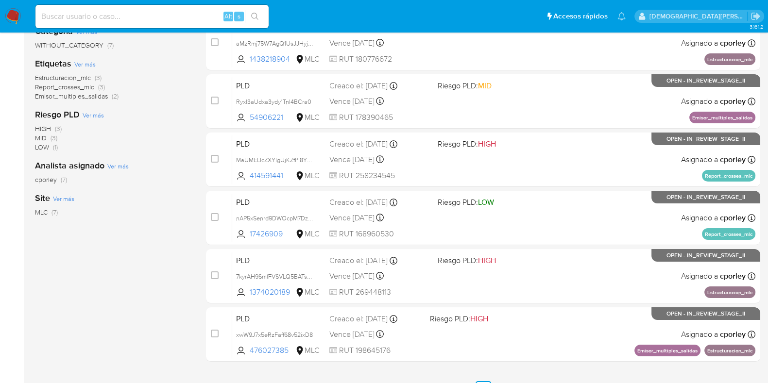
scroll to position [60, 0]
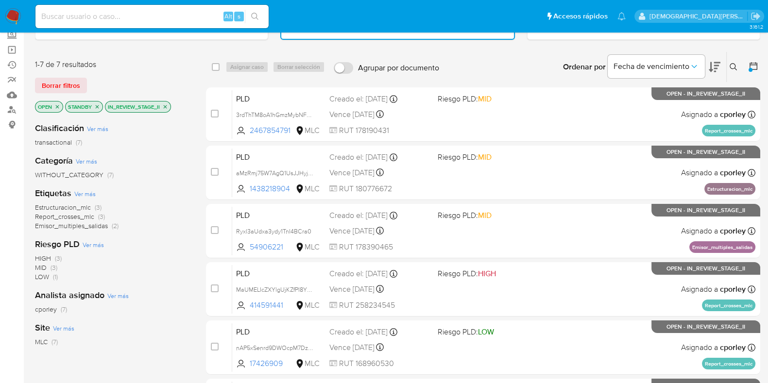
click at [164, 101] on p "IN_REVIEW_STAGE_II" at bounding box center [137, 106] width 65 height 11
click at [165, 104] on icon "close-filter" at bounding box center [165, 107] width 6 height 6
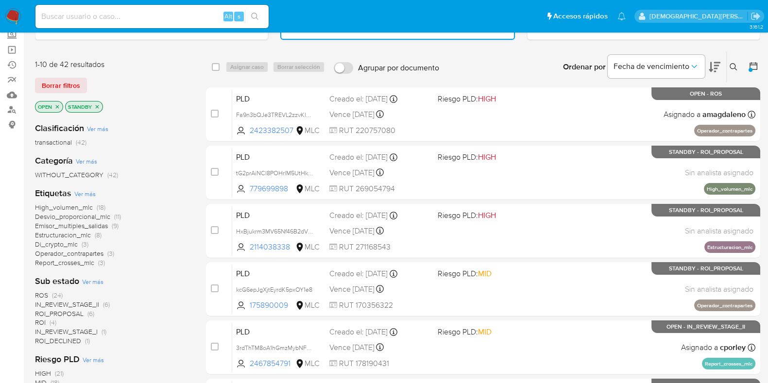
click at [85, 302] on span "IN_REVIEW_STAGE_II" at bounding box center [67, 305] width 64 height 10
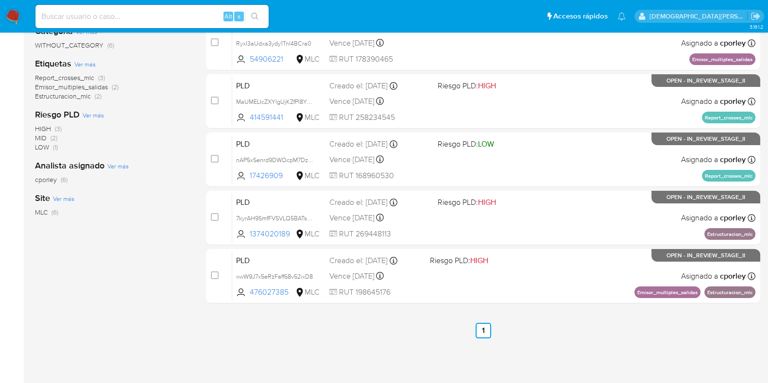
scroll to position [208, 0]
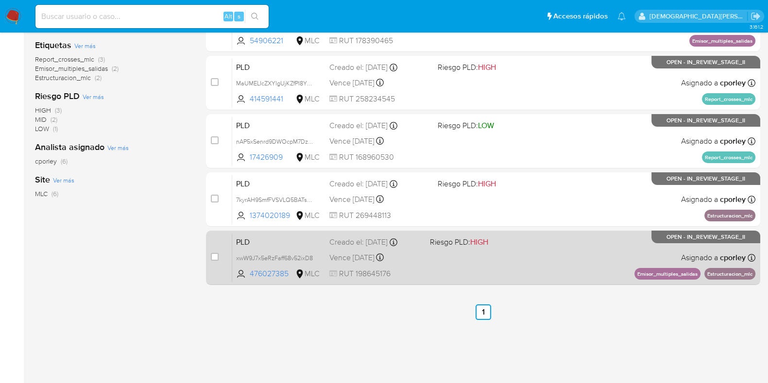
click at [512, 254] on div "PLD xwW9J7x5eRzFaff68v52ixD8 476027385 MLC Riesgo PLD: HIGH Creado el: 12/07/20…" at bounding box center [493, 257] width 523 height 49
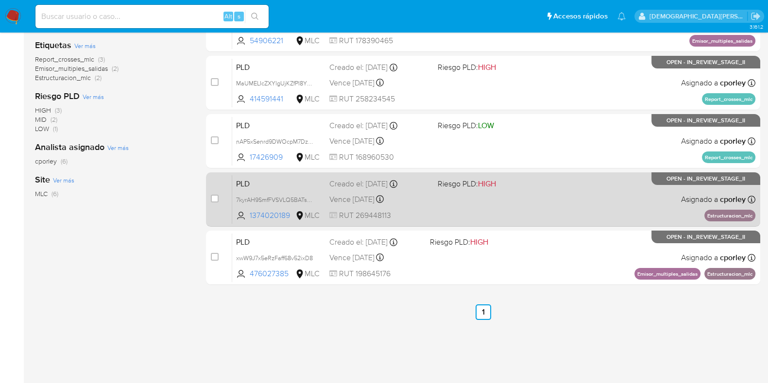
click at [456, 197] on div "PLD 7kyrAH9SmfFVSVLQ5BATs9J1 1374020189 MLC Riesgo PLD: HIGH Creado el: 12/07/2…" at bounding box center [493, 199] width 523 height 49
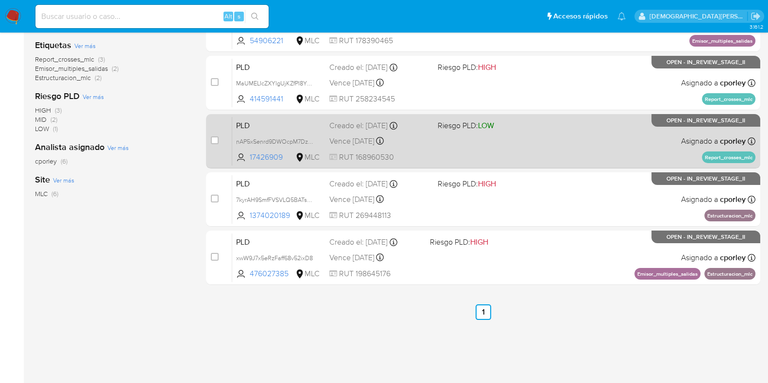
click at [481, 152] on div "PLD nAP5xSenrd9DWOcpM7DzUO1o 17426909 MLC Riesgo PLD: LOW Creado el: 12/07/2025…" at bounding box center [493, 141] width 523 height 49
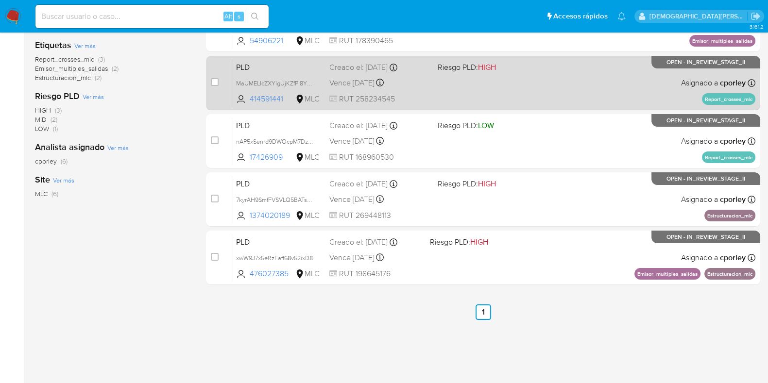
click at [490, 88] on div "PLD MaUMELIcZXYlgUjKZfPI8YY0 414591441 MLC Riesgo PLD: HIGH Creado el: 12/07/20…" at bounding box center [493, 82] width 523 height 49
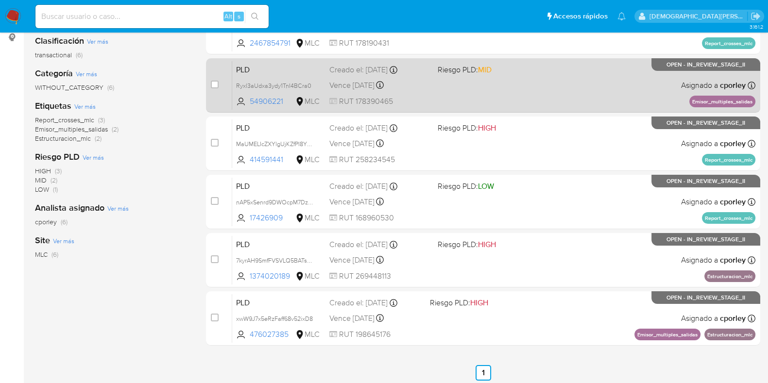
click at [489, 89] on div "PLD Ryxl3aUdxa3ydy1TnI4BCra0 54906221 MLC Riesgo PLD: MID Creado el: 12/07/2025…" at bounding box center [493, 85] width 523 height 49
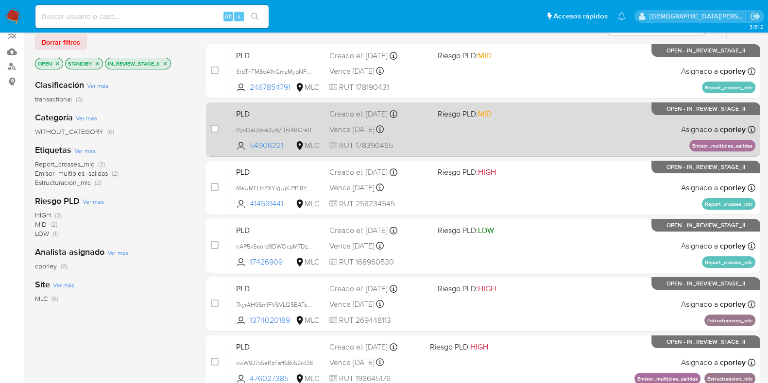
scroll to position [87, 0]
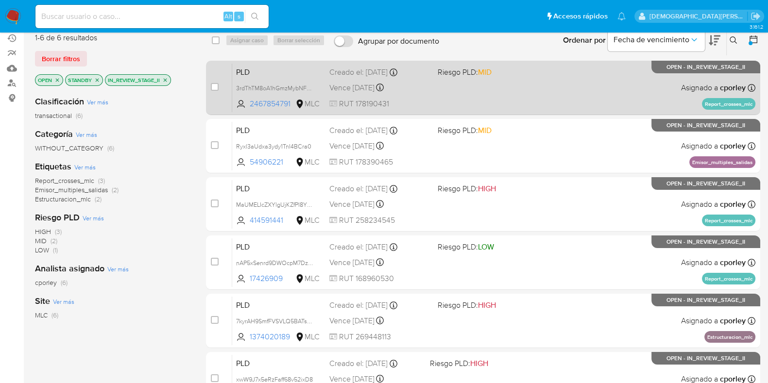
click at [490, 89] on div "PLD 3rdThTM8oA1hGmzMybNFgfEm 2467854791 MLC Riesgo PLD: MID Creado el: 12/07/20…" at bounding box center [493, 87] width 523 height 49
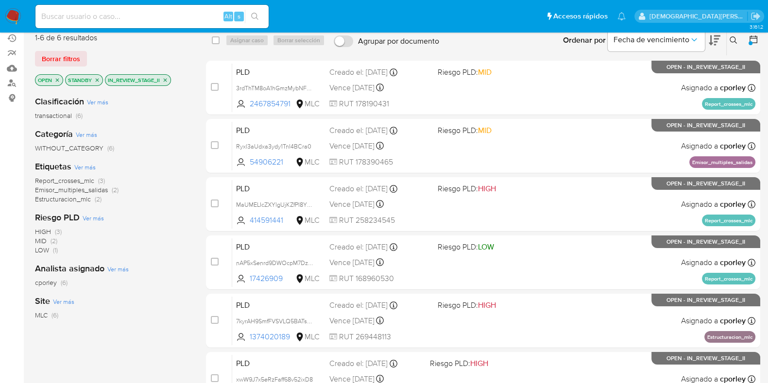
click at [164, 79] on icon "close-filter" at bounding box center [165, 80] width 6 height 6
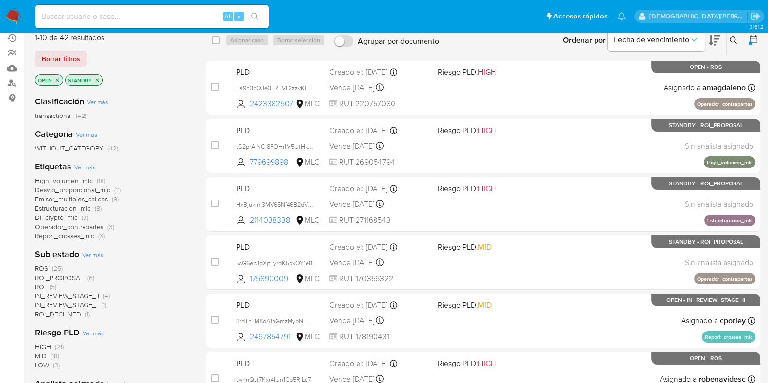
click at [68, 295] on span "IN_REVIEW_STAGE_II" at bounding box center [67, 296] width 64 height 10
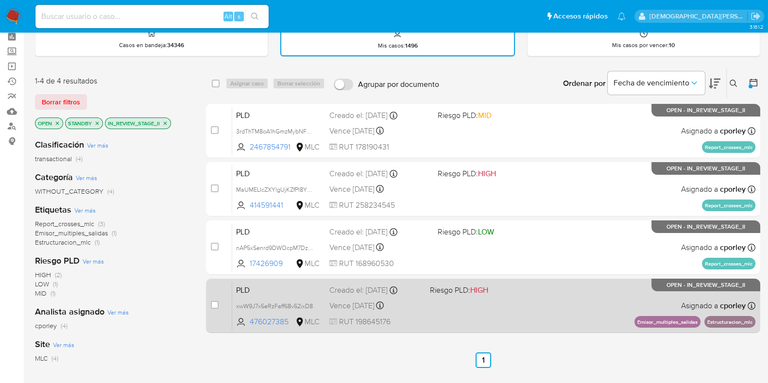
scroll to position [60, 0]
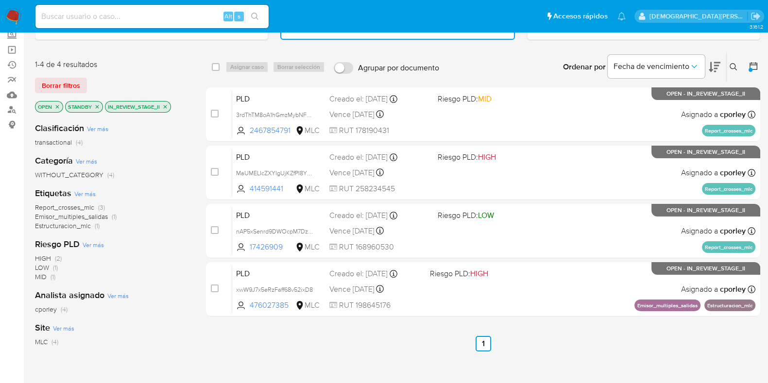
click at [168, 104] on icon "close-filter" at bounding box center [165, 107] width 6 height 6
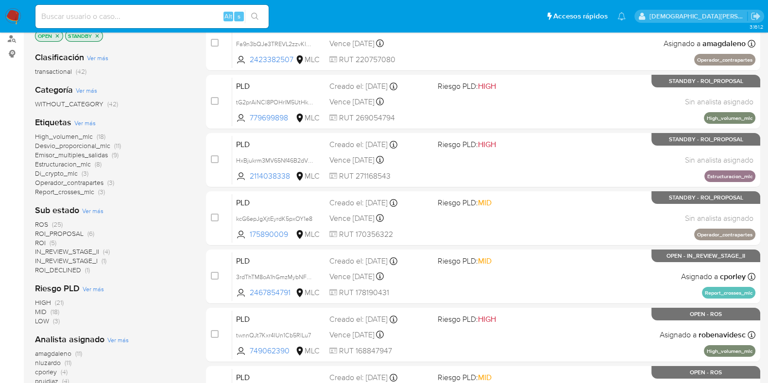
scroll to position [182, 0]
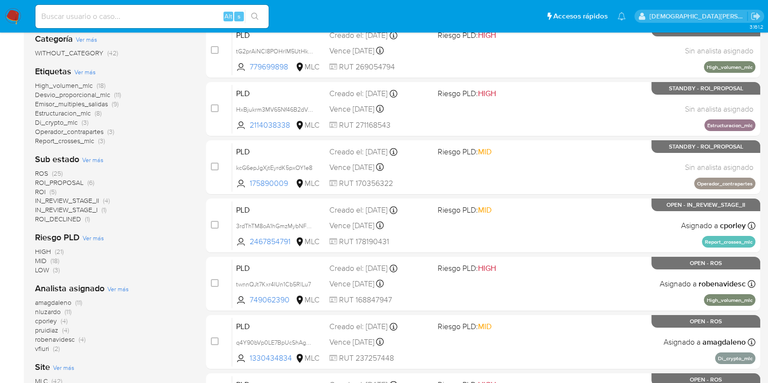
click at [69, 209] on span "IN_REVIEW_STAGE_I" at bounding box center [66, 210] width 63 height 10
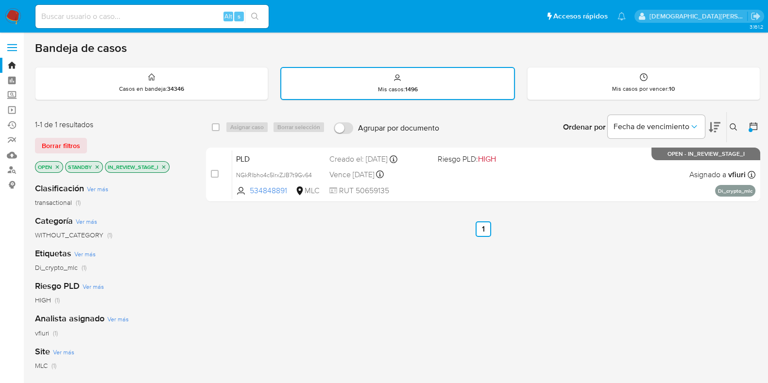
click at [167, 168] on icon "close-filter" at bounding box center [164, 167] width 6 height 6
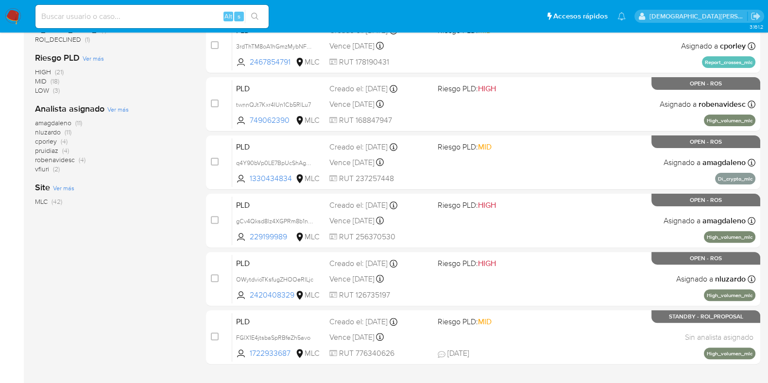
scroll to position [364, 0]
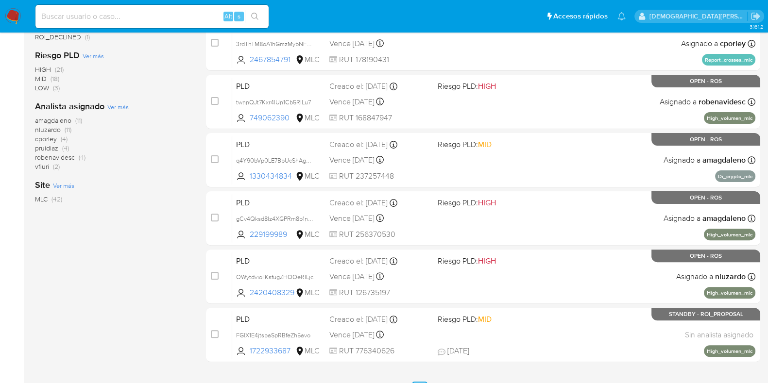
click at [45, 167] on span "vfiuri" at bounding box center [42, 167] width 14 height 10
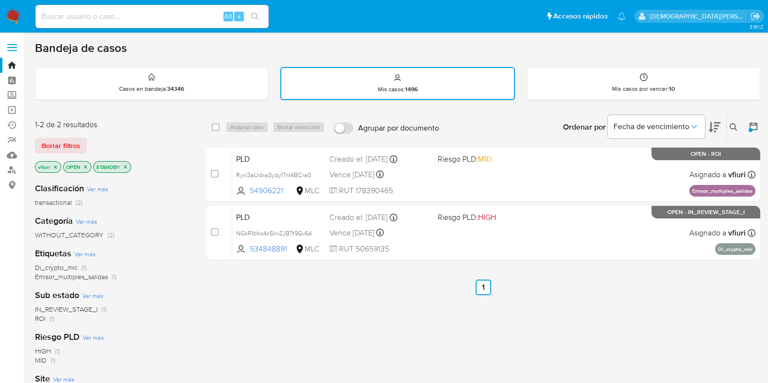
drag, startPoint x: 125, startPoint y: 165, endPoint x: 124, endPoint y: 173, distance: 7.8
click at [125, 165] on icon "close-filter" at bounding box center [125, 166] width 3 height 3
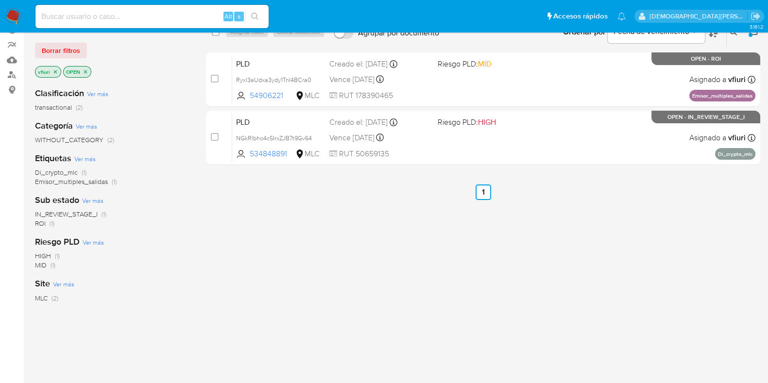
scroll to position [60, 0]
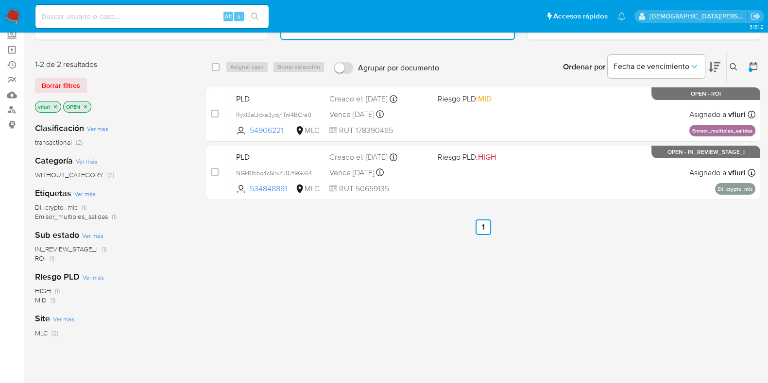
click at [54, 105] on icon "close-filter" at bounding box center [55, 106] width 3 height 3
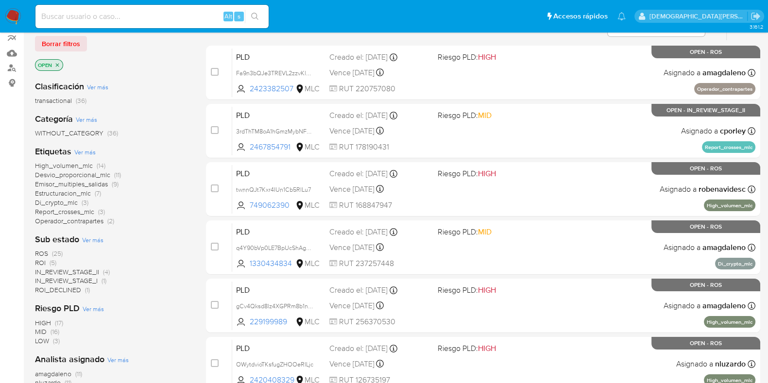
scroll to position [121, 0]
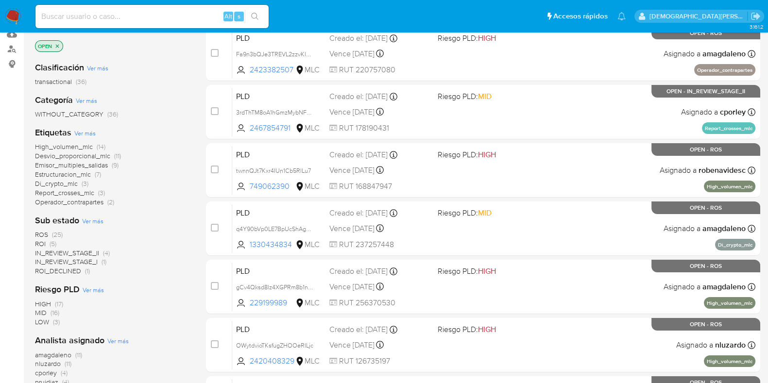
click at [79, 259] on span "IN_REVIEW_STAGE_I" at bounding box center [66, 262] width 63 height 10
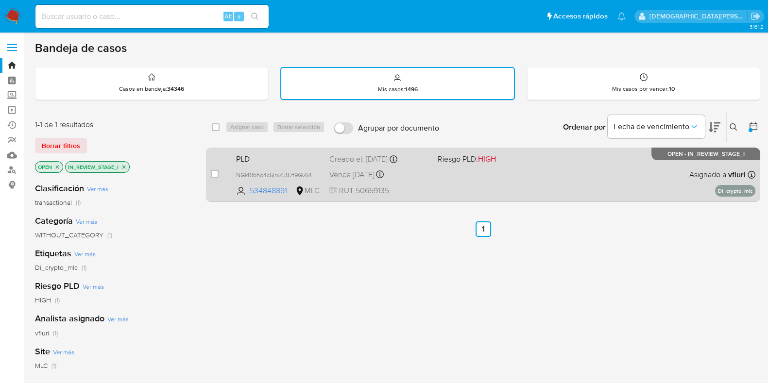
click at [473, 183] on div "PLD NGkRIbho4c5IrxZJB7t9Gv64 534848891 MLC Riesgo PLD: HIGH Creado el: 12/07/20…" at bounding box center [493, 174] width 523 height 49
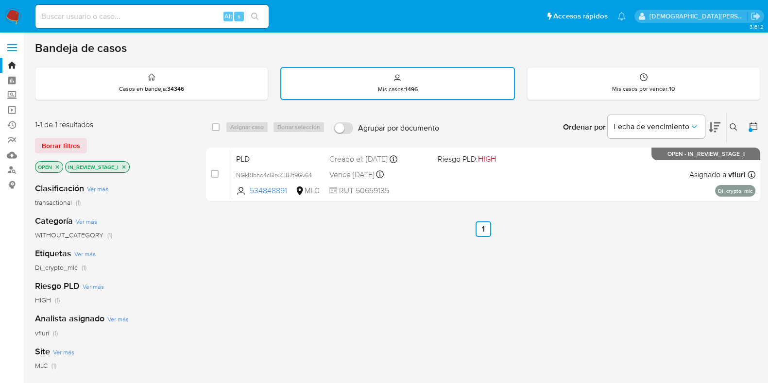
click at [122, 164] on icon "close-filter" at bounding box center [124, 167] width 6 height 6
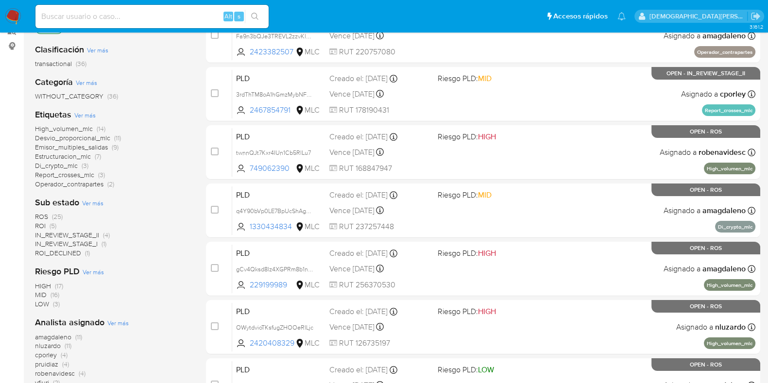
scroll to position [182, 0]
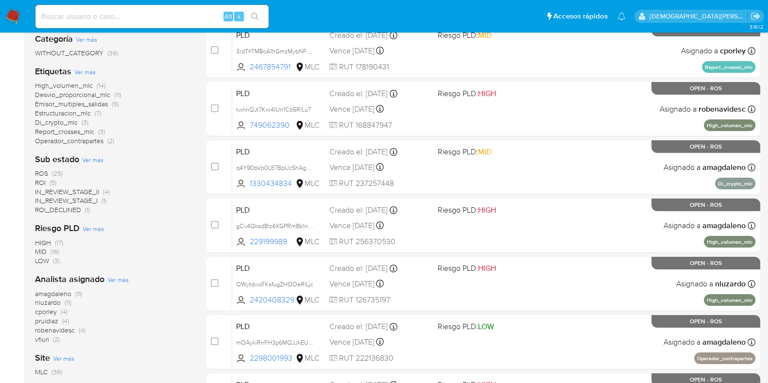
click at [65, 191] on span "IN_REVIEW_STAGE_II" at bounding box center [67, 192] width 64 height 10
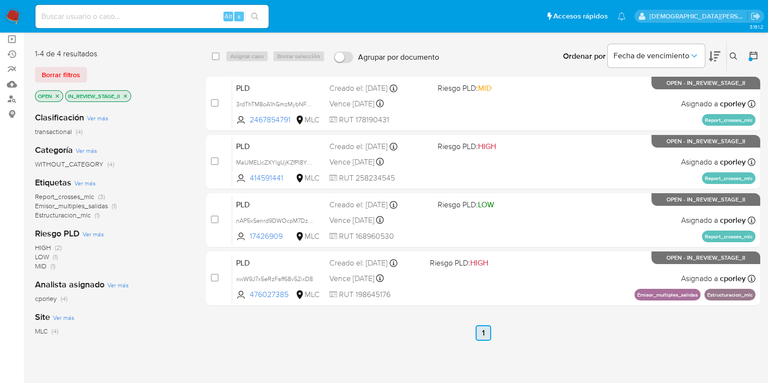
scroll to position [121, 0]
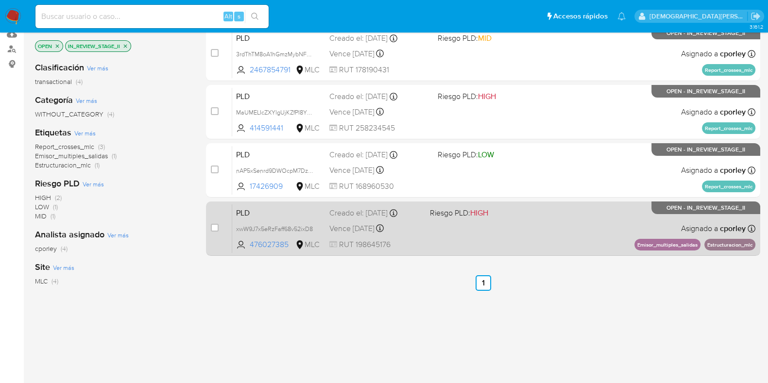
drag, startPoint x: 517, startPoint y: 247, endPoint x: 463, endPoint y: 237, distance: 54.4
click at [517, 247] on div "PLD xwW9J7x5eRzFaff68v52ixD8 476027385 MLC Riesgo PLD: HIGH Creado el: 12/07/20…" at bounding box center [493, 228] width 523 height 49
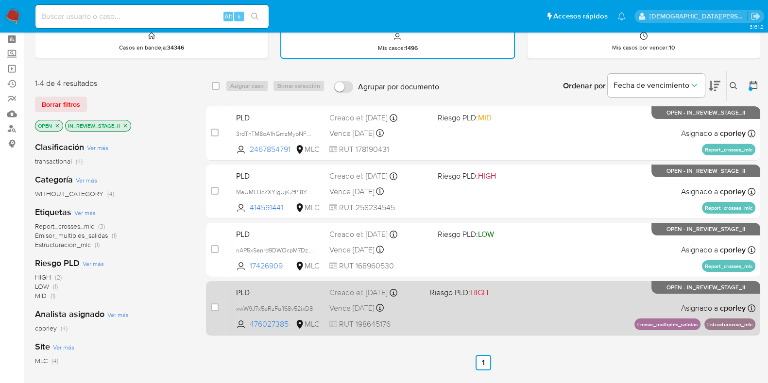
scroll to position [60, 0]
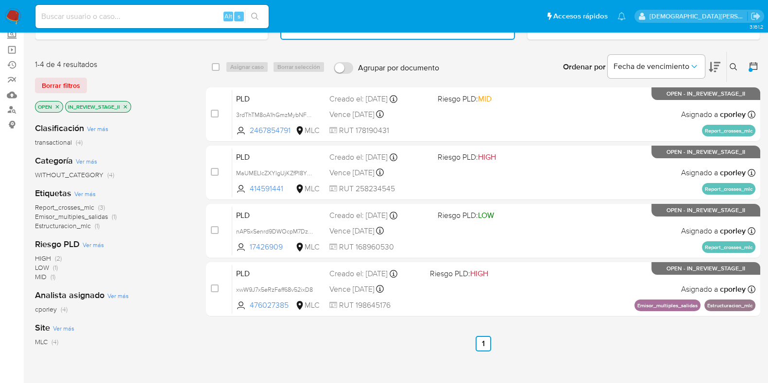
click at [126, 105] on icon "close-filter" at bounding box center [125, 106] width 3 height 3
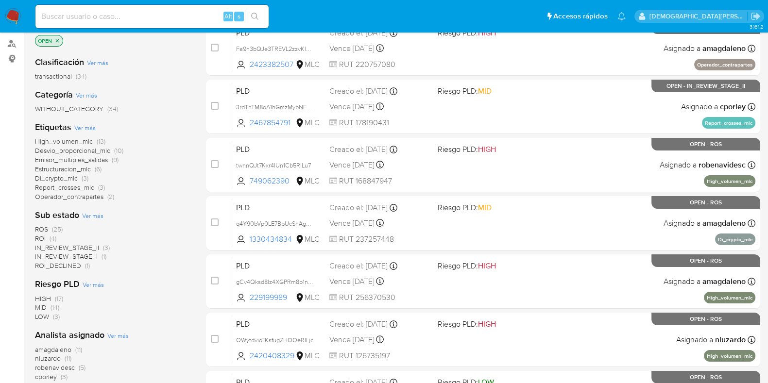
scroll to position [60, 0]
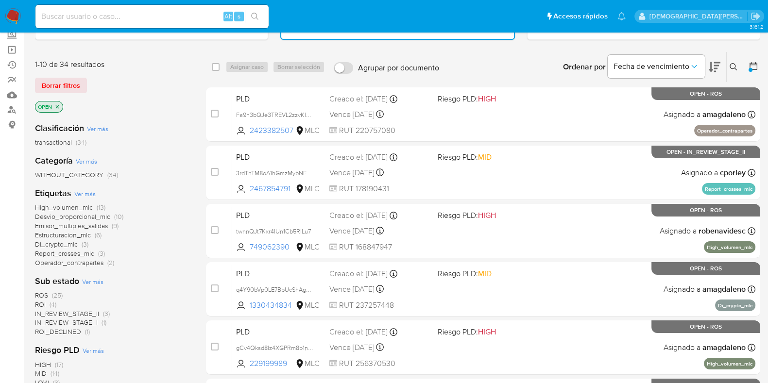
click at [54, 105] on icon "close-filter" at bounding box center [57, 107] width 6 height 6
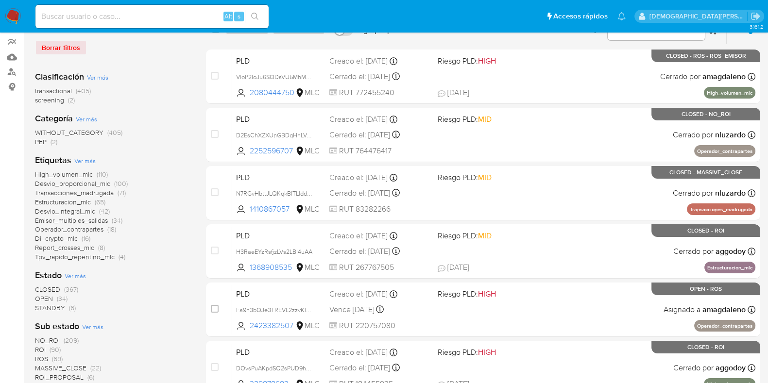
scroll to position [182, 0]
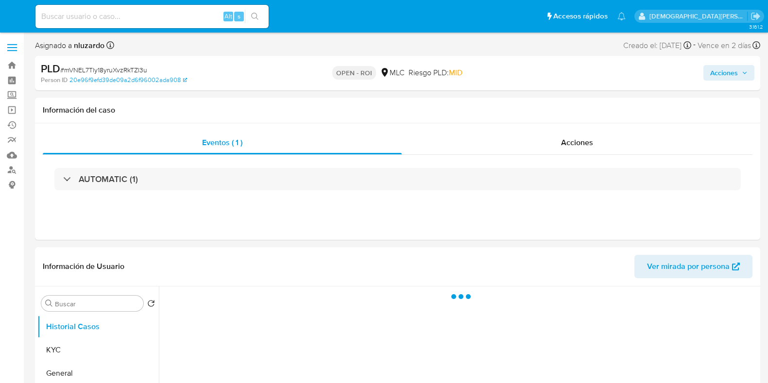
select select "10"
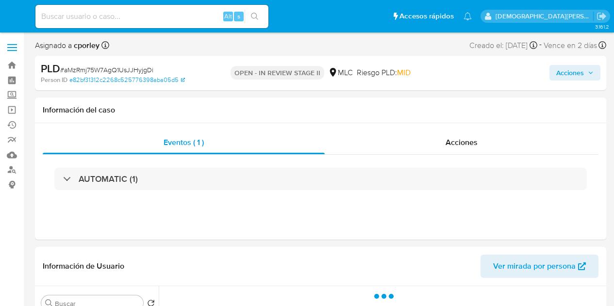
select select "10"
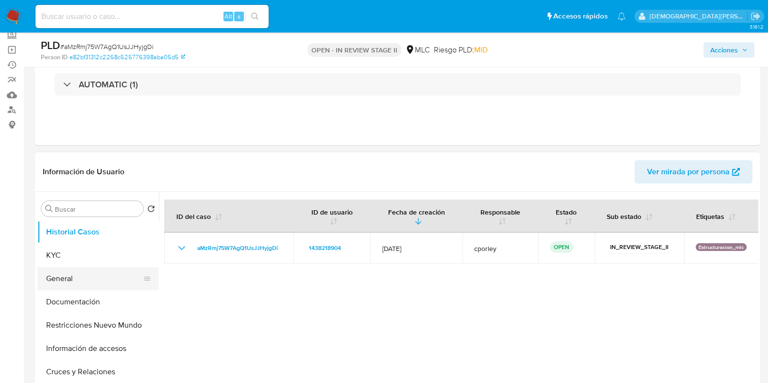
click at [95, 281] on button "General" at bounding box center [94, 278] width 114 height 23
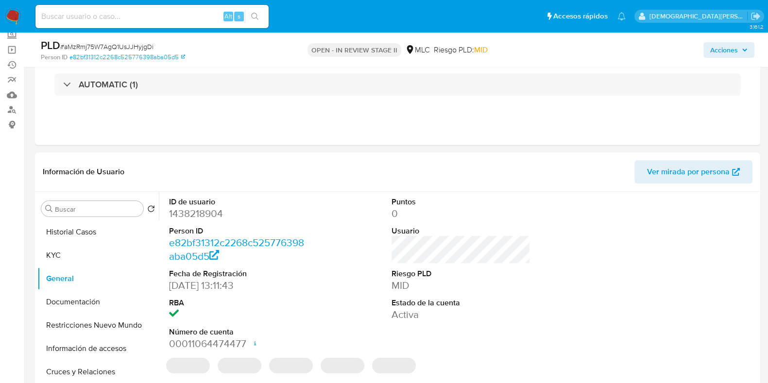
click at [203, 216] on dd "1438218904" at bounding box center [238, 214] width 139 height 14
copy dd "1438218904"
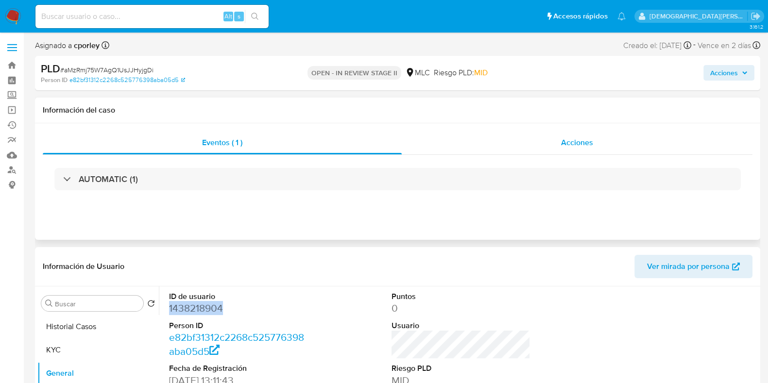
click at [515, 145] on div "Acciones" at bounding box center [577, 142] width 351 height 23
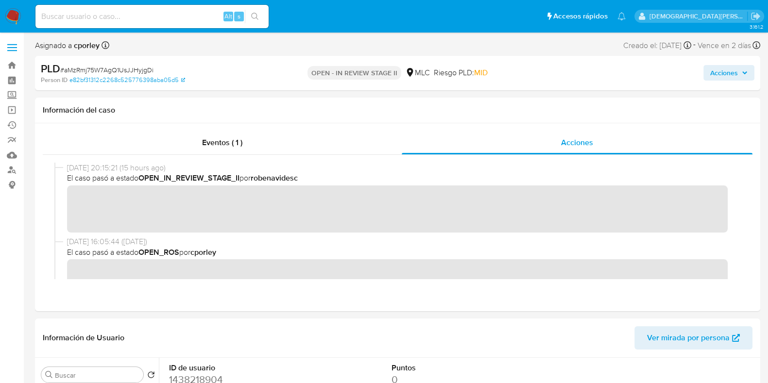
click at [614, 67] on button "Acciones" at bounding box center [728, 73] width 51 height 16
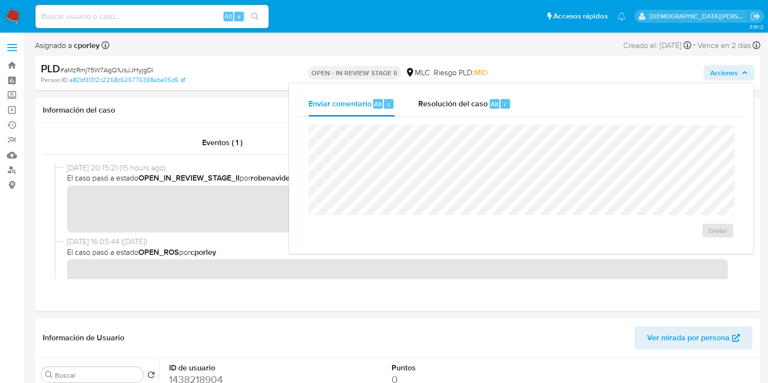
drag, startPoint x: 465, startPoint y: 105, endPoint x: 453, endPoint y: 120, distance: 19.0
click at [464, 105] on span "Resolución del caso" at bounding box center [452, 103] width 69 height 11
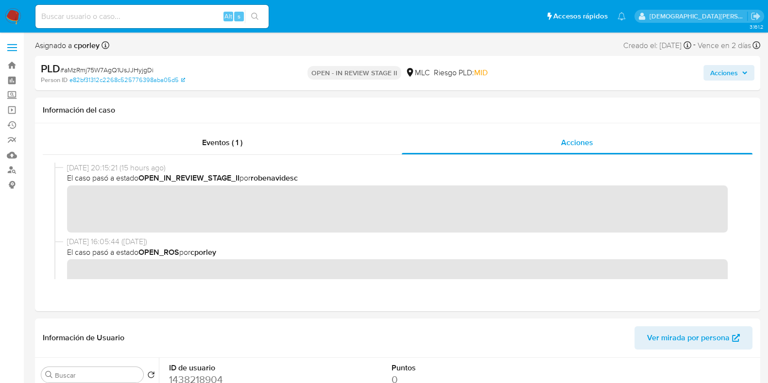
click at [614, 79] on span "Acciones" at bounding box center [724, 73] width 28 height 16
click at [614, 71] on span "Acciones" at bounding box center [724, 73] width 28 height 16
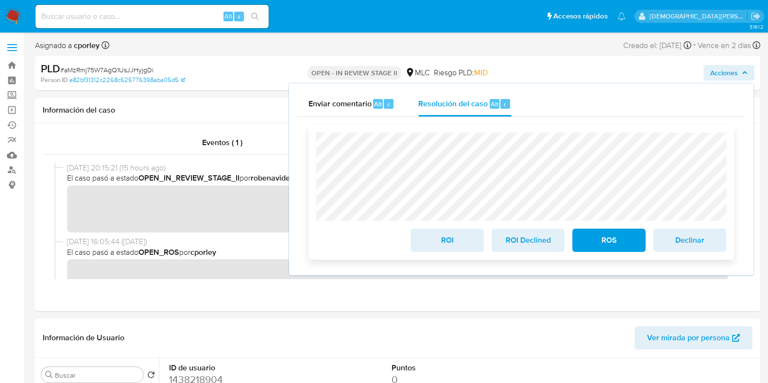
click at [444, 246] on span "ROI" at bounding box center [447, 240] width 48 height 21
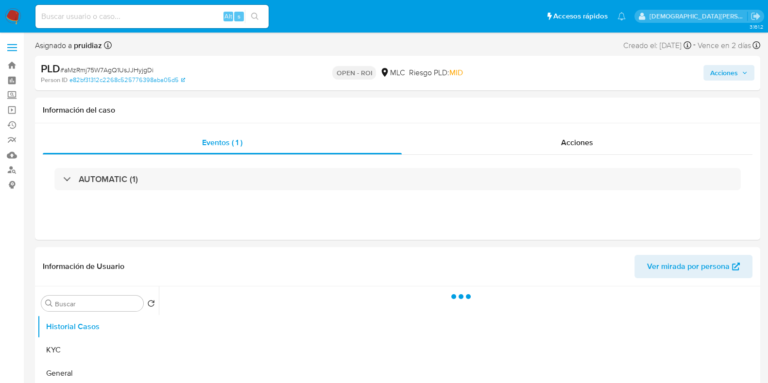
select select "10"
click at [575, 139] on span "Acciones" at bounding box center [577, 142] width 32 height 11
select select "10"
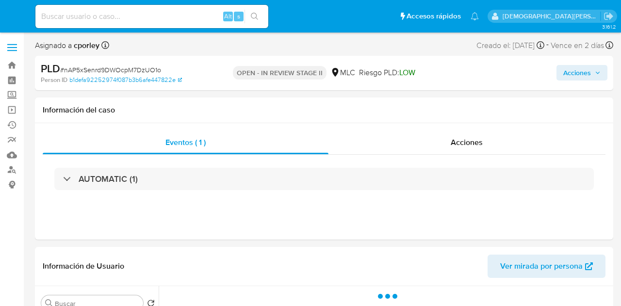
select select "10"
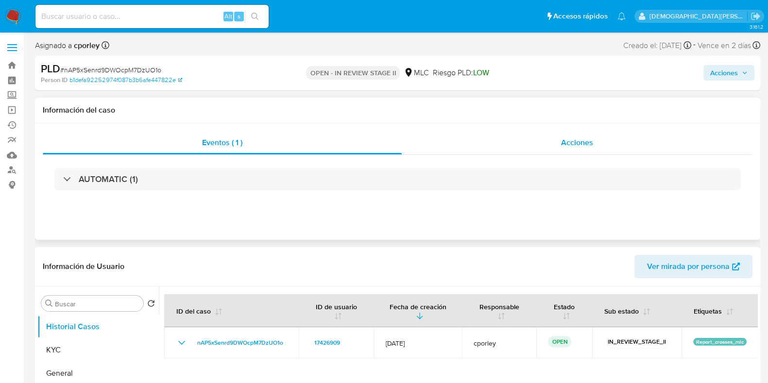
click at [578, 144] on span "Acciones" at bounding box center [577, 142] width 32 height 11
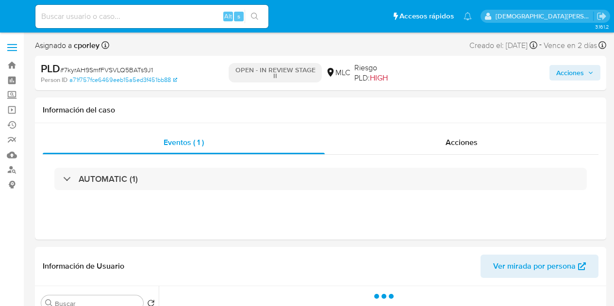
select select "10"
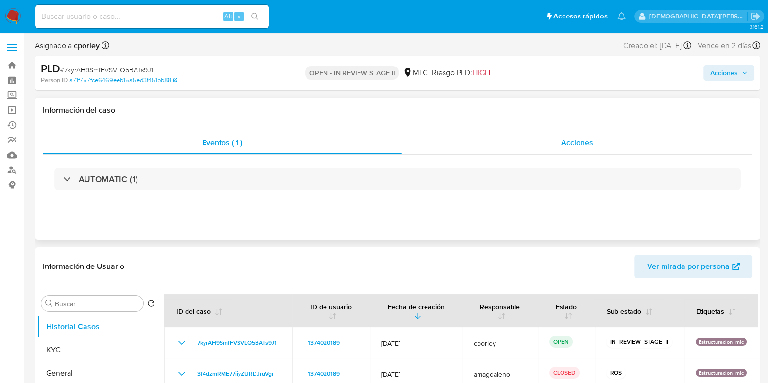
click at [541, 139] on div "Acciones" at bounding box center [577, 142] width 351 height 23
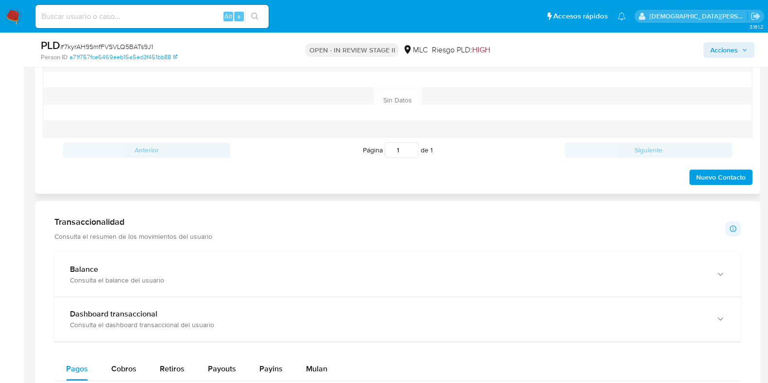
scroll to position [485, 0]
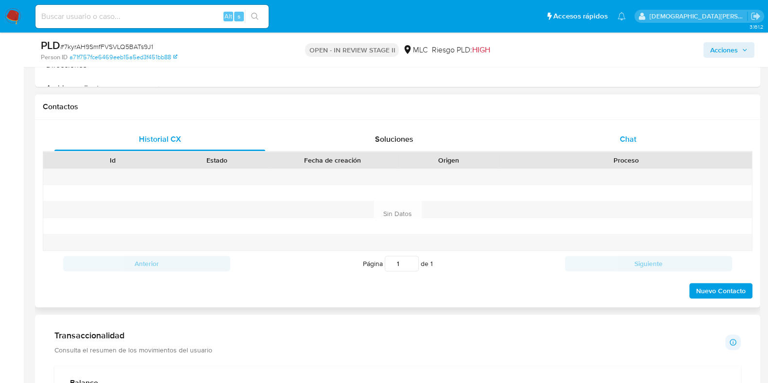
click at [612, 142] on div "Chat" at bounding box center [627, 139] width 211 height 23
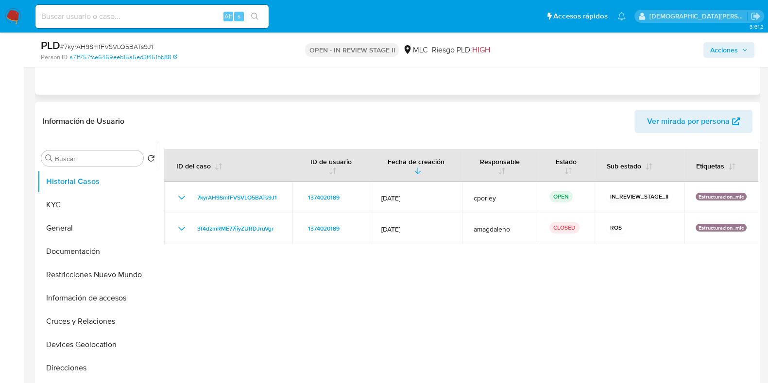
scroll to position [0, 0]
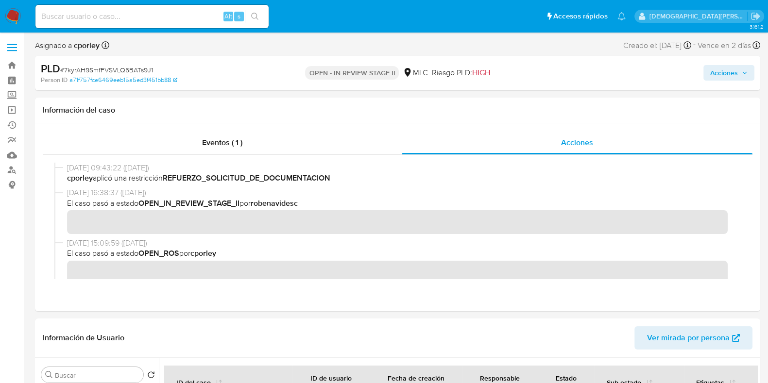
click at [614, 74] on span "Acciones" at bounding box center [724, 73] width 28 height 16
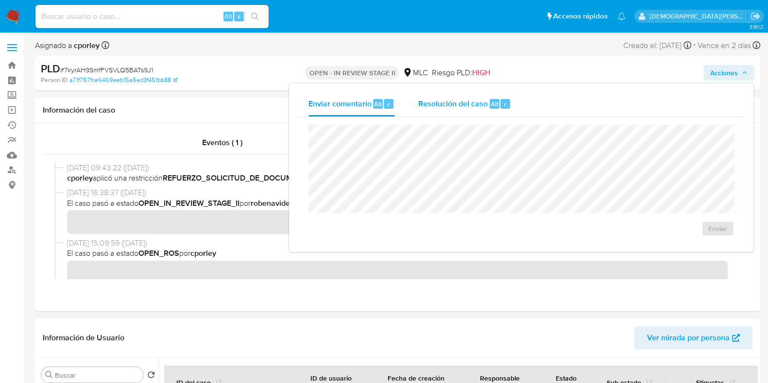
click at [469, 104] on span "Resolución del caso" at bounding box center [452, 103] width 69 height 11
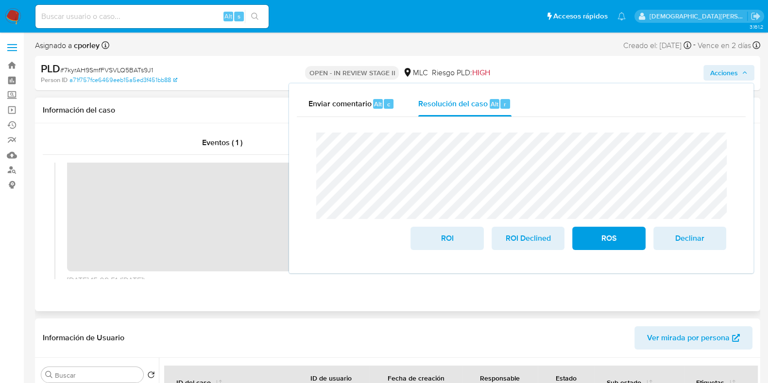
scroll to position [182, 0]
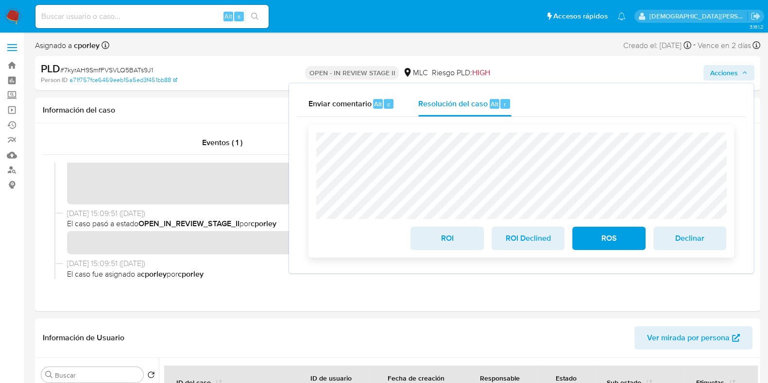
click at [596, 239] on span "ROS" at bounding box center [609, 238] width 48 height 21
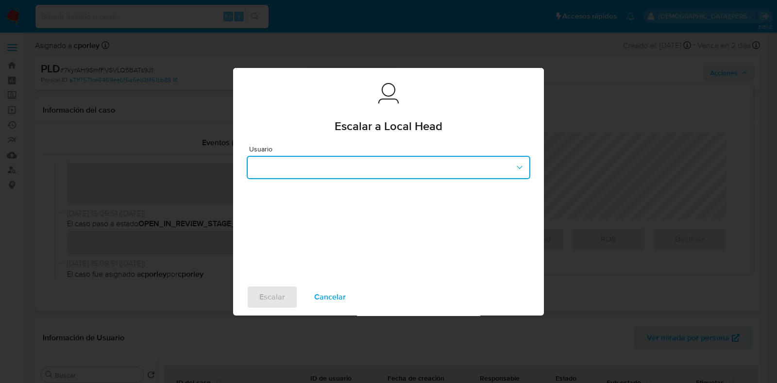
click at [430, 166] on button "button" at bounding box center [389, 167] width 284 height 23
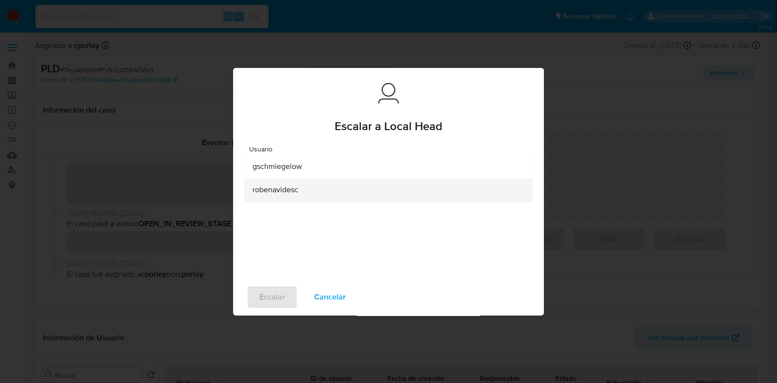
click at [336, 197] on div "robenavidesc" at bounding box center [385, 189] width 266 height 23
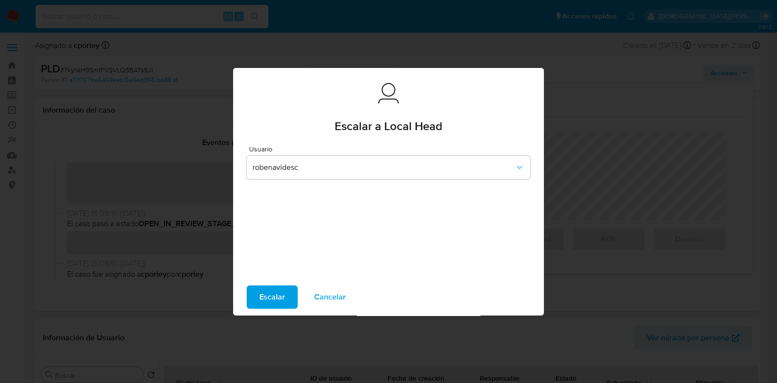
click at [267, 301] on span "Escalar" at bounding box center [272, 296] width 26 height 21
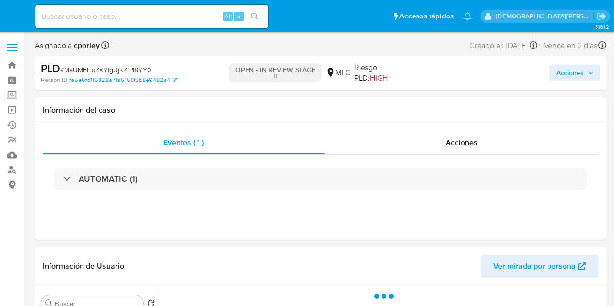
select select "10"
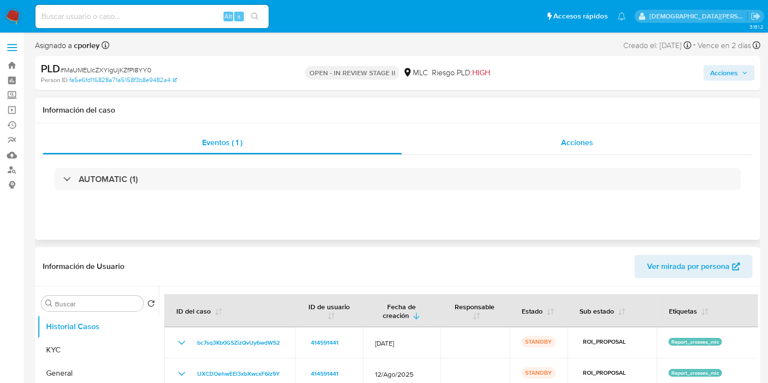
click at [589, 149] on div "Acciones" at bounding box center [577, 142] width 351 height 23
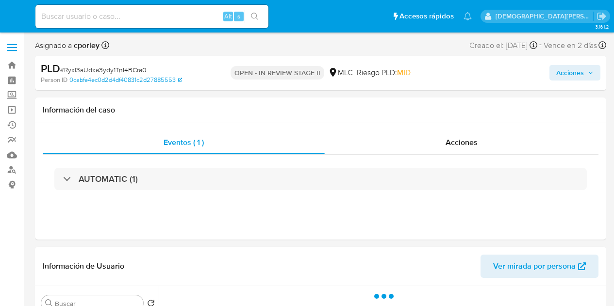
select select "10"
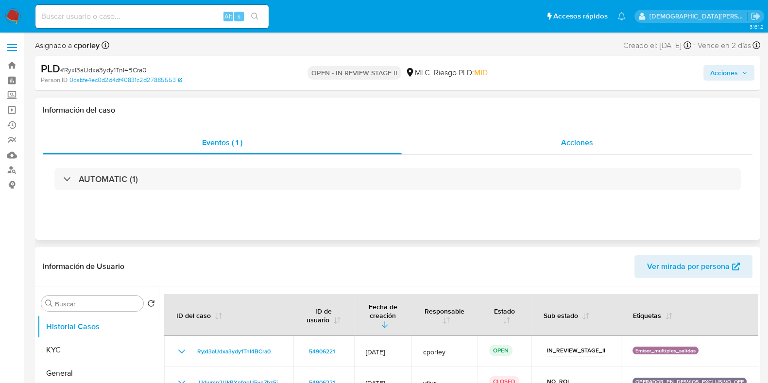
click at [583, 149] on div "Acciones" at bounding box center [577, 142] width 351 height 23
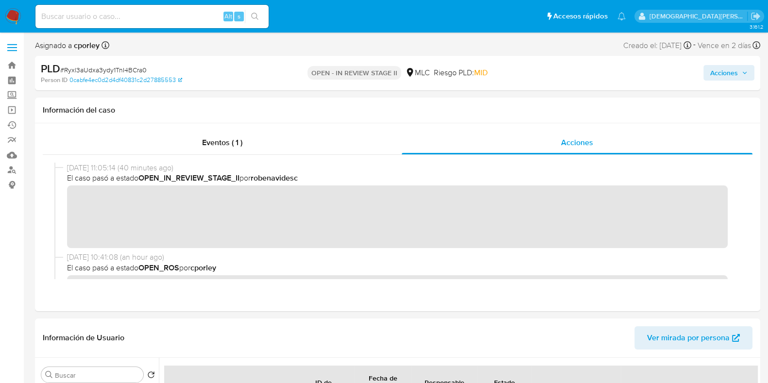
click at [614, 73] on span "Acciones" at bounding box center [724, 73] width 28 height 16
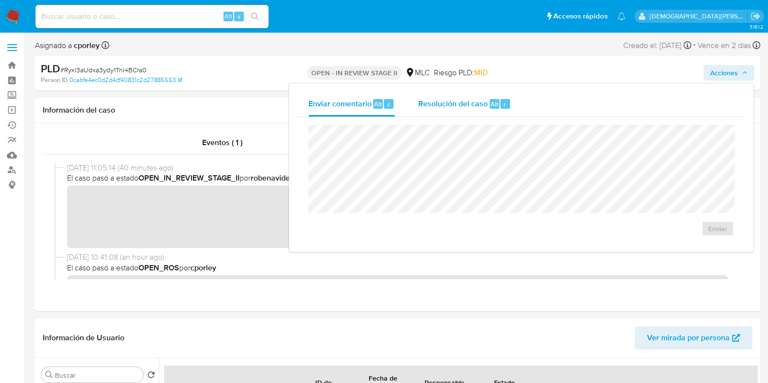
click at [454, 104] on span "Resolución del caso" at bounding box center [452, 103] width 69 height 11
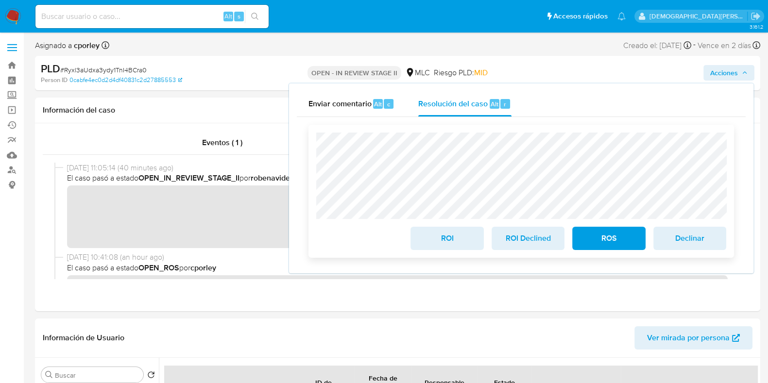
click at [438, 244] on span "ROI" at bounding box center [447, 238] width 48 height 21
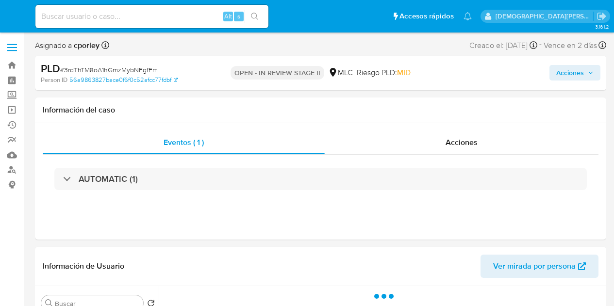
select select "10"
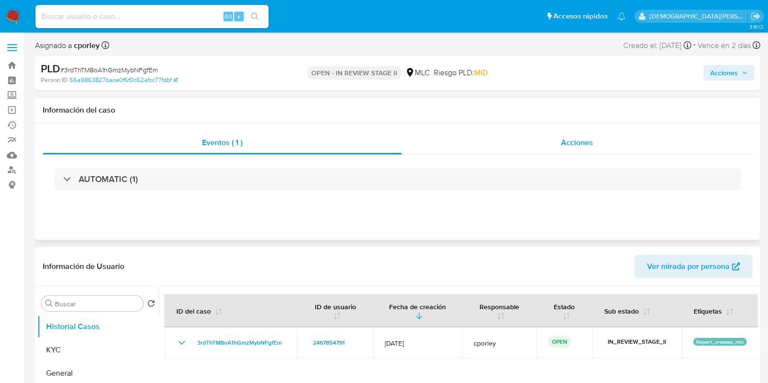
click at [547, 151] on div "Acciones" at bounding box center [577, 142] width 351 height 23
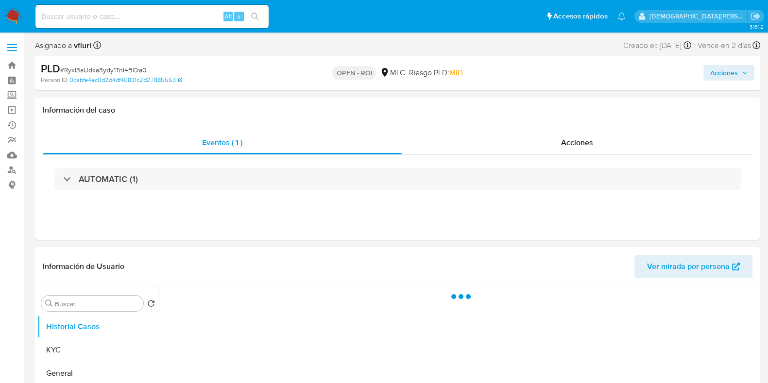
select select "10"
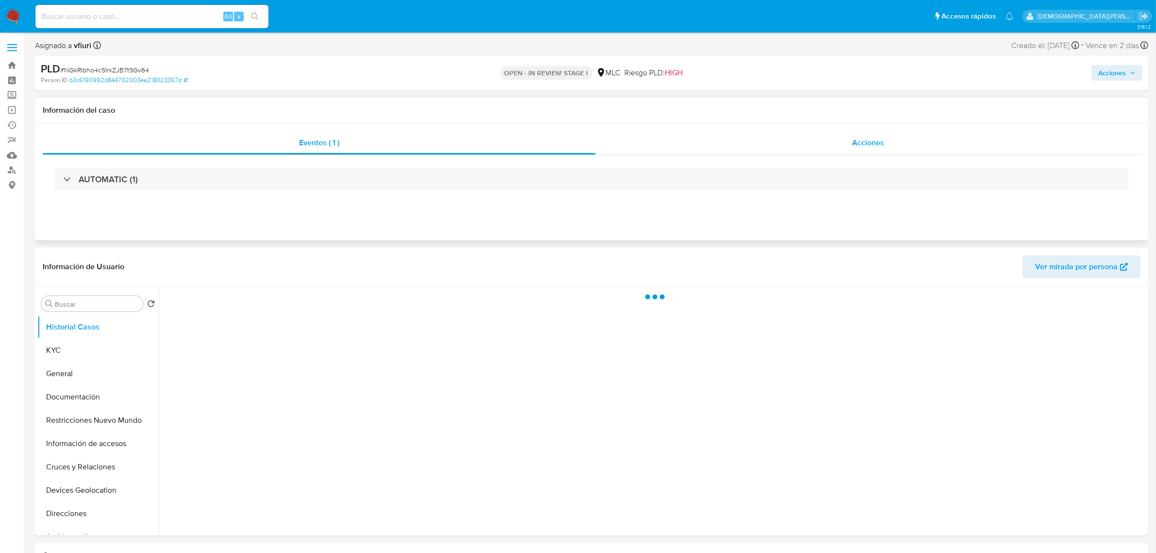
click at [840, 140] on div "Acciones" at bounding box center [868, 142] width 545 height 23
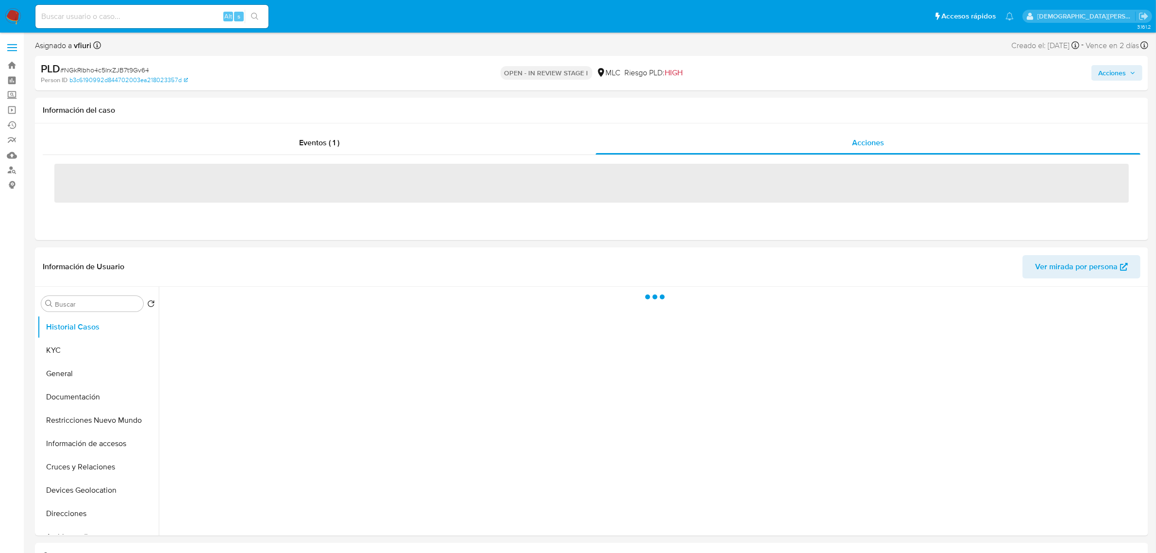
select select "10"
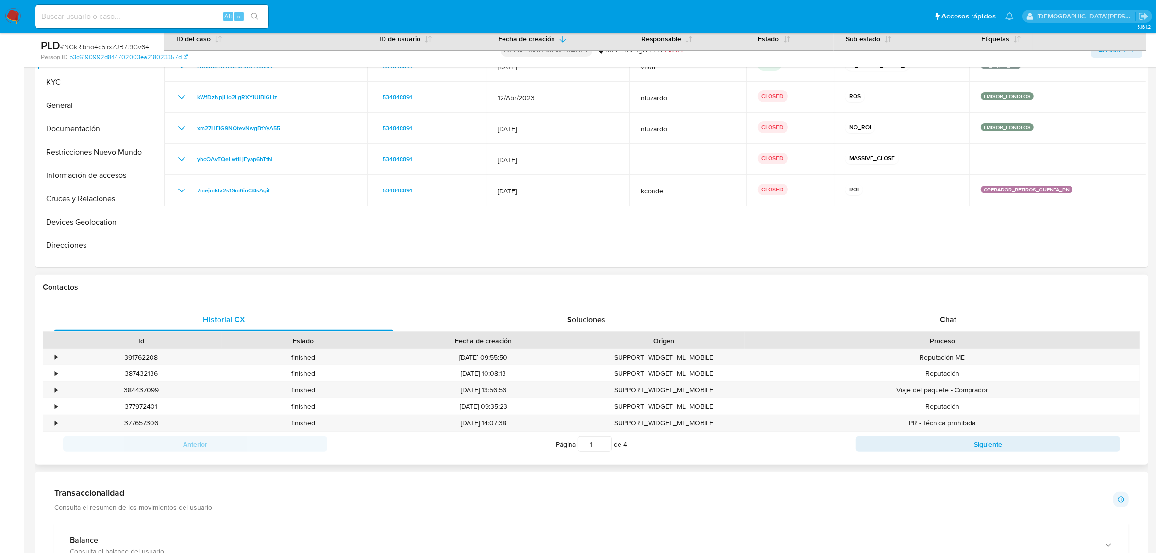
scroll to position [303, 0]
click at [905, 317] on div "Chat" at bounding box center [948, 320] width 339 height 23
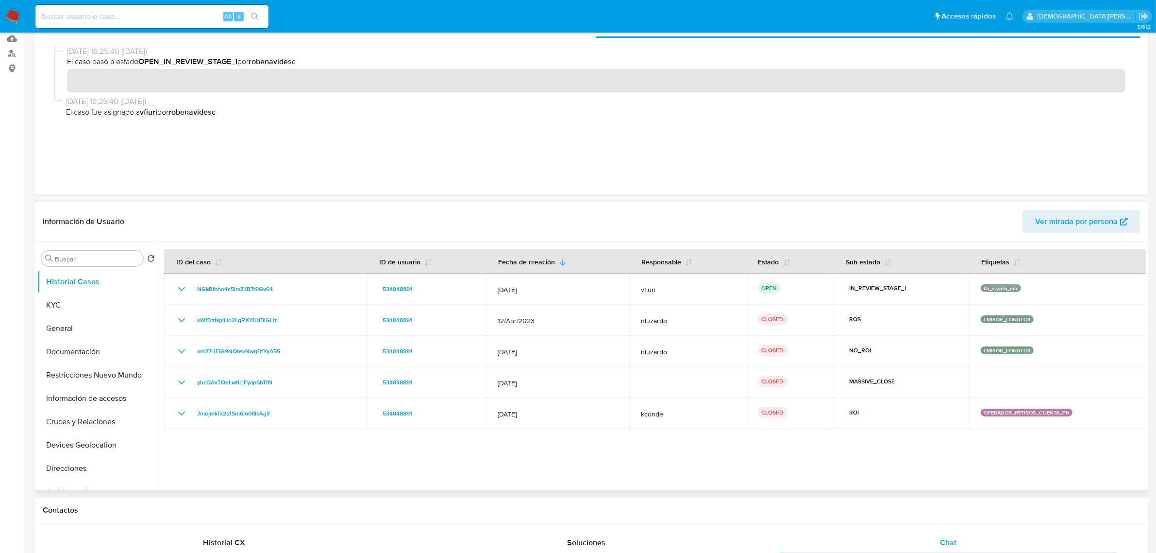
scroll to position [364, 0]
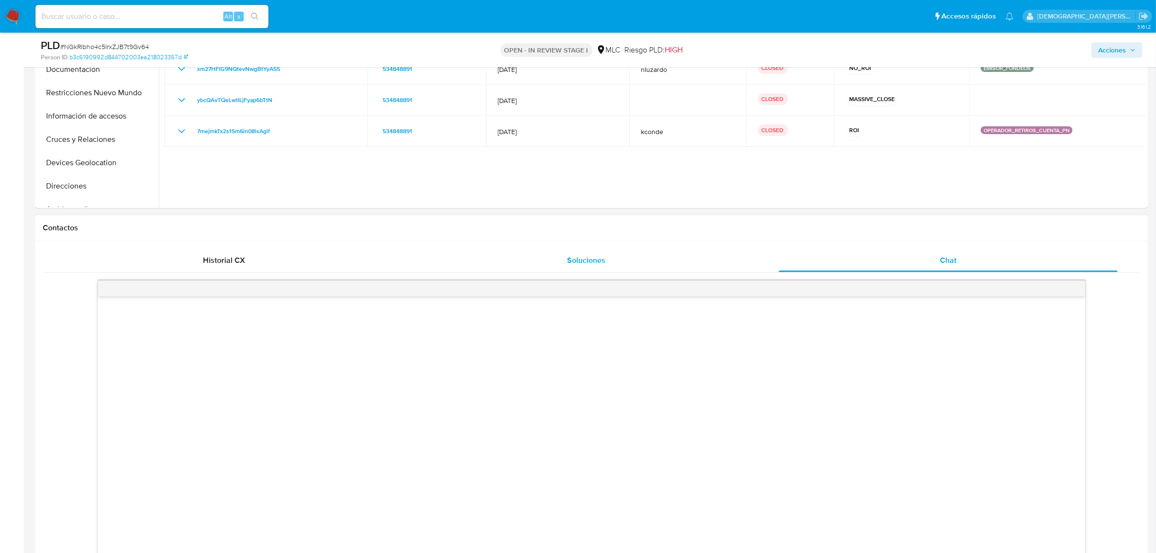
click at [592, 263] on span "Soluciones" at bounding box center [586, 259] width 38 height 11
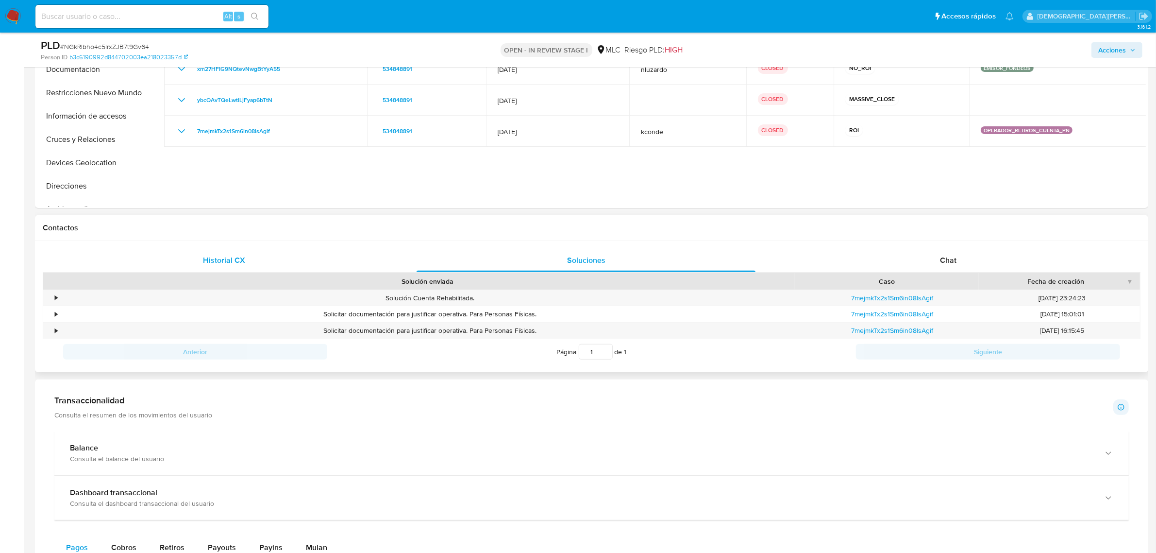
click at [240, 263] on span "Historial CX" at bounding box center [224, 259] width 42 height 11
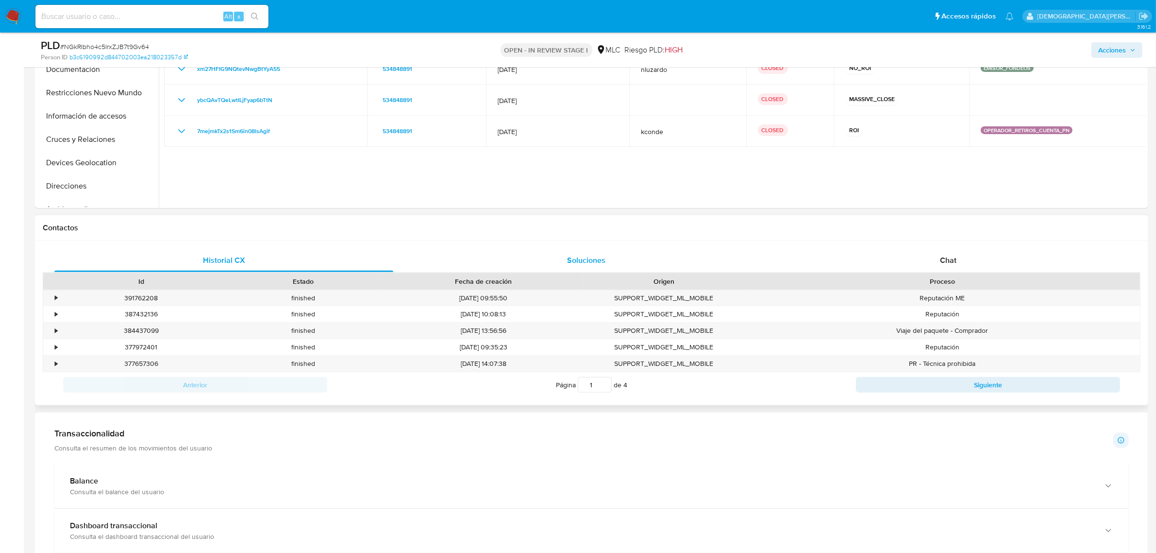
click at [611, 255] on div "Soluciones" at bounding box center [586, 260] width 339 height 23
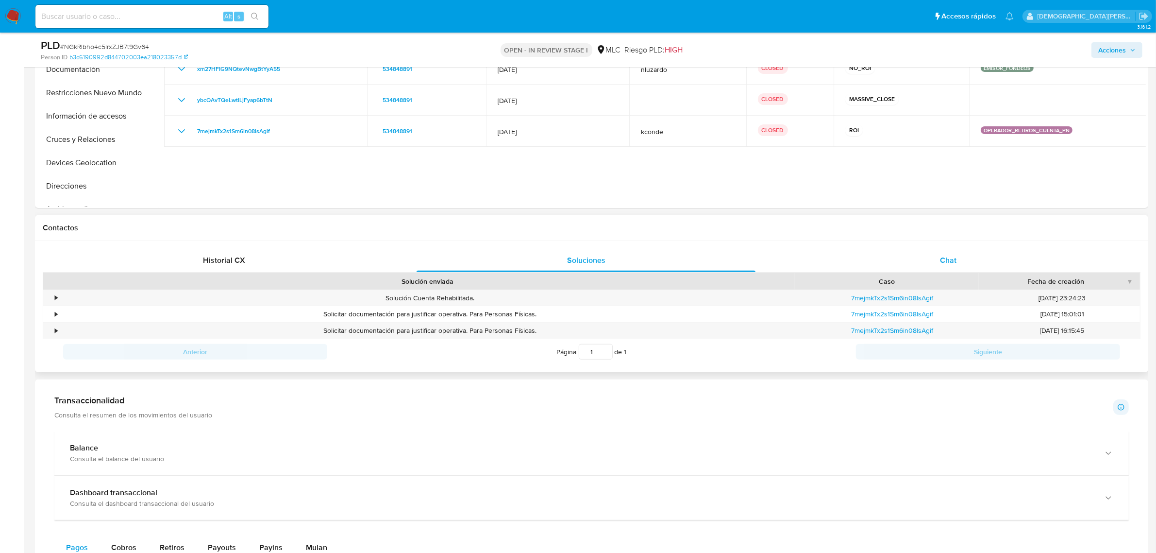
click at [969, 264] on div "Chat" at bounding box center [948, 260] width 339 height 23
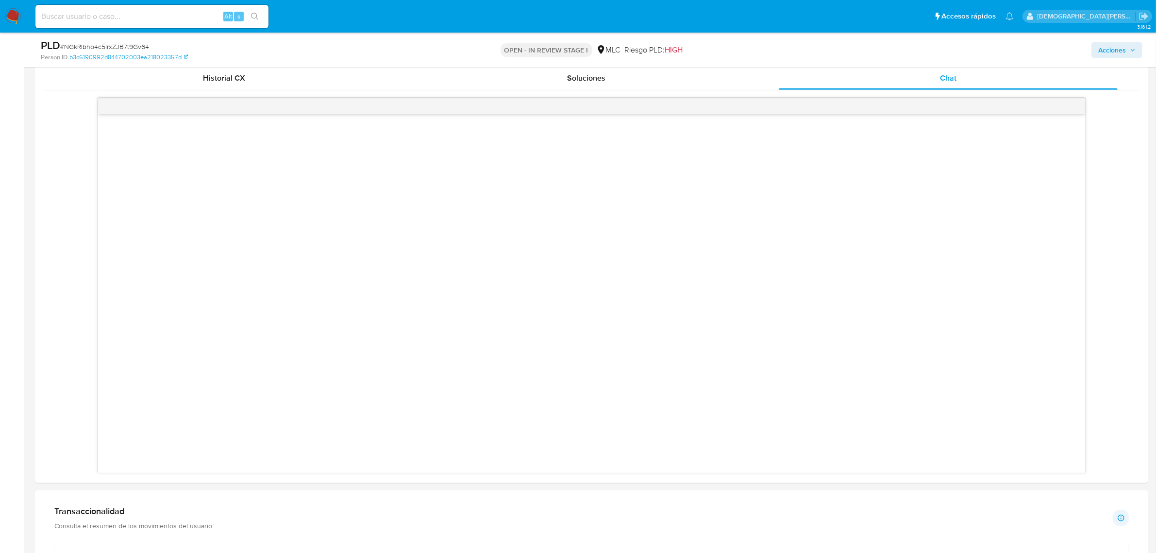
scroll to position [121, 0]
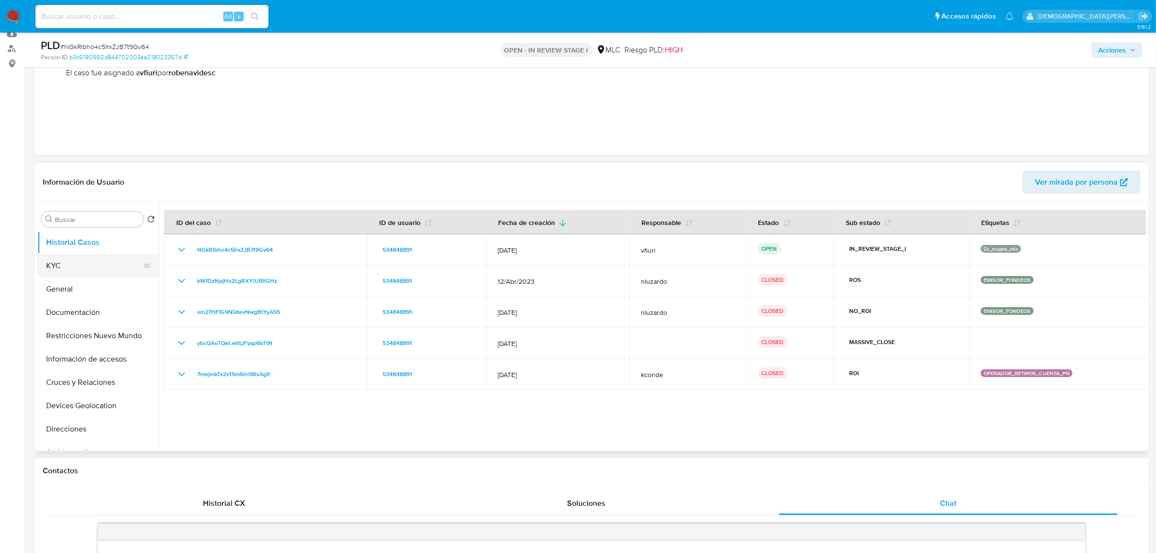
click at [55, 268] on button "KYC" at bounding box center [94, 265] width 114 height 23
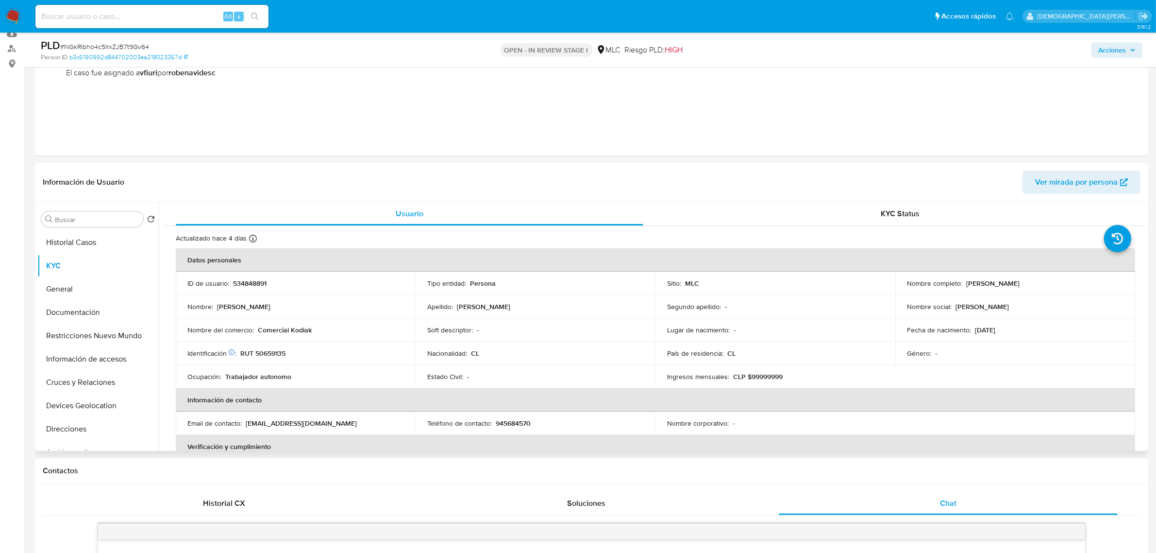
scroll to position [61, 0]
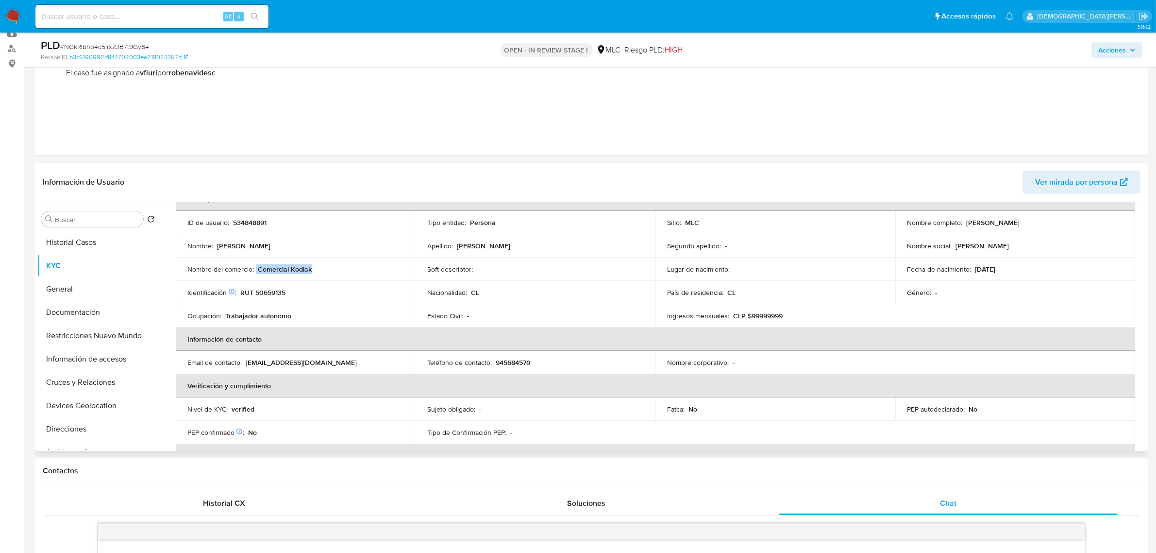
drag, startPoint x: 256, startPoint y: 271, endPoint x: 319, endPoint y: 271, distance: 62.6
click at [319, 271] on div "Nombre del comercio : Comercial Kodiak" at bounding box center [295, 269] width 217 height 9
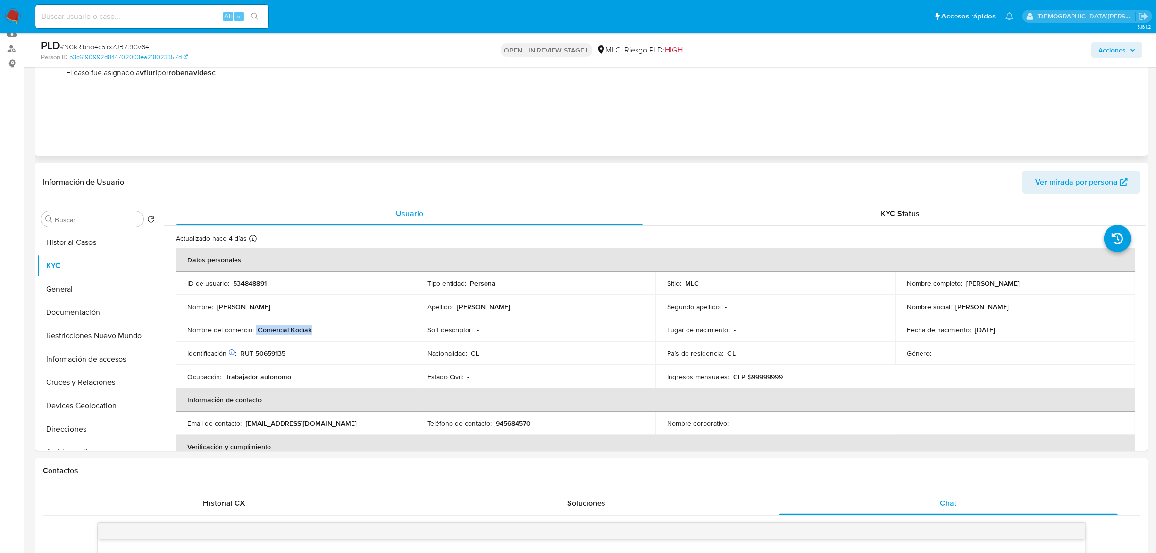
scroll to position [0, 0]
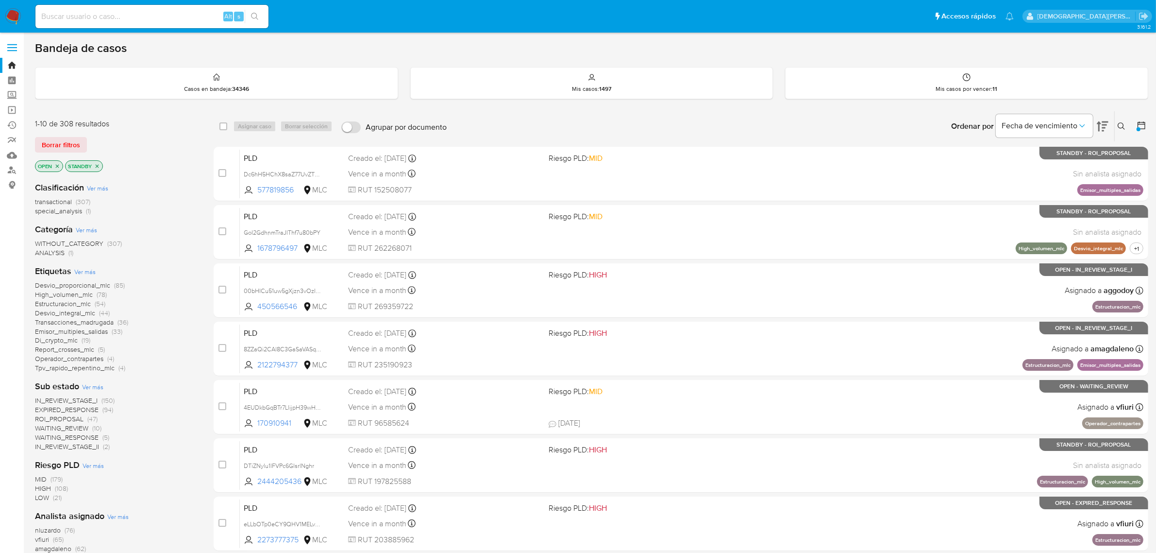
click at [96, 166] on icon "close-filter" at bounding box center [97, 166] width 6 height 6
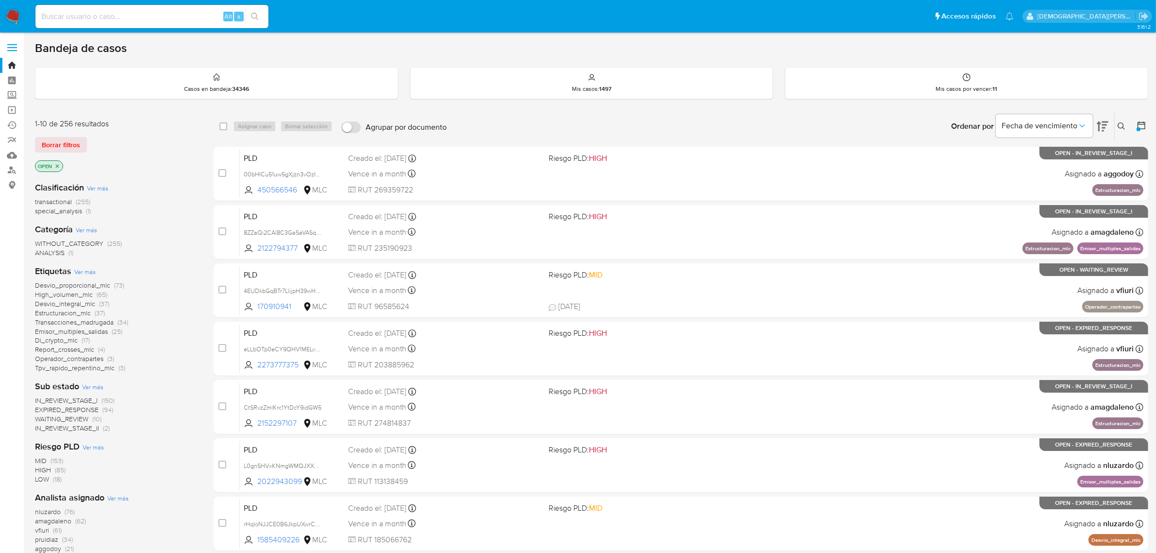
click at [59, 164] on icon "close-filter" at bounding box center [57, 166] width 6 height 6
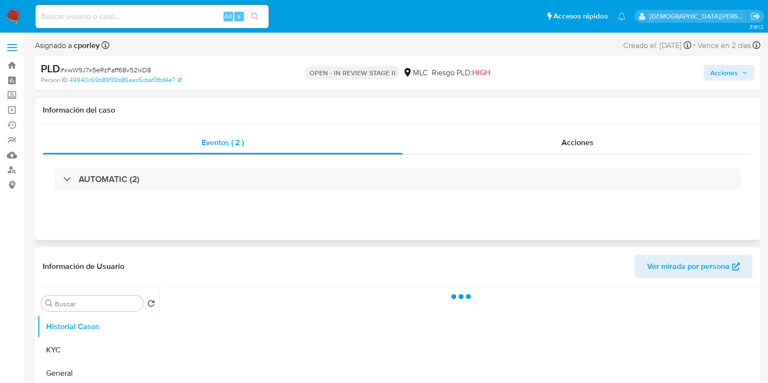
click at [539, 125] on div "Eventos ( 2 ) Acciones AUTOMATIC (2)" at bounding box center [397, 181] width 725 height 117
select select "10"
click at [527, 143] on div "Acciones" at bounding box center [578, 142] width 350 height 23
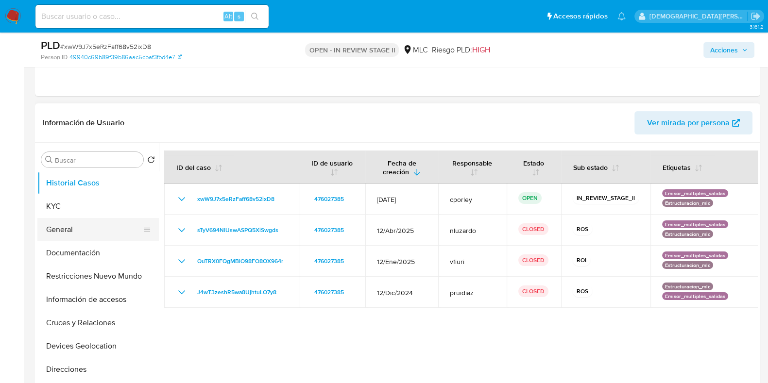
scroll to position [182, 0]
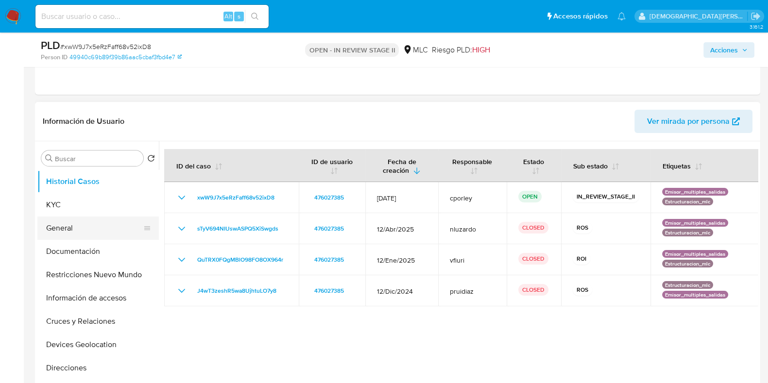
click at [101, 227] on button "General" at bounding box center [94, 228] width 114 height 23
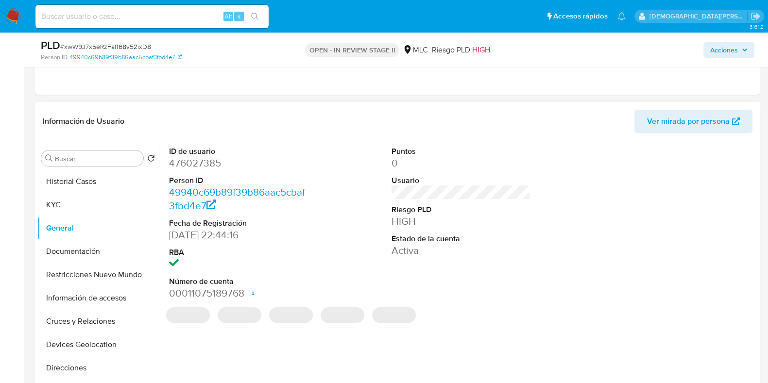
click at [210, 162] on dd "476027385" at bounding box center [238, 163] width 139 height 14
copy dd "476027385"
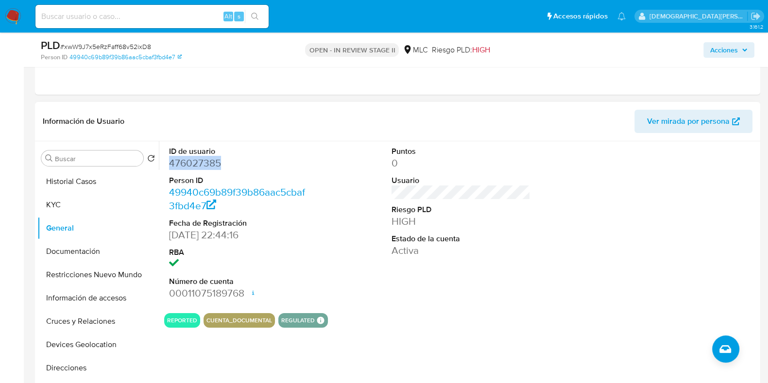
click at [185, 162] on dd "476027385" at bounding box center [238, 163] width 139 height 14
click at [178, 163] on dd "476027385" at bounding box center [238, 163] width 139 height 14
click at [192, 168] on dd "476027385" at bounding box center [238, 163] width 139 height 14
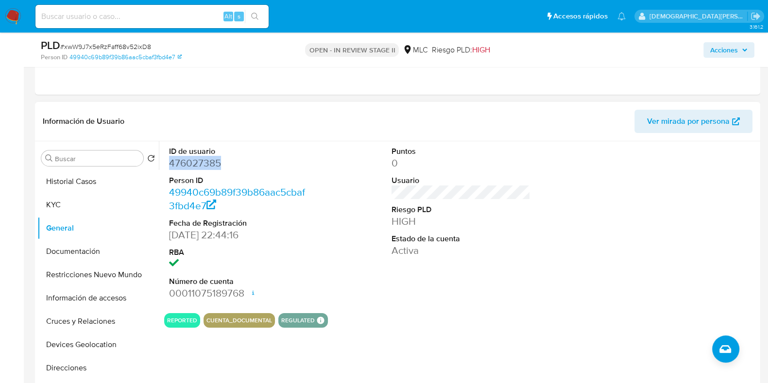
click at [192, 168] on dd "476027385" at bounding box center [238, 163] width 139 height 14
click at [89, 178] on button "Historial Casos" at bounding box center [94, 181] width 114 height 23
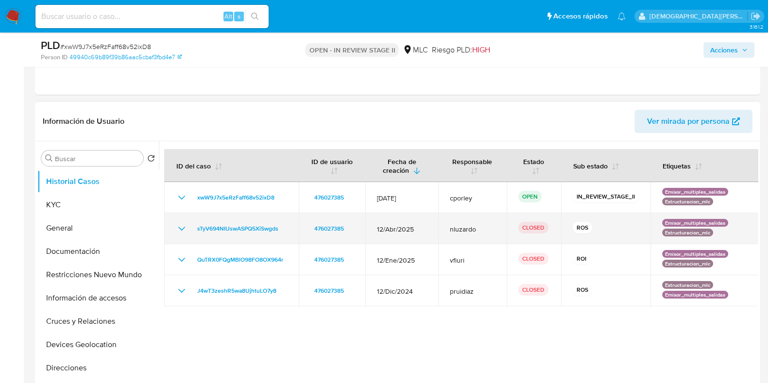
click at [181, 231] on icon "Mostrar/Ocultar" at bounding box center [182, 229] width 12 height 12
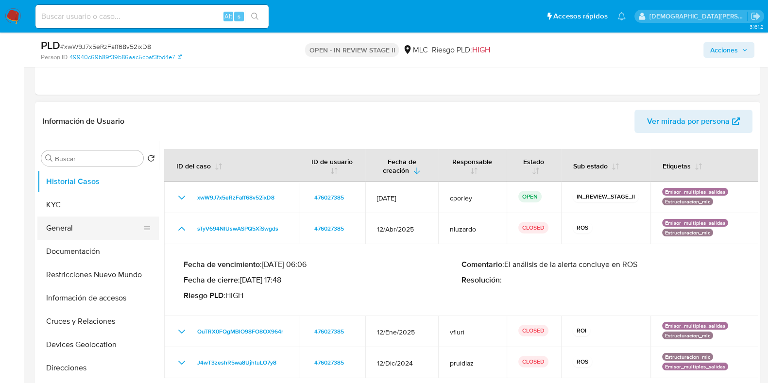
click at [57, 238] on button "General" at bounding box center [94, 228] width 114 height 23
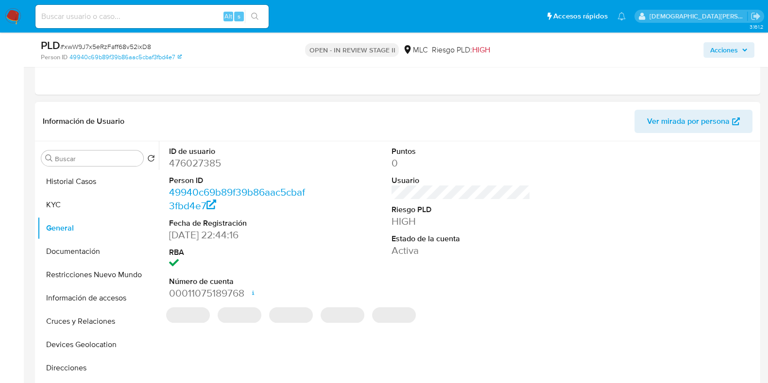
click at [196, 162] on dd "476027385" at bounding box center [238, 163] width 139 height 14
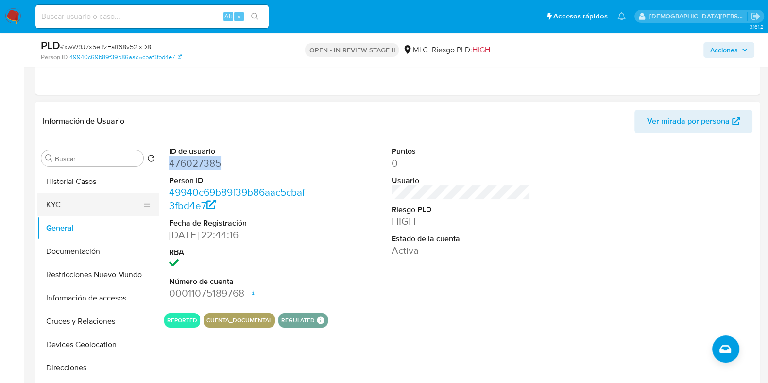
click at [113, 206] on button "KYC" at bounding box center [94, 204] width 114 height 23
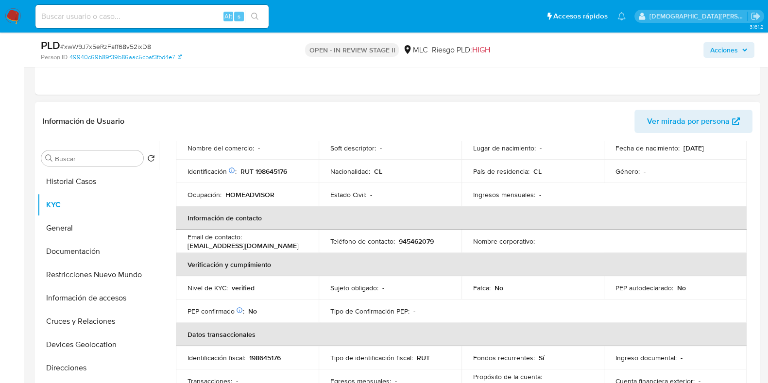
scroll to position [242, 0]
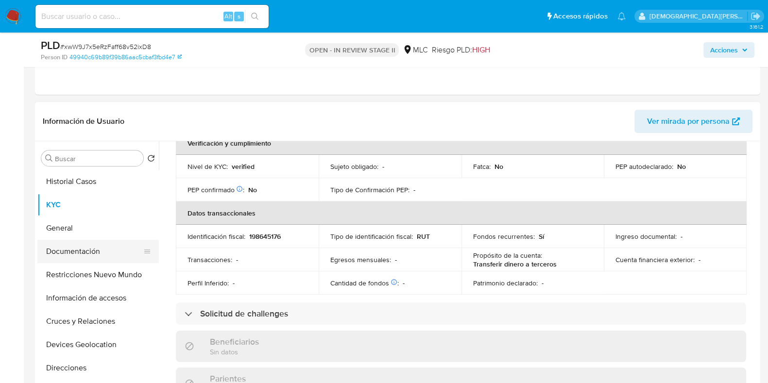
click at [80, 253] on button "Documentación" at bounding box center [94, 251] width 114 height 23
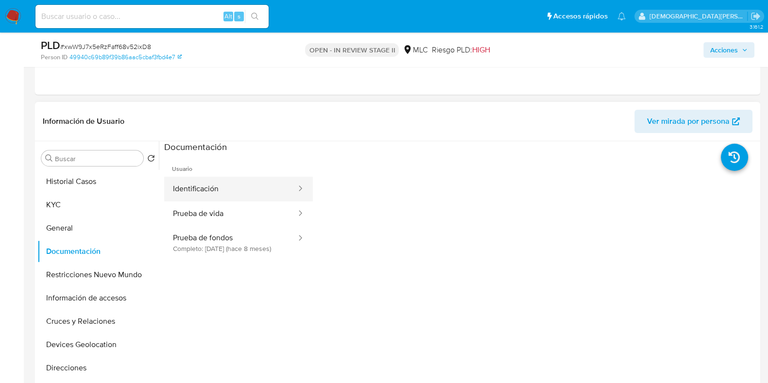
click at [218, 185] on button "Identificación" at bounding box center [230, 189] width 133 height 25
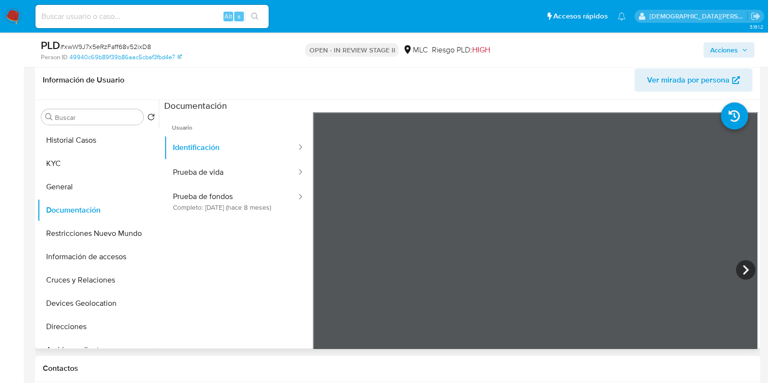
scroll to position [242, 0]
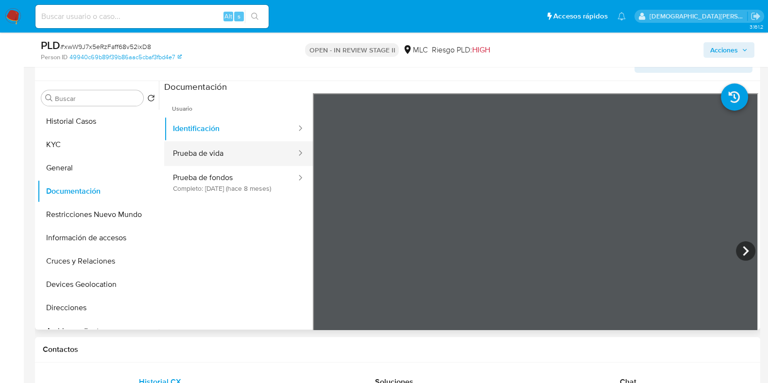
drag, startPoint x: 257, startPoint y: 155, endPoint x: 279, endPoint y: 154, distance: 21.9
click at [257, 155] on button "Prueba de vida" at bounding box center [230, 153] width 133 height 25
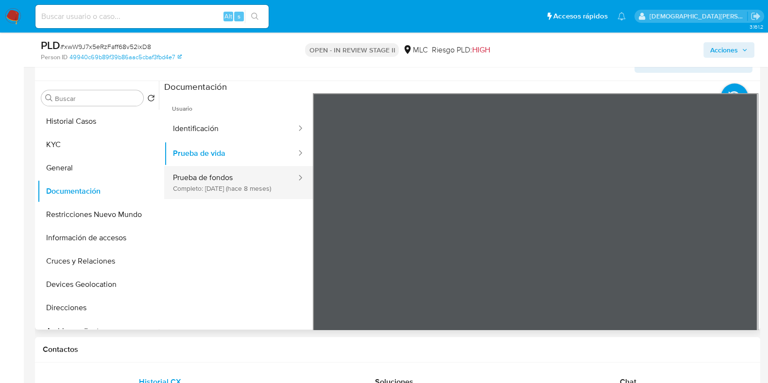
click at [241, 181] on button "Prueba de fondos Completo: [DATE] (hace 8 meses)" at bounding box center [230, 182] width 133 height 33
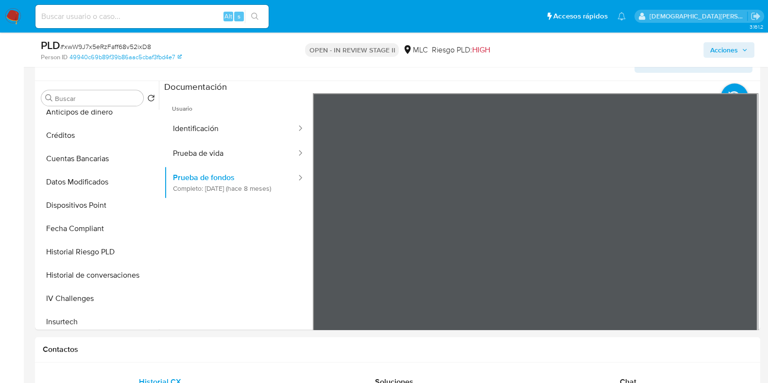
scroll to position [424, 0]
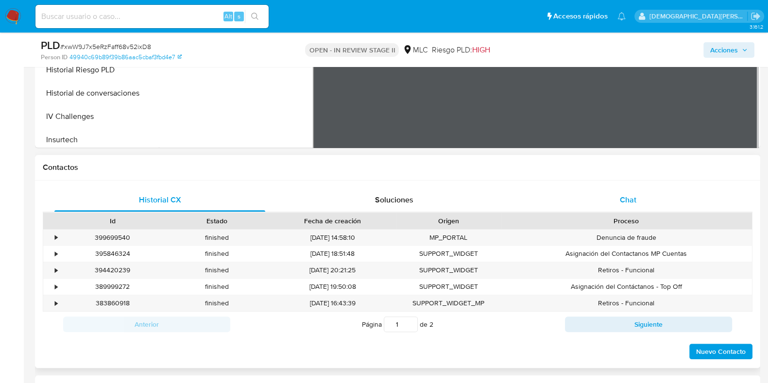
click at [586, 202] on div "Chat" at bounding box center [627, 199] width 211 height 23
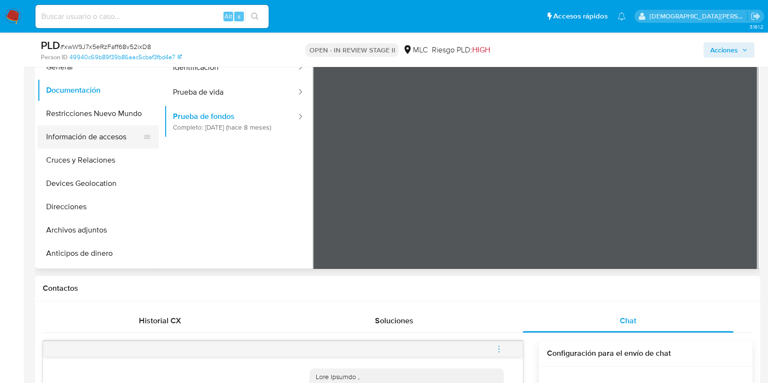
scroll to position [0, 0]
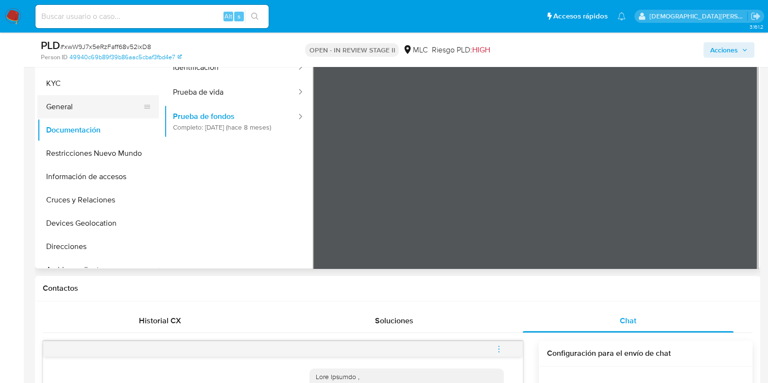
click at [100, 96] on button "General" at bounding box center [94, 106] width 114 height 23
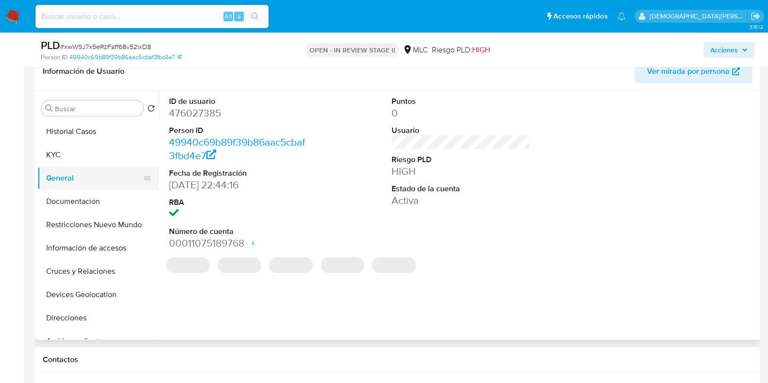
scroll to position [182, 0]
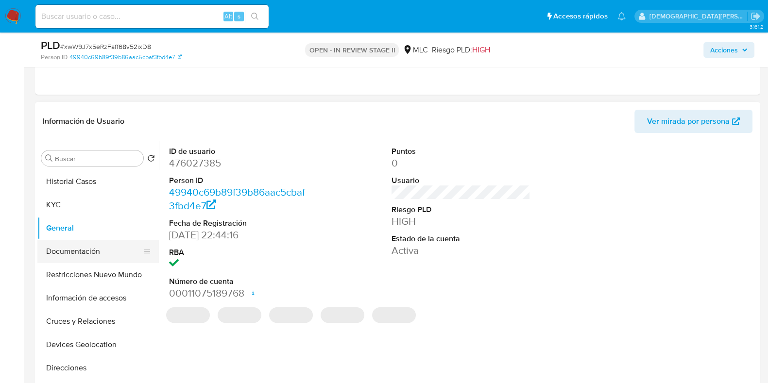
click at [94, 252] on button "Documentación" at bounding box center [94, 251] width 114 height 23
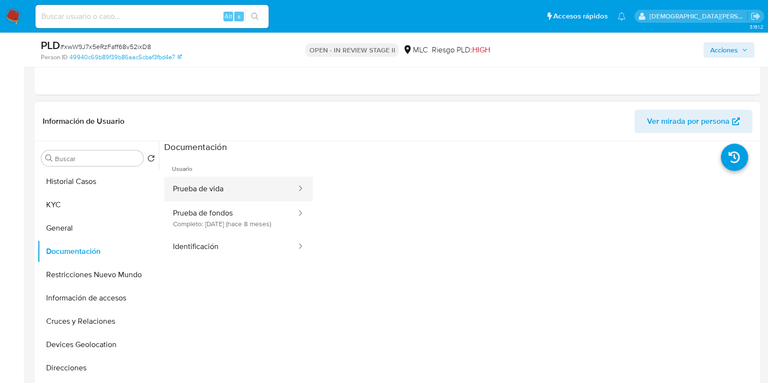
click at [242, 192] on button "Prueba de vida" at bounding box center [230, 189] width 133 height 25
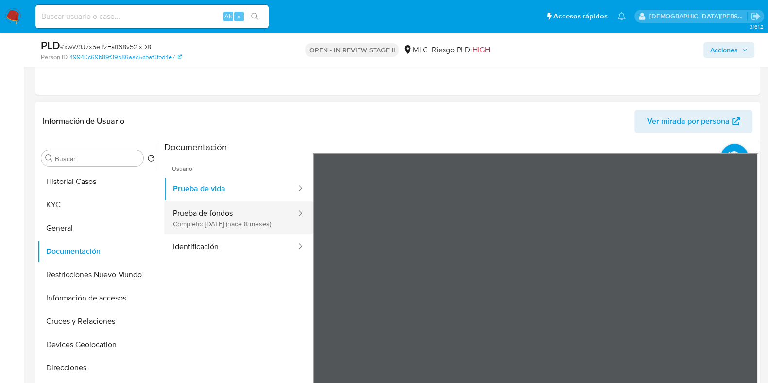
click at [263, 219] on button "Prueba de fondos Completo: [DATE] (hace 8 meses)" at bounding box center [230, 217] width 133 height 33
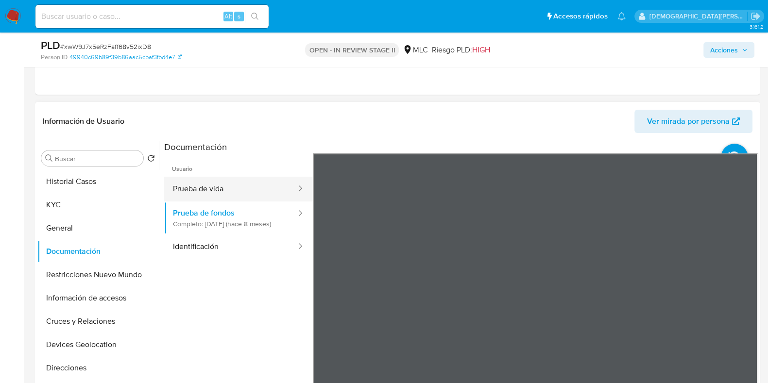
click at [245, 188] on button "Prueba de vida" at bounding box center [230, 189] width 133 height 25
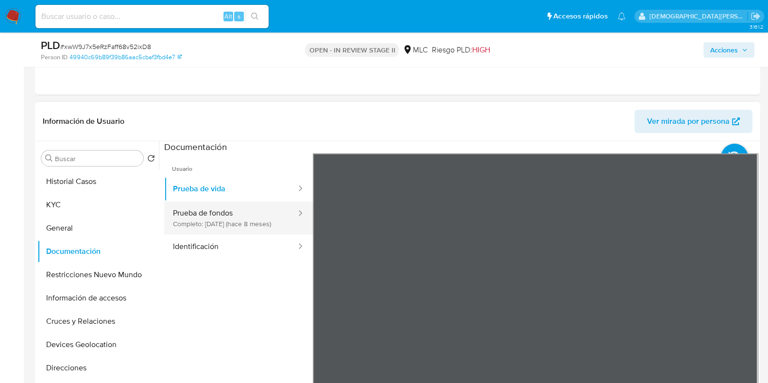
click at [226, 235] on button "Prueba de fondos Completo: [DATE] (hace 8 meses)" at bounding box center [230, 217] width 133 height 33
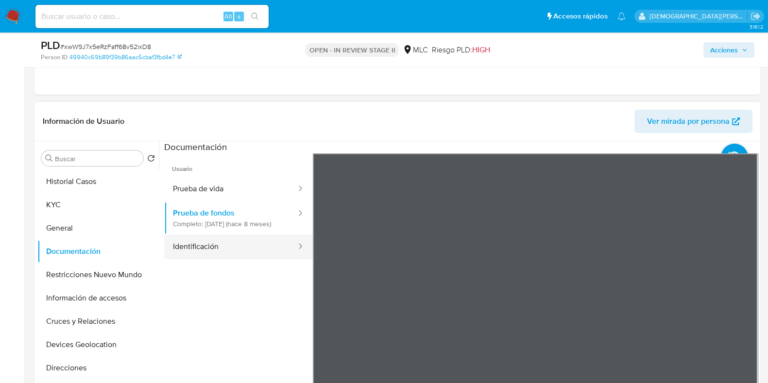
click at [226, 253] on button "Identificación" at bounding box center [230, 247] width 133 height 25
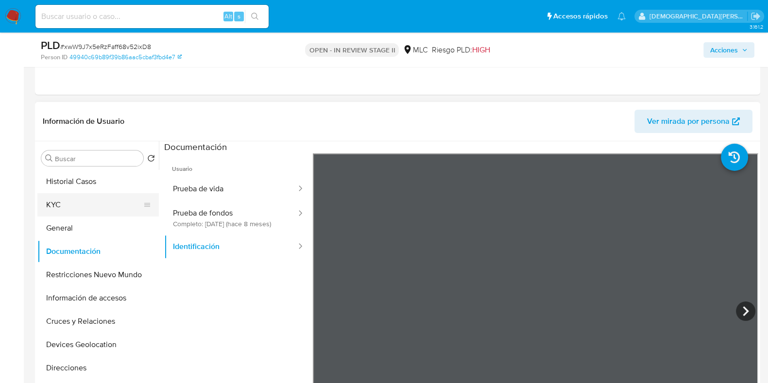
click at [89, 207] on button "KYC" at bounding box center [94, 204] width 114 height 23
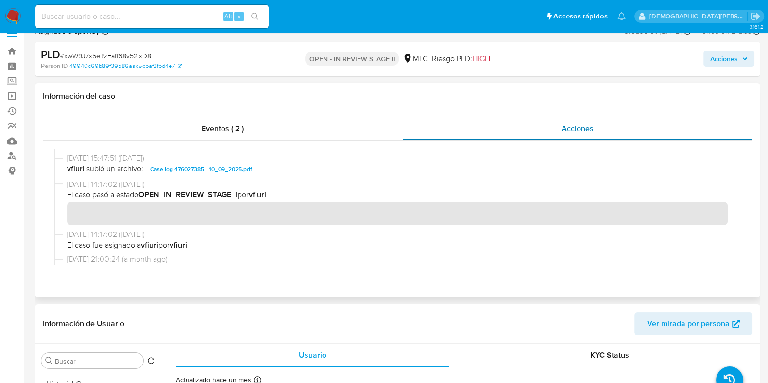
scroll to position [0, 0]
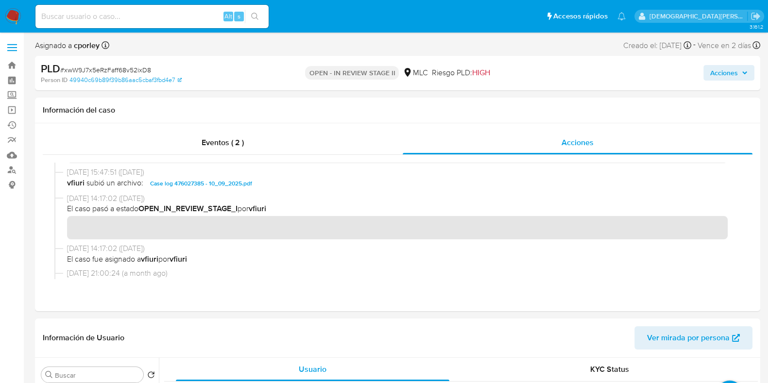
click at [707, 69] on button "Acciones" at bounding box center [728, 73] width 51 height 16
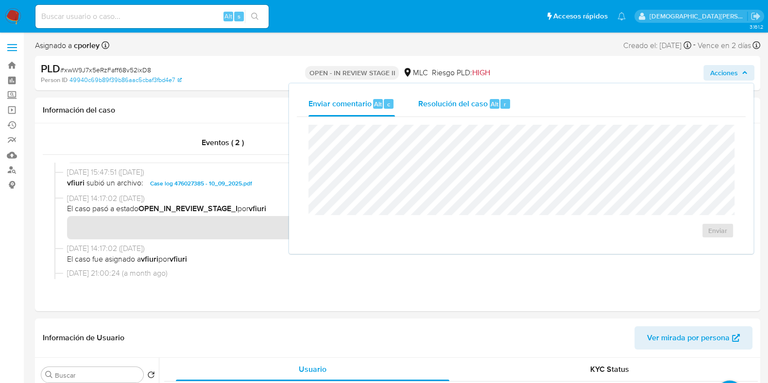
drag, startPoint x: 445, startPoint y: 110, endPoint x: 440, endPoint y: 120, distance: 11.1
click at [445, 111] on div "Resolución del caso Alt r" at bounding box center [464, 103] width 93 height 25
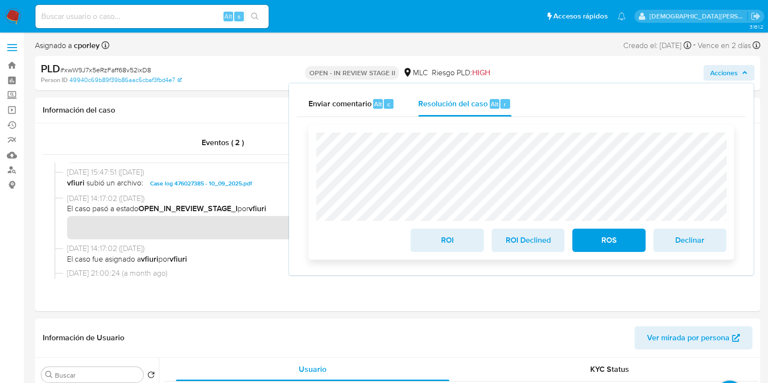
click at [600, 241] on span "ROS" at bounding box center [609, 240] width 48 height 21
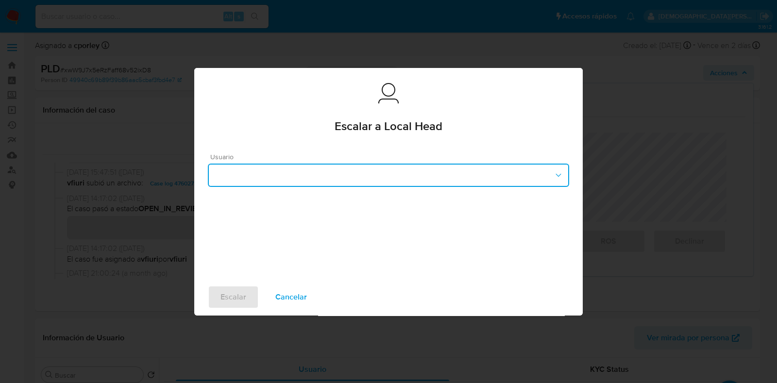
click at [367, 175] on button "button" at bounding box center [388, 175] width 361 height 23
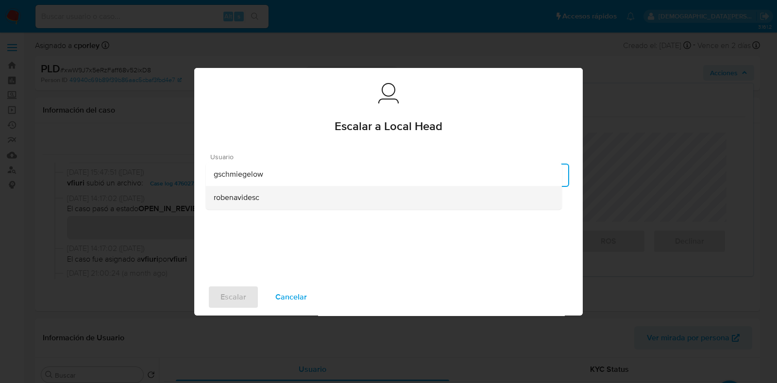
click at [280, 194] on div "robenavidesc" at bounding box center [384, 197] width 340 height 23
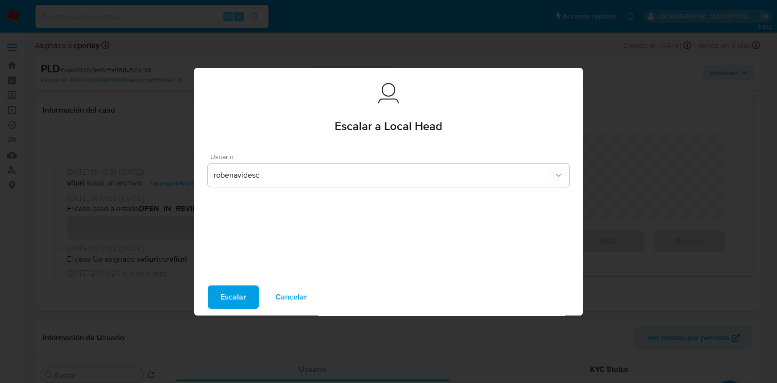
click at [231, 293] on span "Escalar" at bounding box center [233, 296] width 26 height 21
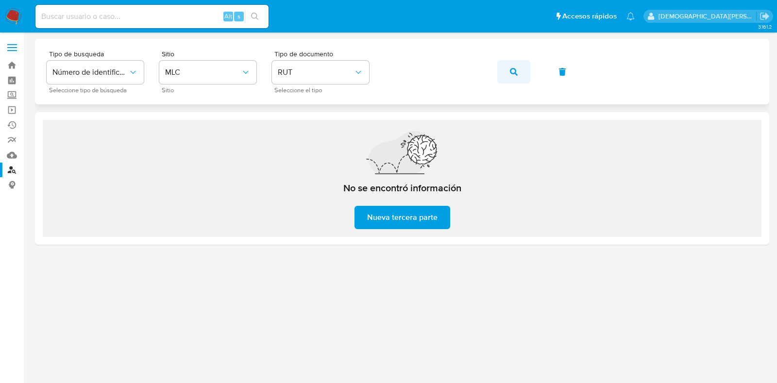
click at [515, 74] on icon "button" at bounding box center [514, 72] width 8 height 8
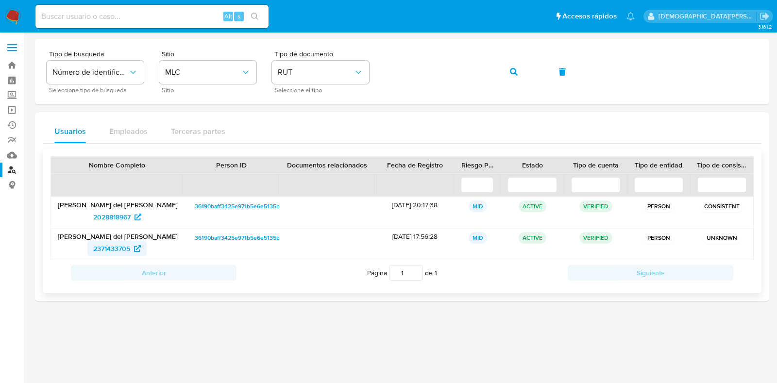
click at [115, 246] on span "2371433705" at bounding box center [111, 249] width 37 height 16
click at [109, 215] on span "2028818967" at bounding box center [111, 217] width 37 height 16
click at [512, 73] on icon "button" at bounding box center [514, 72] width 8 height 8
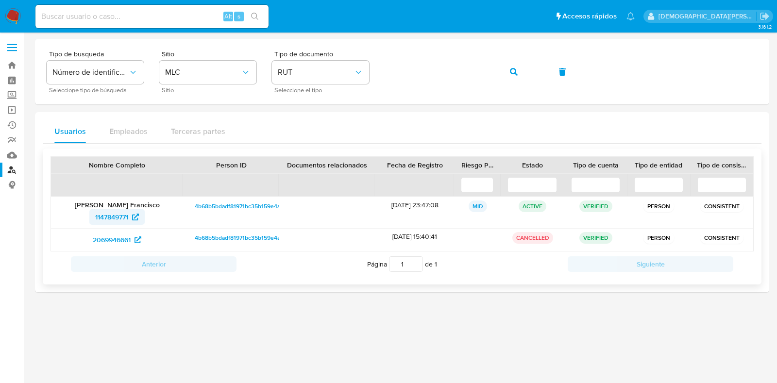
click at [120, 217] on span "1147849771" at bounding box center [111, 217] width 33 height 16
click at [512, 73] on icon "button" at bounding box center [514, 72] width 8 height 8
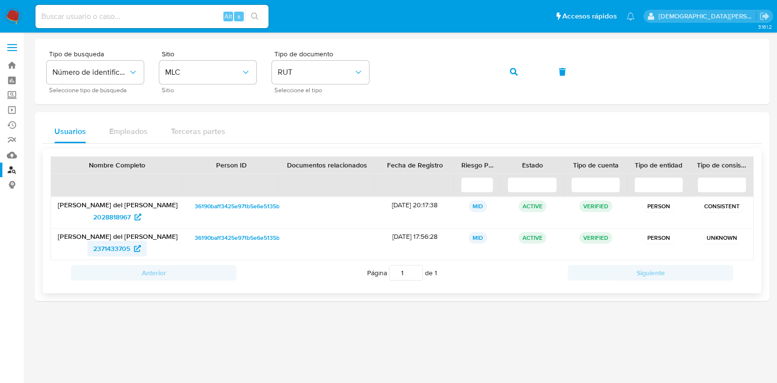
click at [107, 249] on span "2371433705" at bounding box center [111, 249] width 37 height 16
click at [114, 219] on span "2028818967" at bounding box center [111, 217] width 37 height 16
click at [515, 74] on icon "button" at bounding box center [514, 72] width 8 height 8
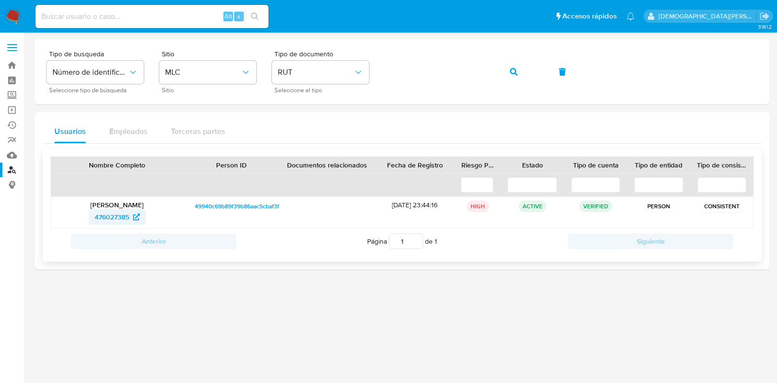
click at [117, 218] on span "476027385" at bounding box center [112, 217] width 34 height 16
click at [512, 74] on icon "button" at bounding box center [514, 72] width 8 height 8
click at [104, 215] on span "651301037" at bounding box center [112, 217] width 33 height 16
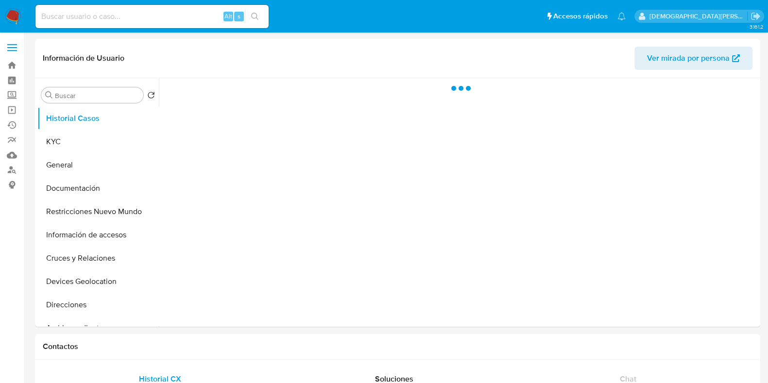
select select "10"
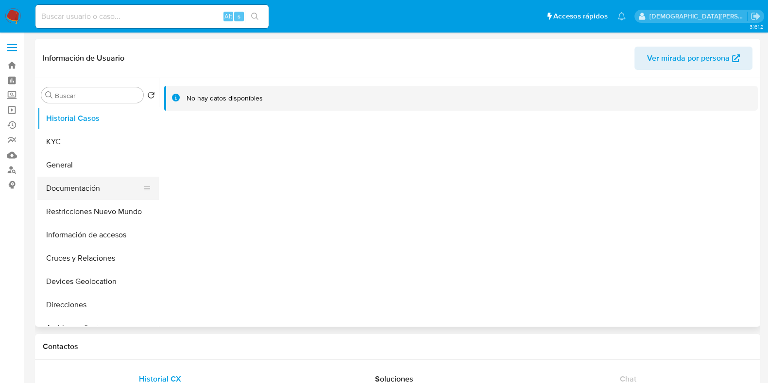
click at [110, 189] on button "Documentación" at bounding box center [94, 188] width 114 height 23
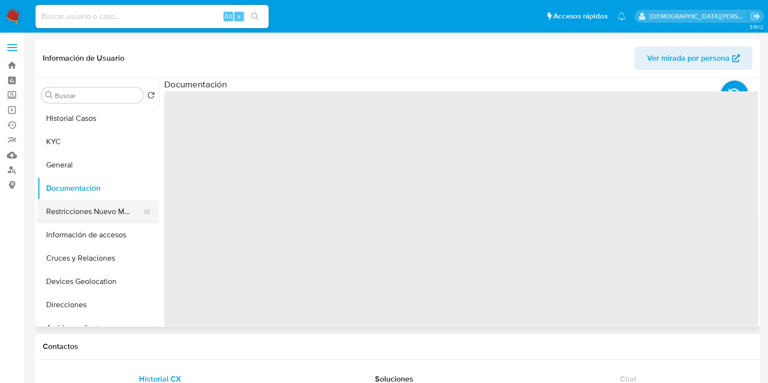
click at [100, 212] on button "Restricciones Nuevo Mundo" at bounding box center [94, 211] width 114 height 23
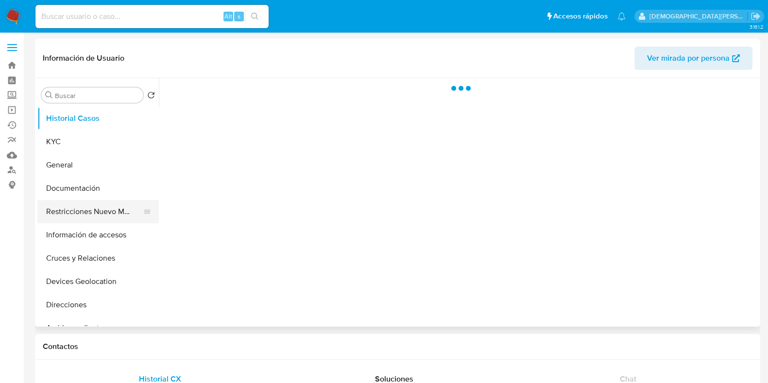
select select "10"
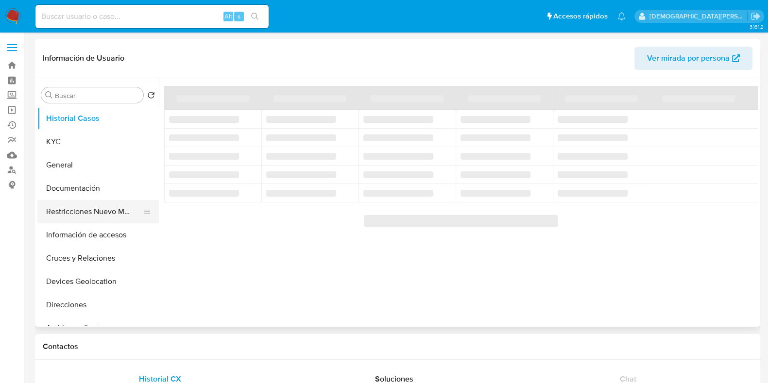
click at [112, 211] on button "Restricciones Nuevo Mundo" at bounding box center [94, 211] width 114 height 23
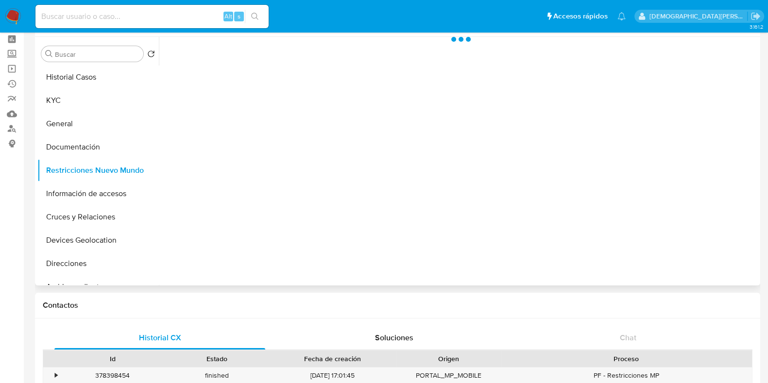
scroll to position [60, 0]
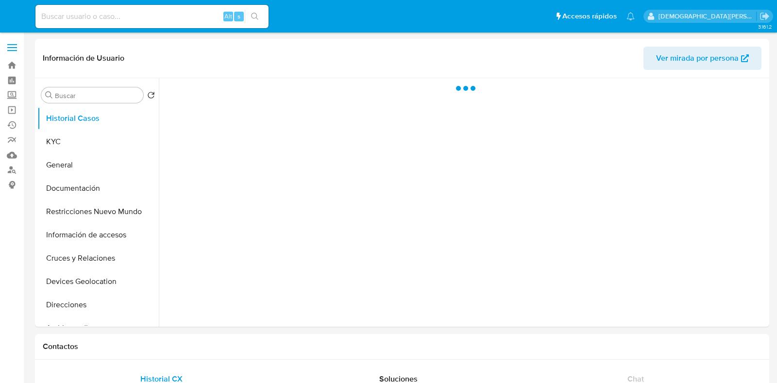
select select "10"
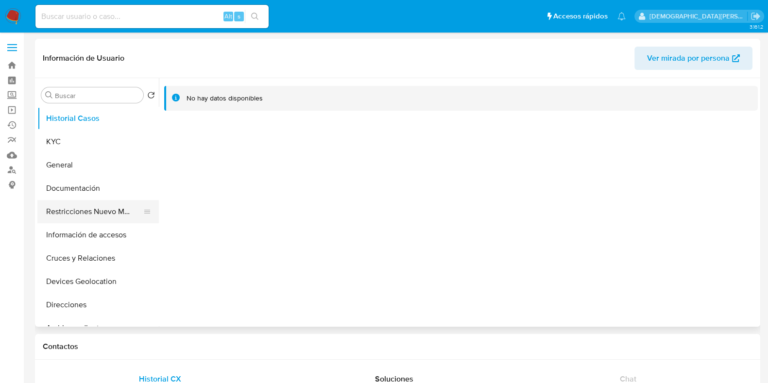
click at [88, 213] on button "Restricciones Nuevo Mundo" at bounding box center [94, 211] width 114 height 23
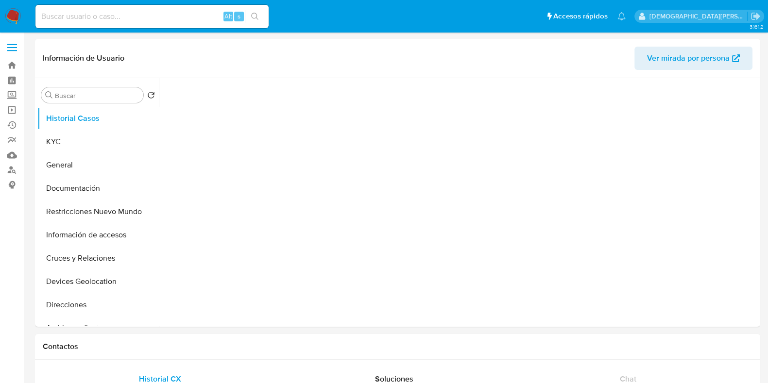
select select "10"
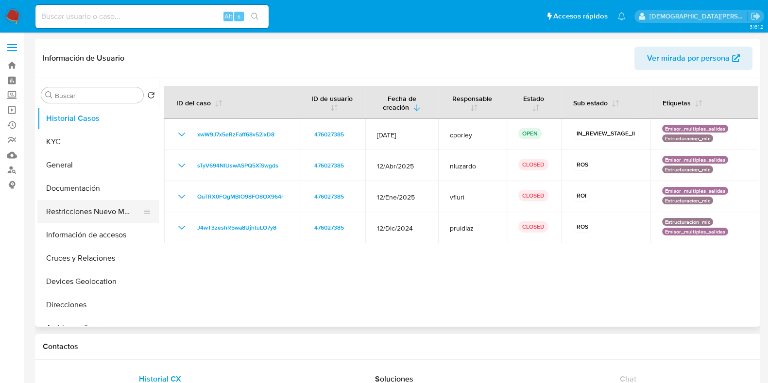
click at [85, 215] on button "Restricciones Nuevo Mundo" at bounding box center [94, 211] width 114 height 23
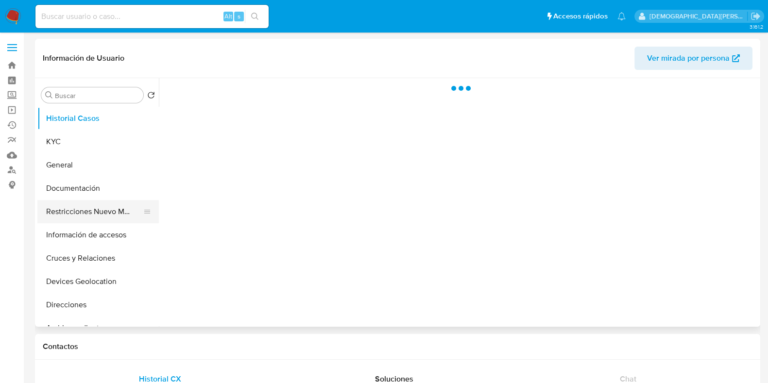
select select "10"
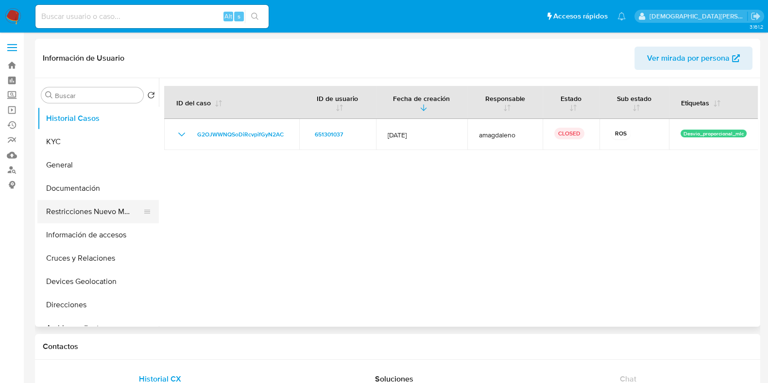
click at [70, 207] on button "Restricciones Nuevo Mundo" at bounding box center [94, 211] width 114 height 23
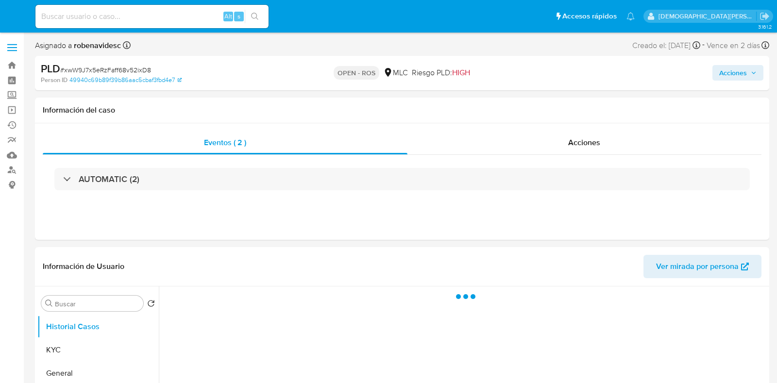
select select "10"
